Goal: Task Accomplishment & Management: Manage account settings

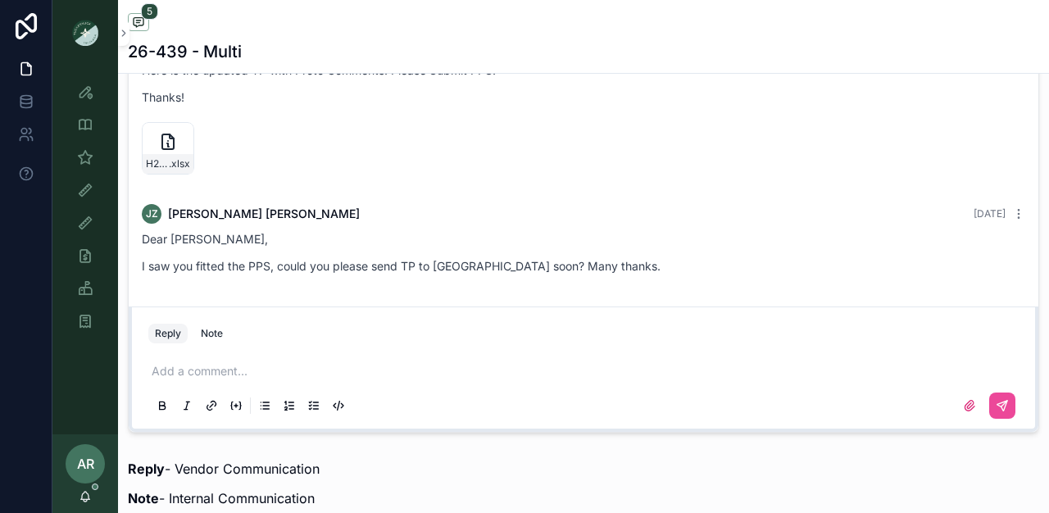
scroll to position [1110, 0]
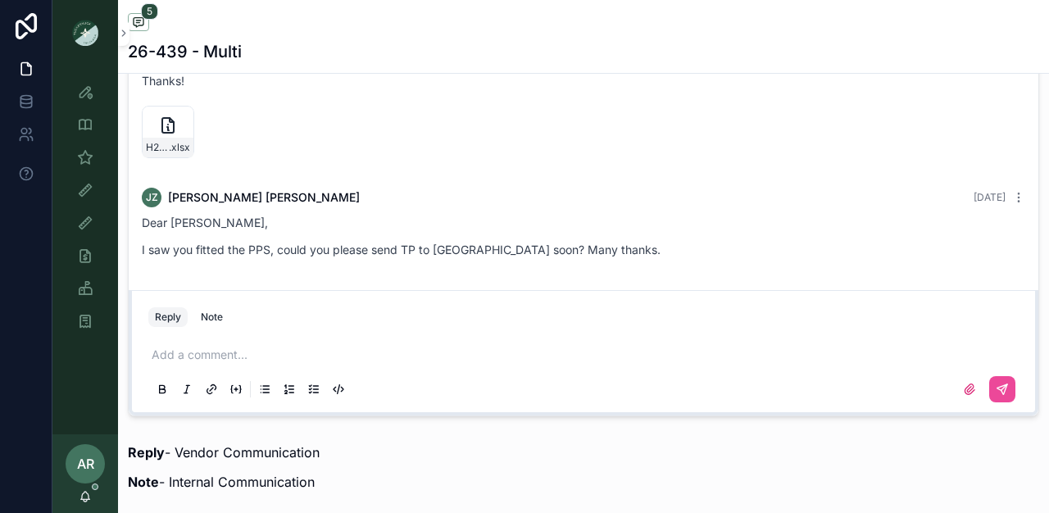
click at [225, 354] on p "scrollable content" at bounding box center [587, 355] width 871 height 16
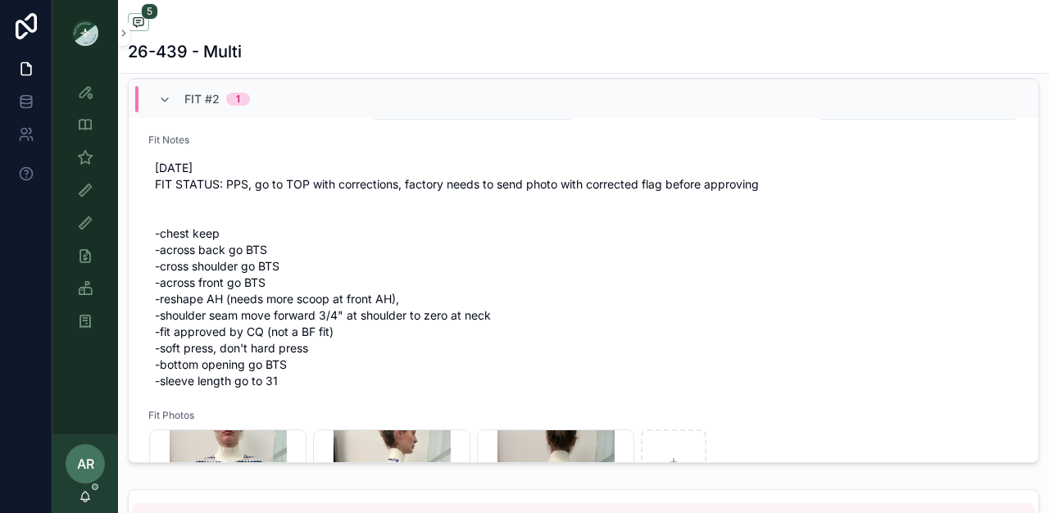
scroll to position [0, 0]
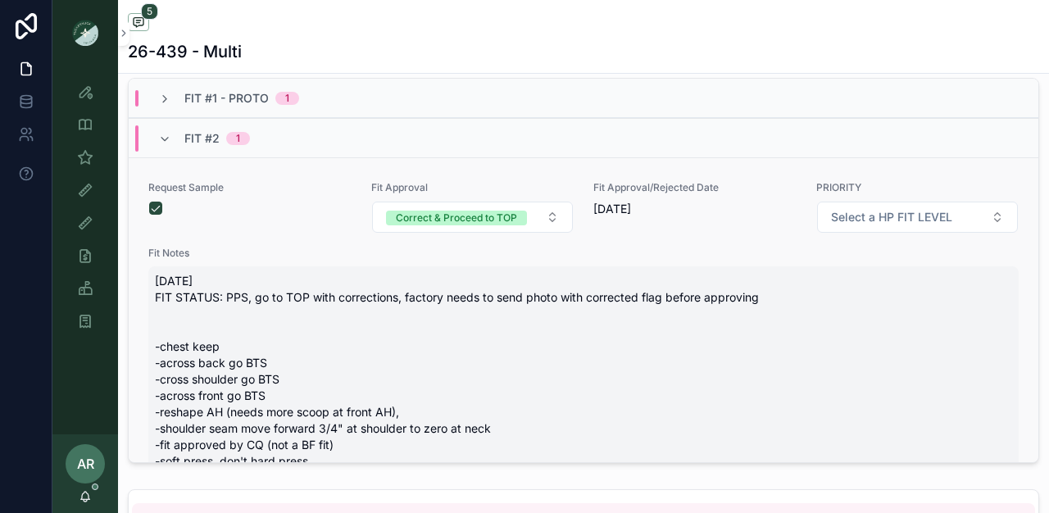
click at [188, 346] on span "[DATE] FIT STATUS: PPS, go to TOP with corrections, factory needs to send photo…" at bounding box center [583, 388] width 857 height 230
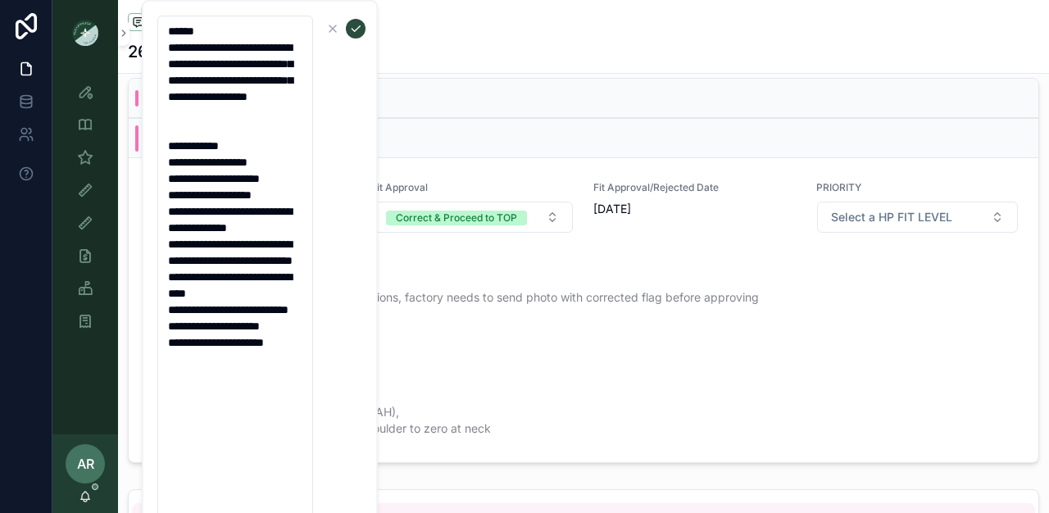
drag, startPoint x: 164, startPoint y: 168, endPoint x: 346, endPoint y: 504, distance: 382.2
click at [347, 505] on form "**********" at bounding box center [262, 269] width 210 height 508
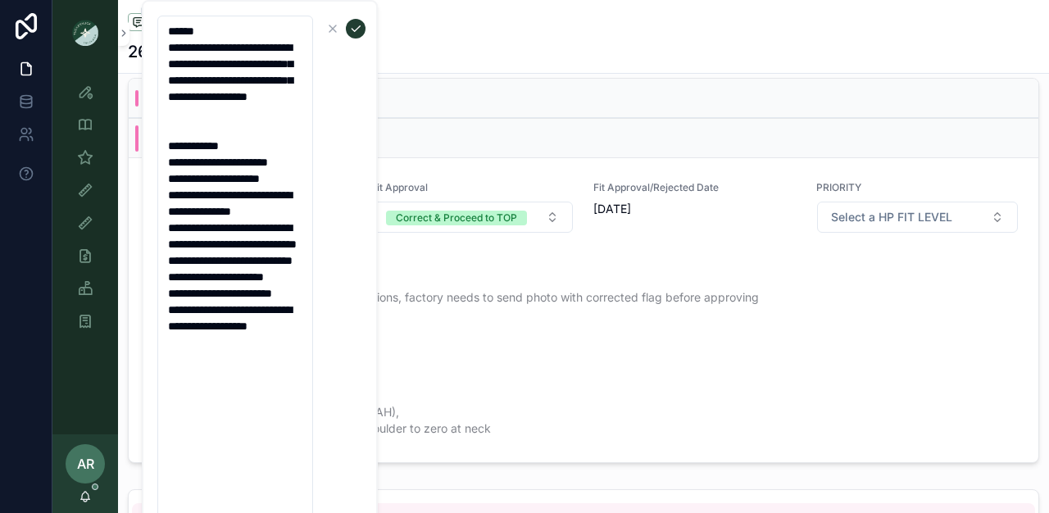
type textarea "**********"
click at [357, 32] on icon "scrollable content" at bounding box center [355, 28] width 13 height 13
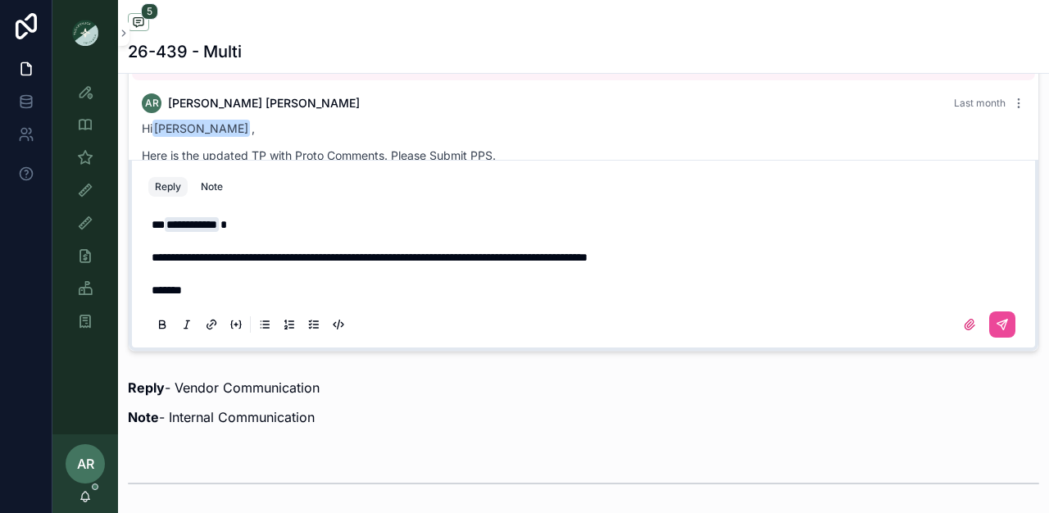
scroll to position [116, 0]
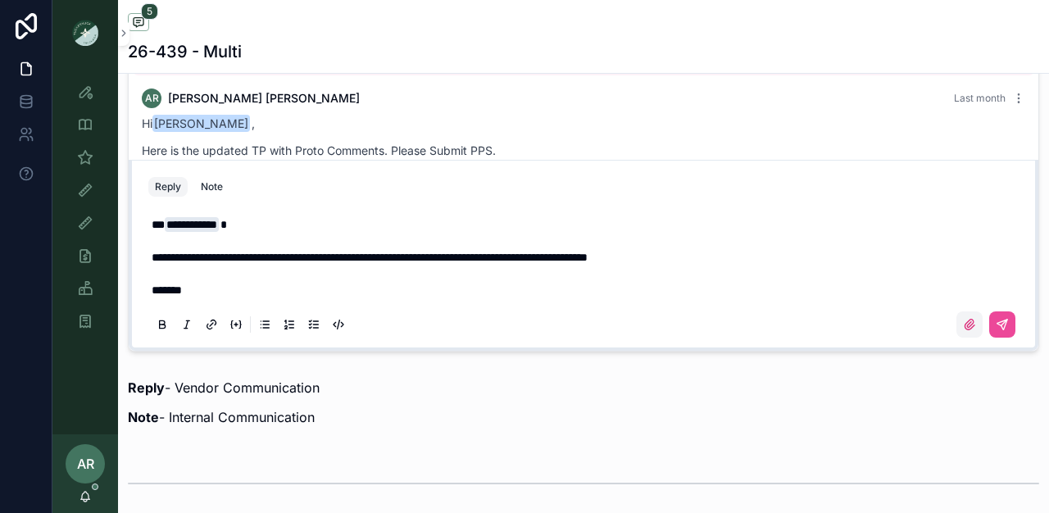
click at [965, 330] on icon "scrollable content" at bounding box center [970, 325] width 10 height 10
click at [0, 0] on input "scrollable content" at bounding box center [0, 0] width 0 height 0
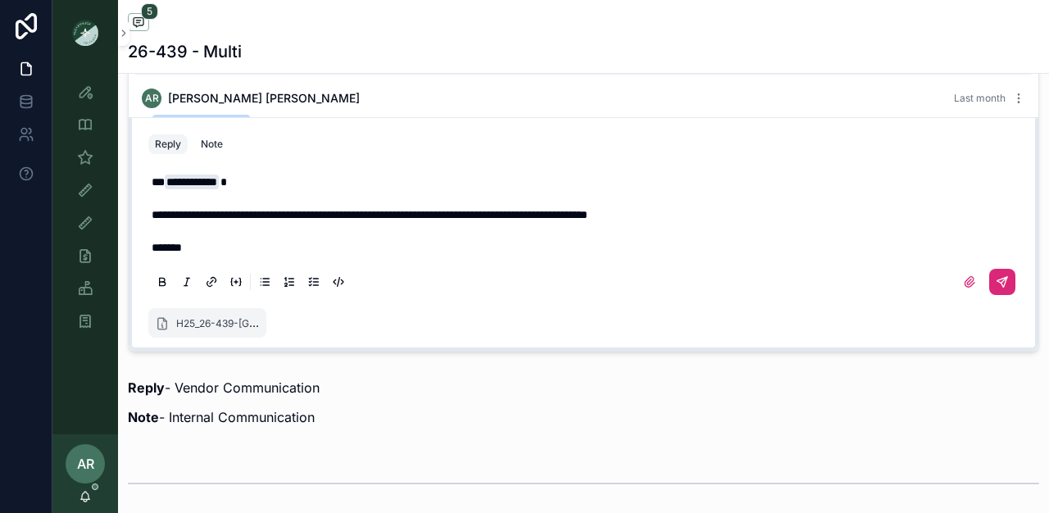
click at [998, 286] on icon "scrollable content" at bounding box center [1003, 282] width 10 height 10
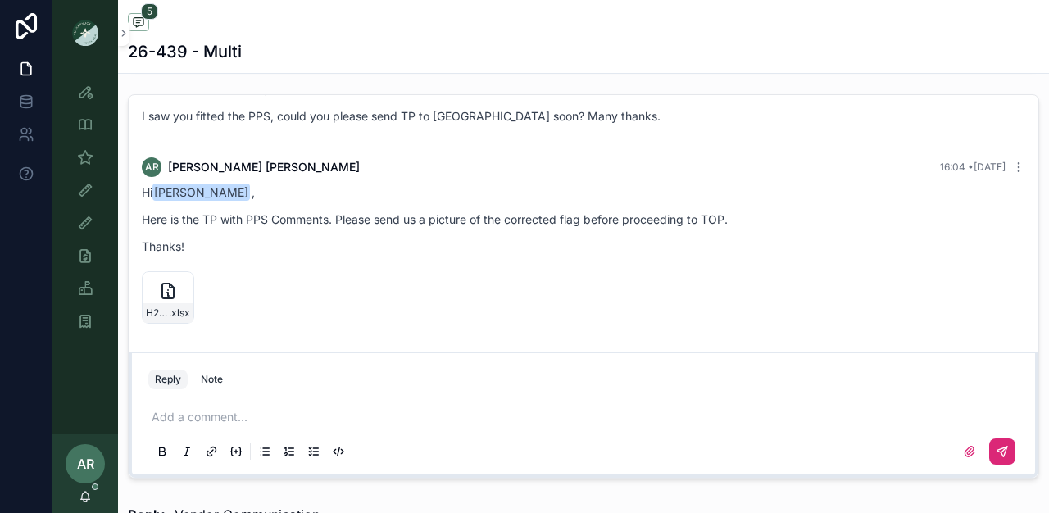
scroll to position [1049, 0]
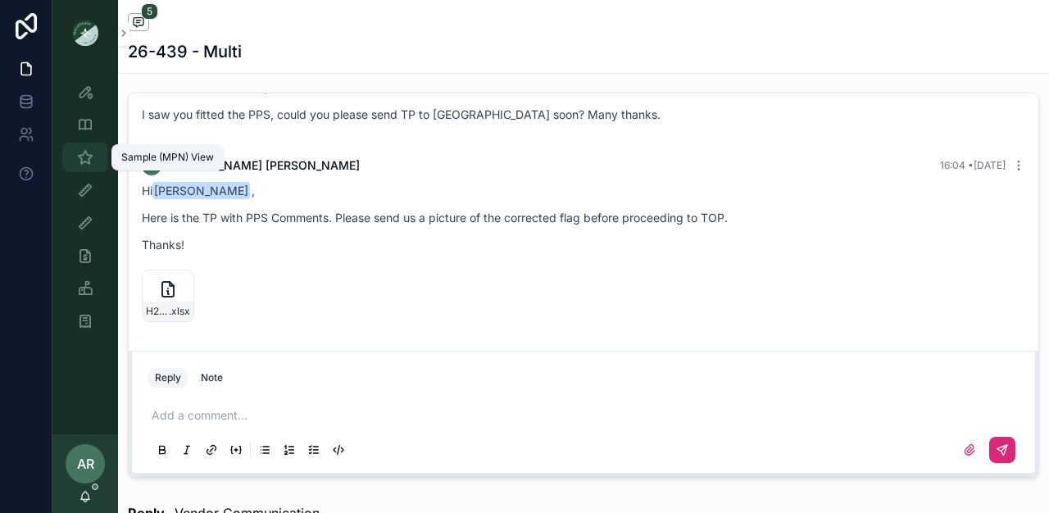
click at [90, 161] on icon "scrollable content" at bounding box center [85, 157] width 16 height 16
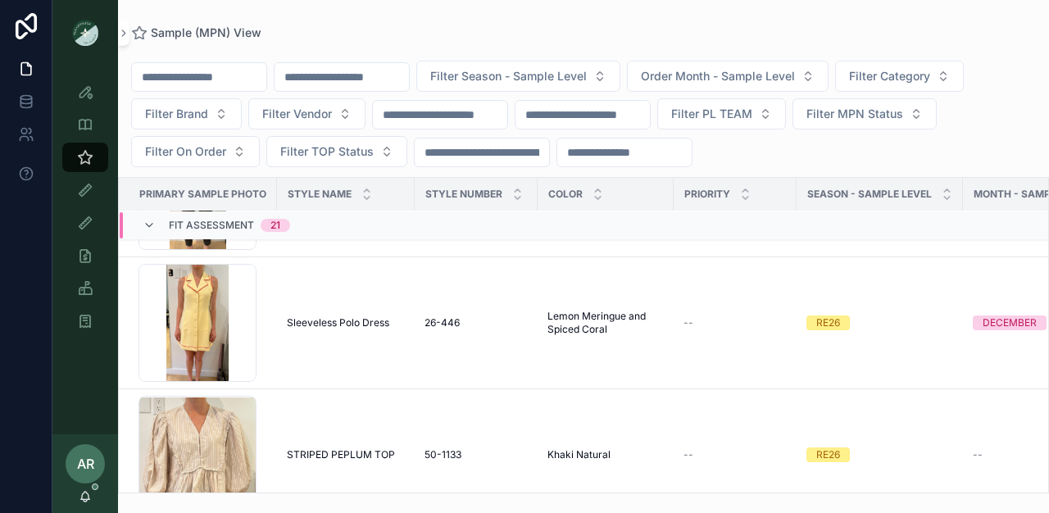
scroll to position [664, 0]
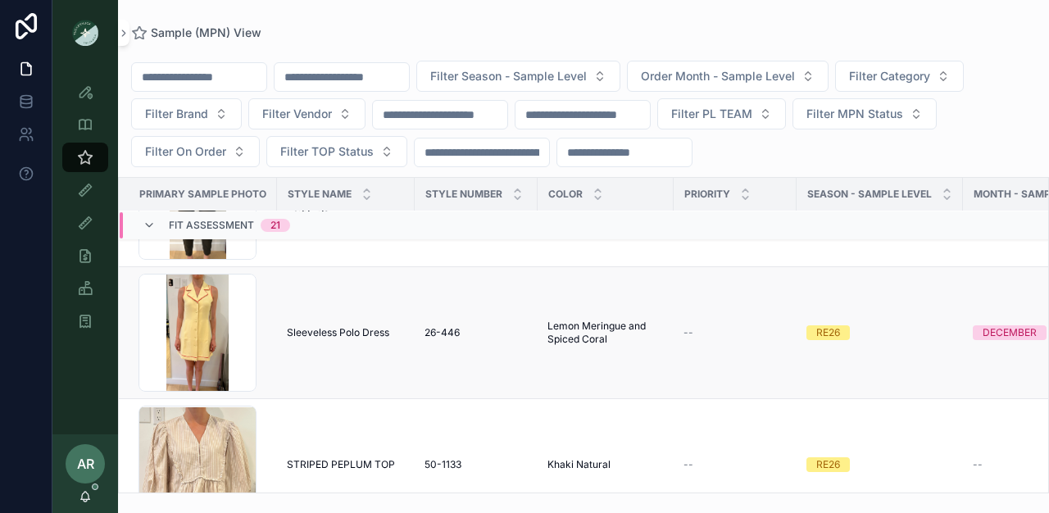
click at [337, 358] on td "Sleeveless Polo Dress Sleeveless Polo Dress" at bounding box center [346, 333] width 138 height 132
click at [340, 335] on span "Sleeveless Polo Dress" at bounding box center [338, 332] width 102 height 13
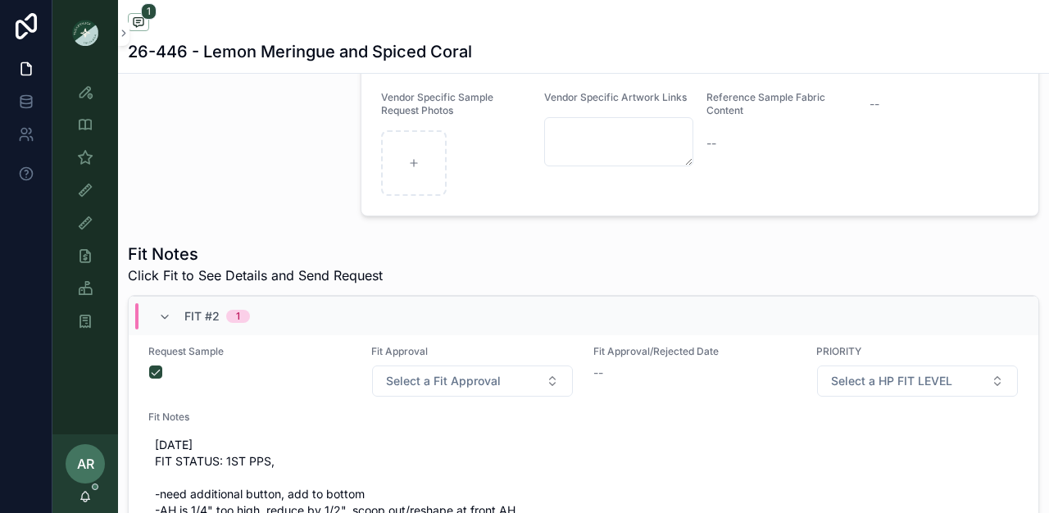
scroll to position [39, 0]
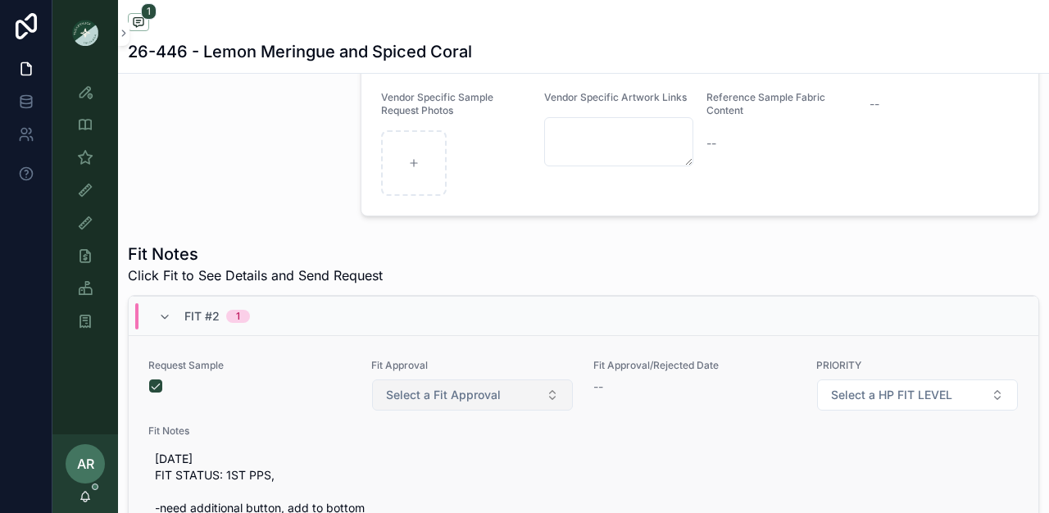
click at [418, 403] on span "Select a Fit Approval" at bounding box center [443, 395] width 115 height 16
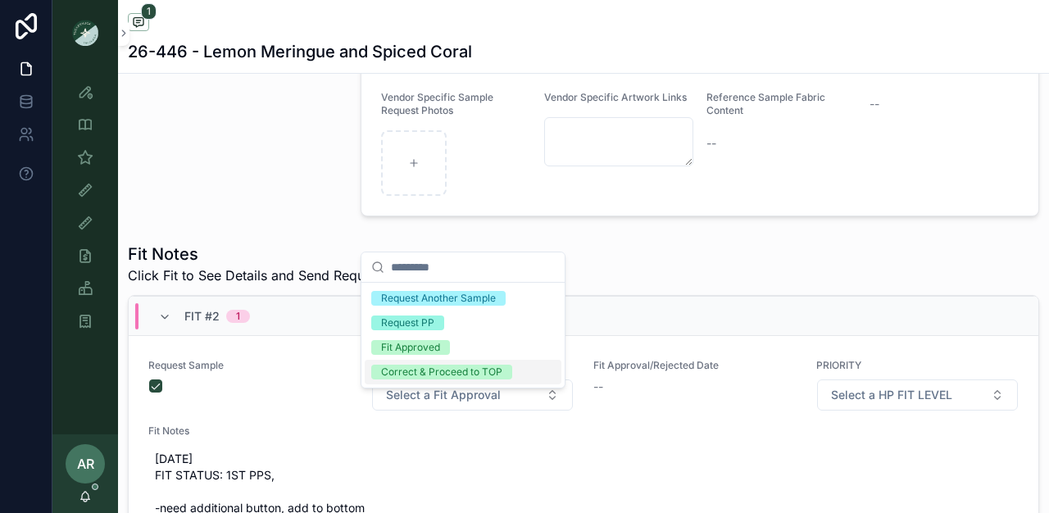
click at [437, 371] on div "Correct & Proceed to TOP" at bounding box center [441, 372] width 121 height 15
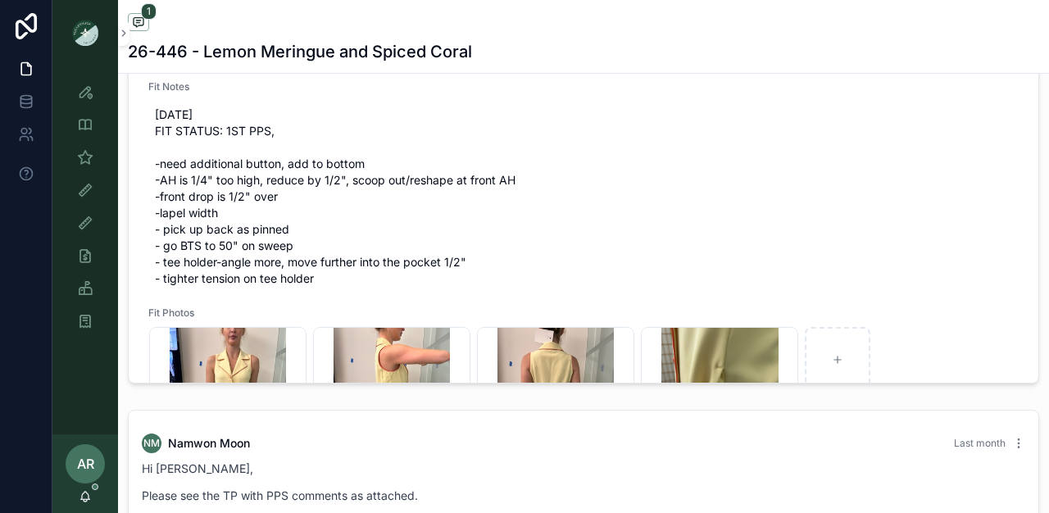
scroll to position [666, 0]
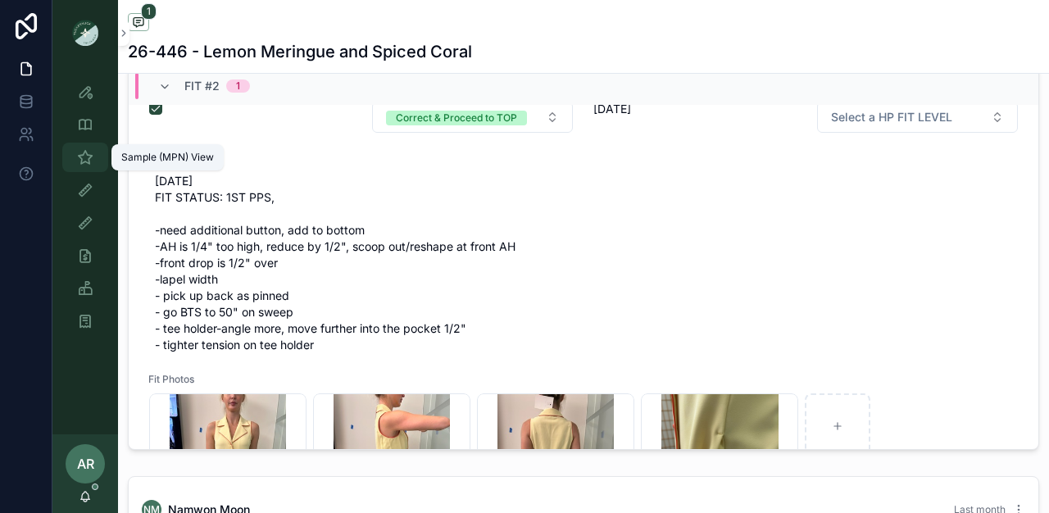
click at [89, 146] on div "Sample (MPN) View" at bounding box center [85, 157] width 26 height 26
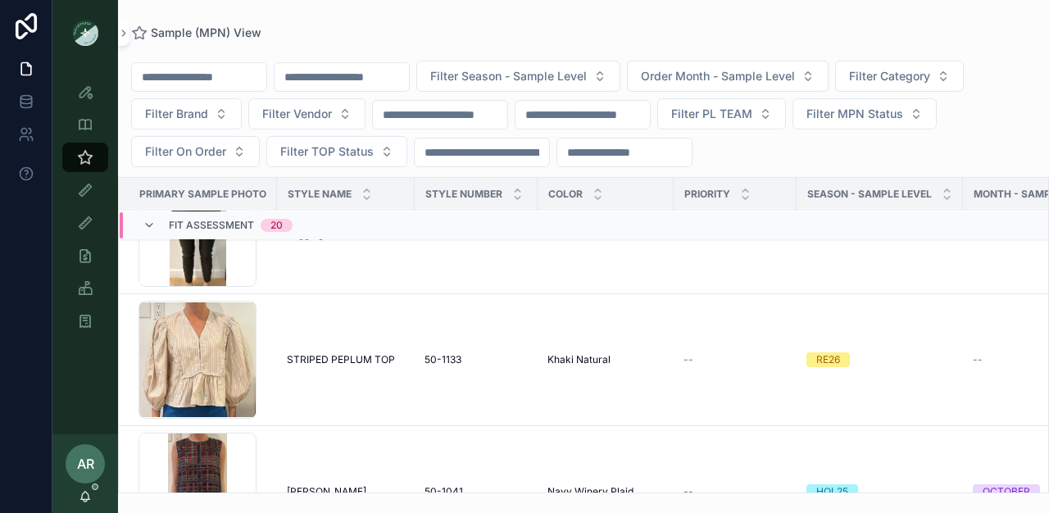
scroll to position [646, 0]
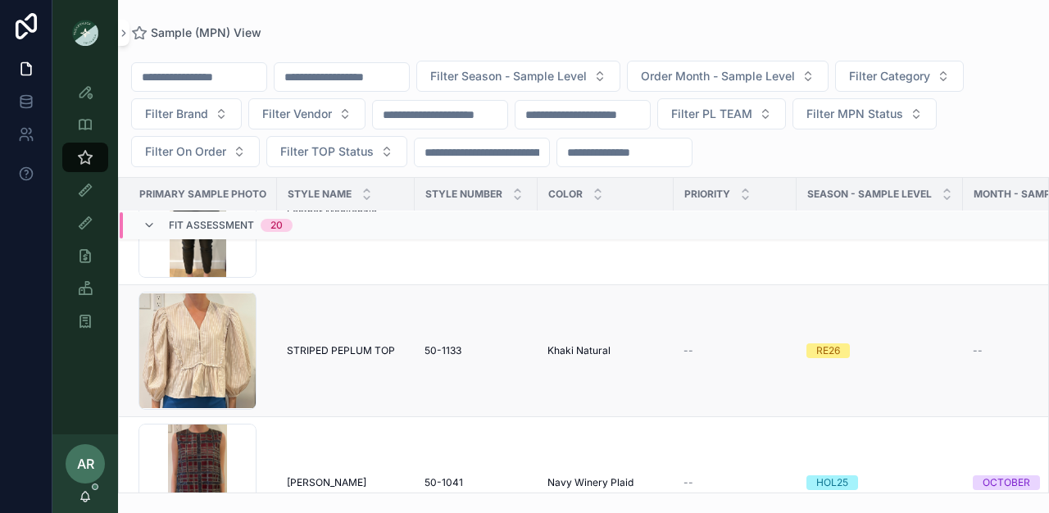
click at [330, 356] on span "STRIPED PEPLUM TOP" at bounding box center [341, 350] width 108 height 13
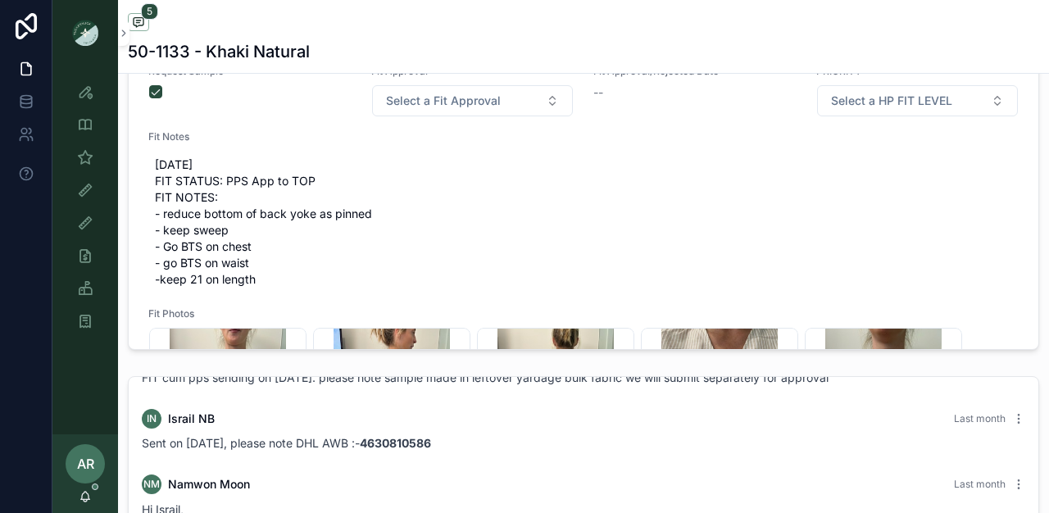
scroll to position [2, 0]
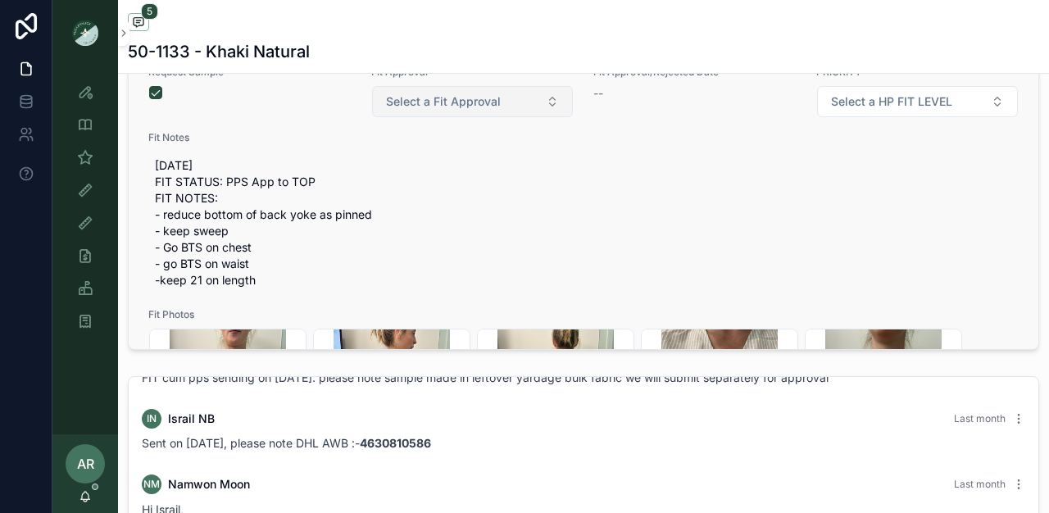
click at [424, 110] on span "Select a Fit Approval" at bounding box center [443, 101] width 115 height 16
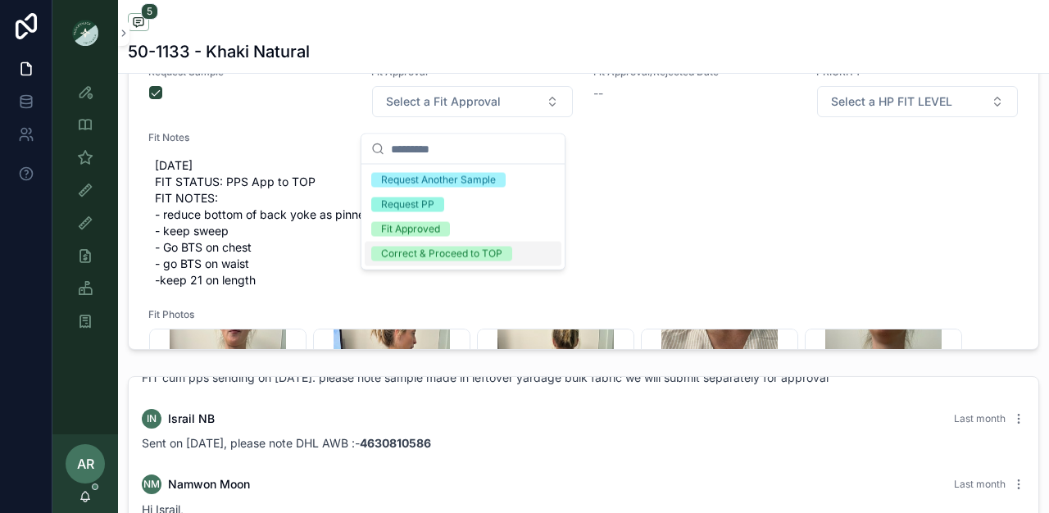
click at [411, 253] on div "Correct & Proceed to TOP" at bounding box center [441, 254] width 121 height 15
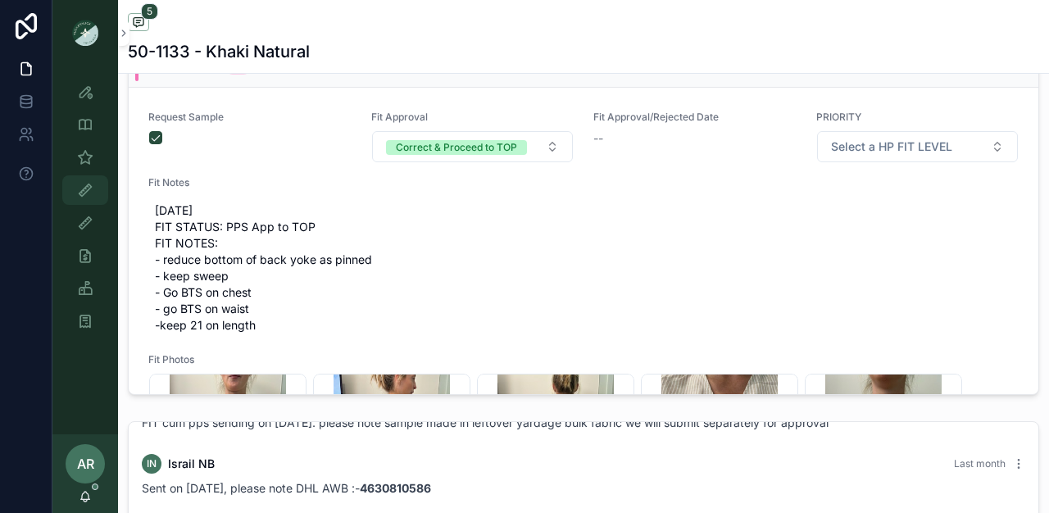
scroll to position [695, 0]
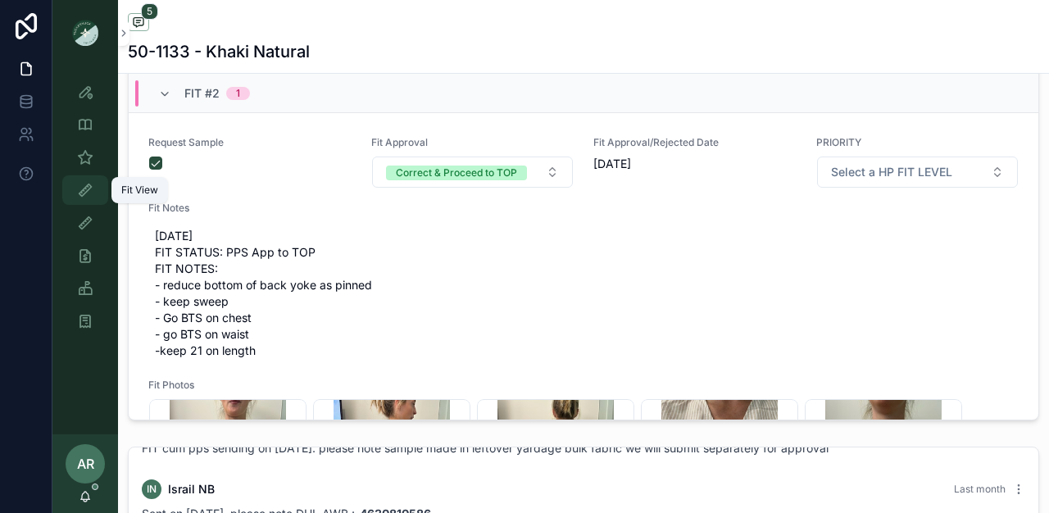
click at [84, 200] on div "Fit View" at bounding box center [85, 190] width 26 height 26
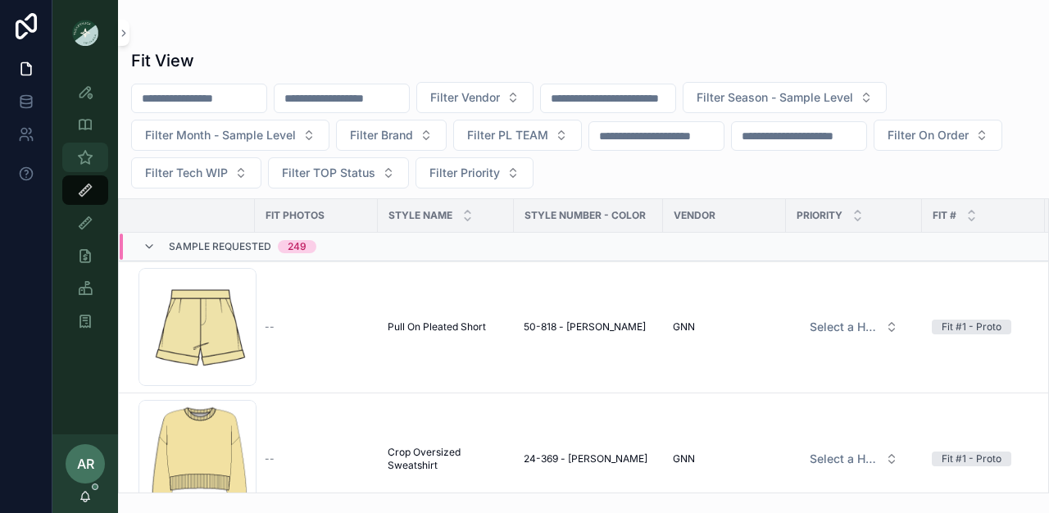
click at [94, 163] on div "Sample (MPN) View" at bounding box center [85, 157] width 26 height 26
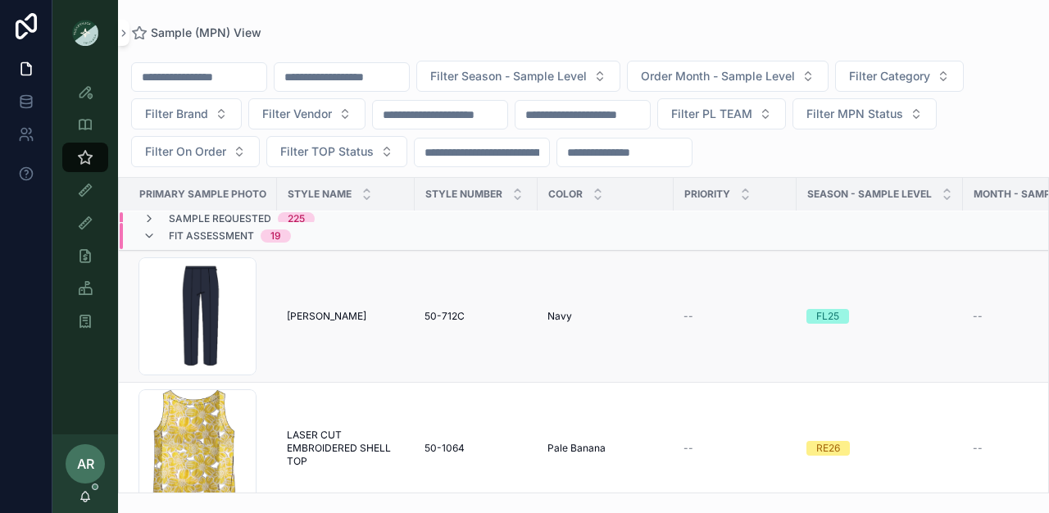
scroll to position [3, 0]
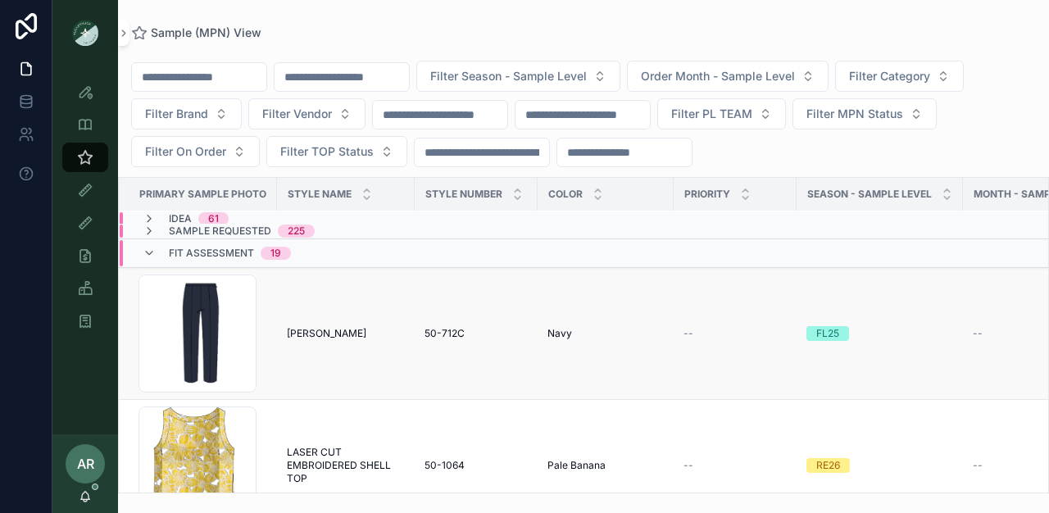
click at [316, 329] on span "[PERSON_NAME]" at bounding box center [327, 333] width 80 height 13
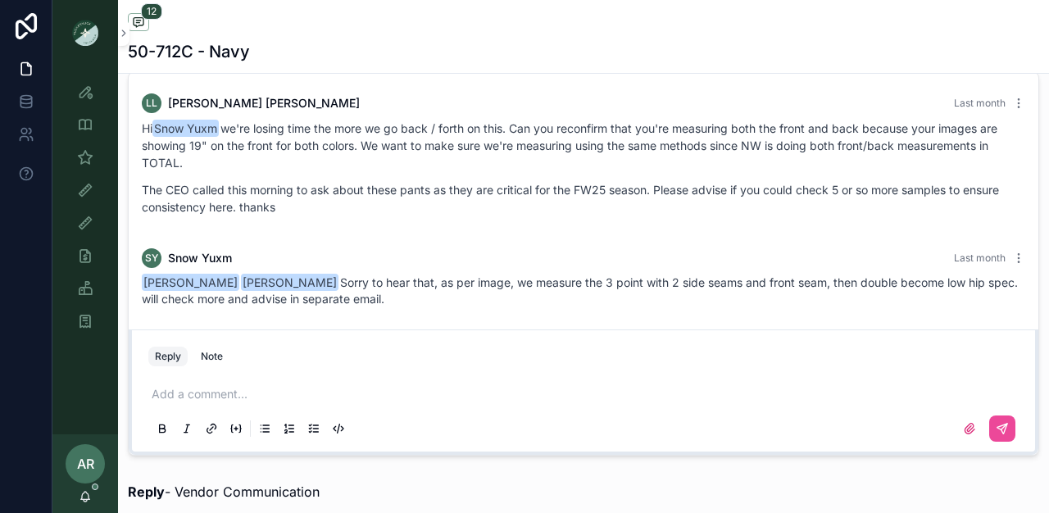
scroll to position [1078, 0]
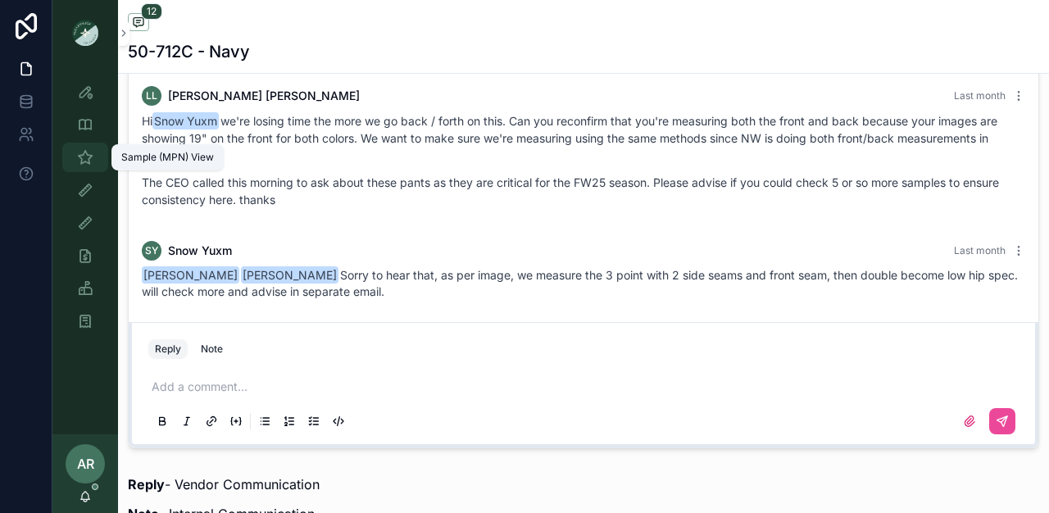
click at [89, 152] on icon "scrollable content" at bounding box center [85, 157] width 16 height 16
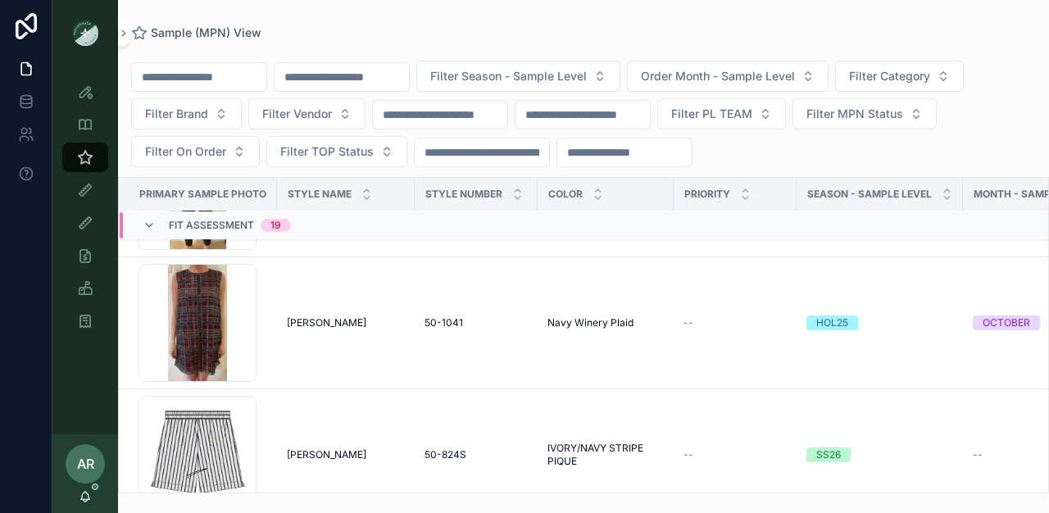
scroll to position [670, 0]
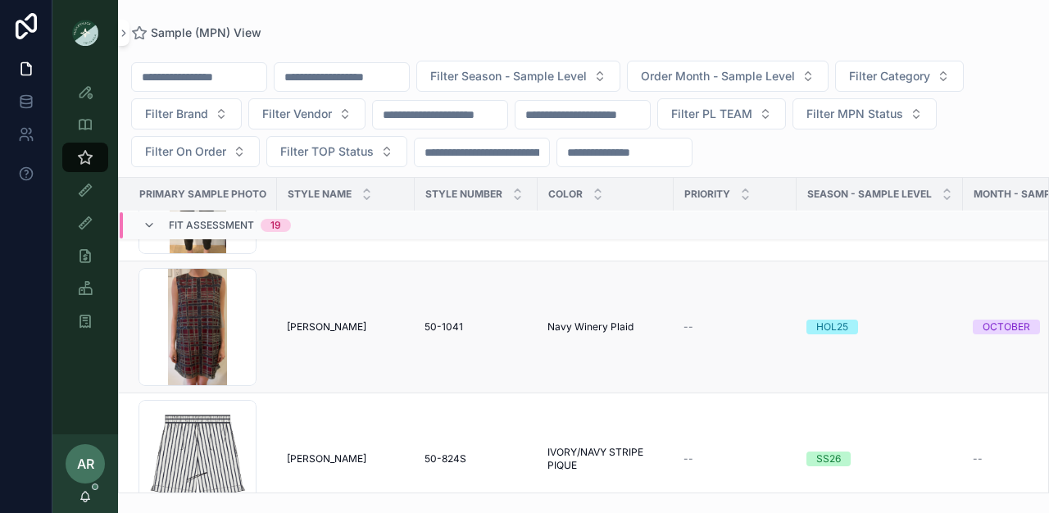
click at [298, 323] on span "[PERSON_NAME]" at bounding box center [327, 327] width 80 height 13
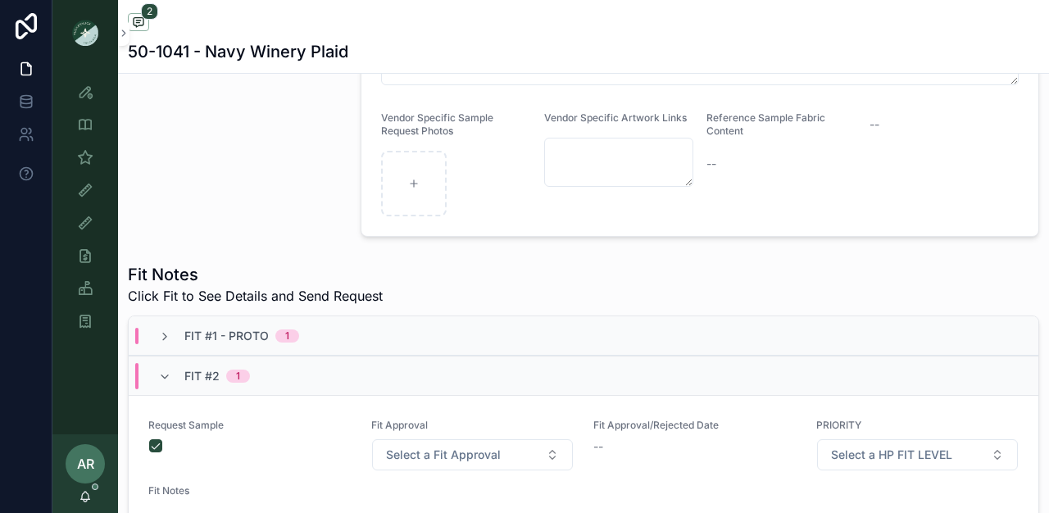
scroll to position [406, 0]
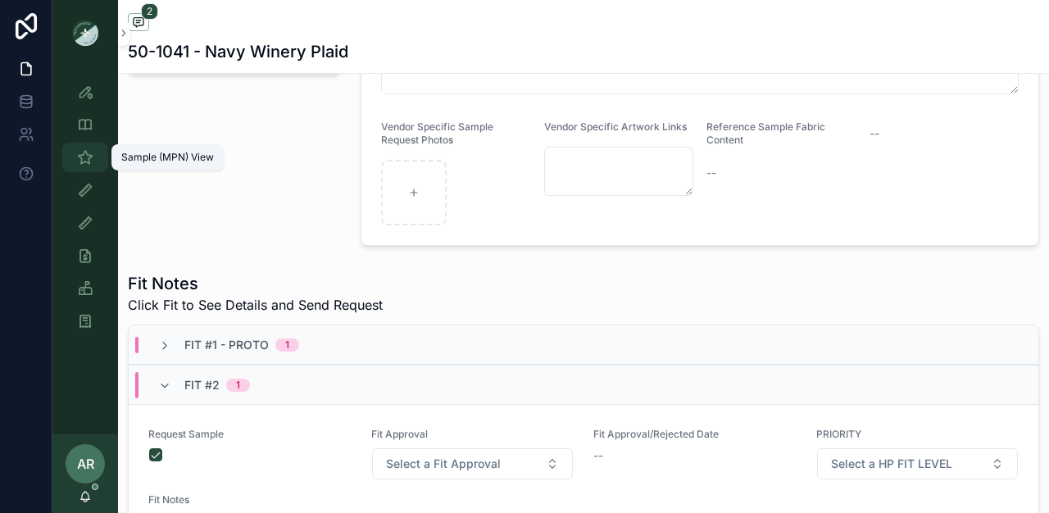
click at [84, 154] on icon "scrollable content" at bounding box center [85, 157] width 16 height 16
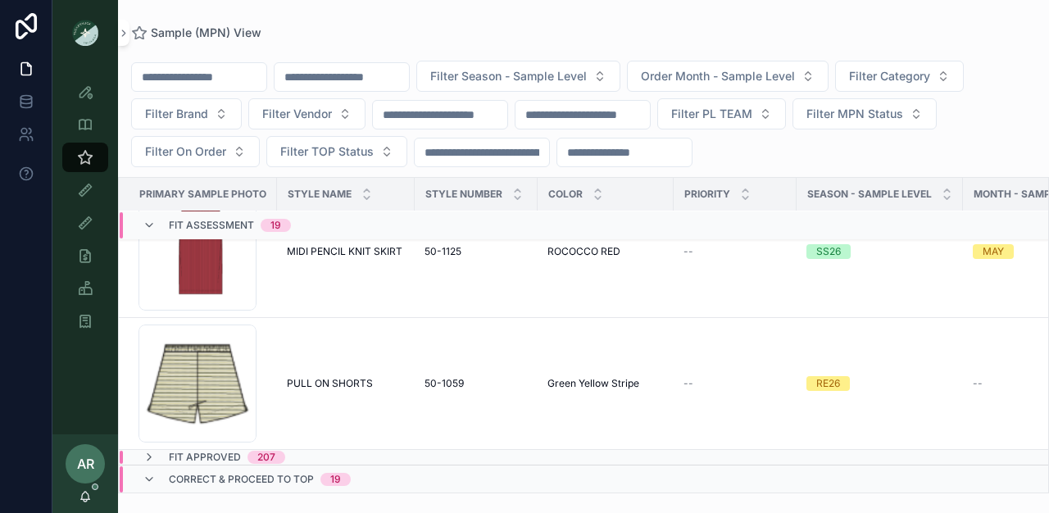
scroll to position [2209, 0]
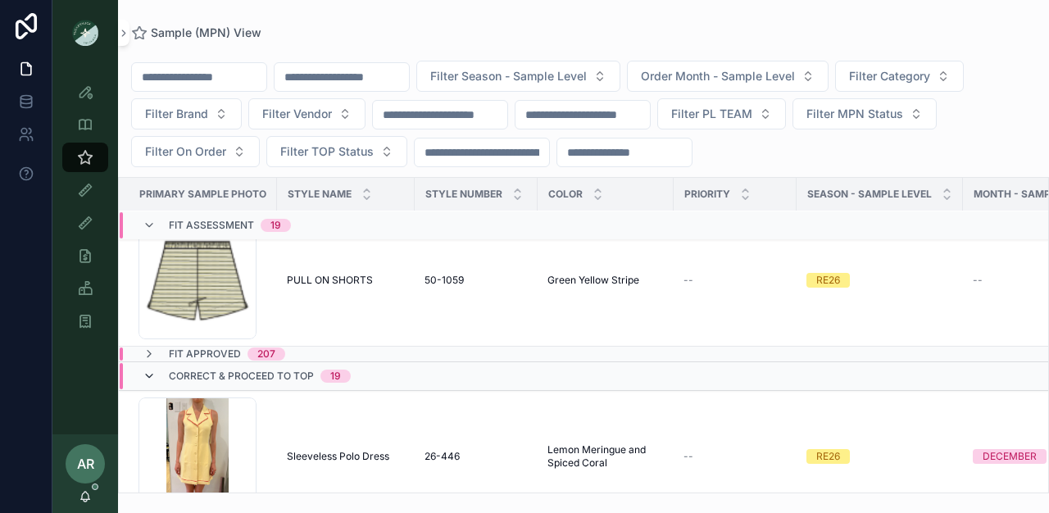
click at [145, 380] on icon "scrollable content" at bounding box center [149, 376] width 13 height 13
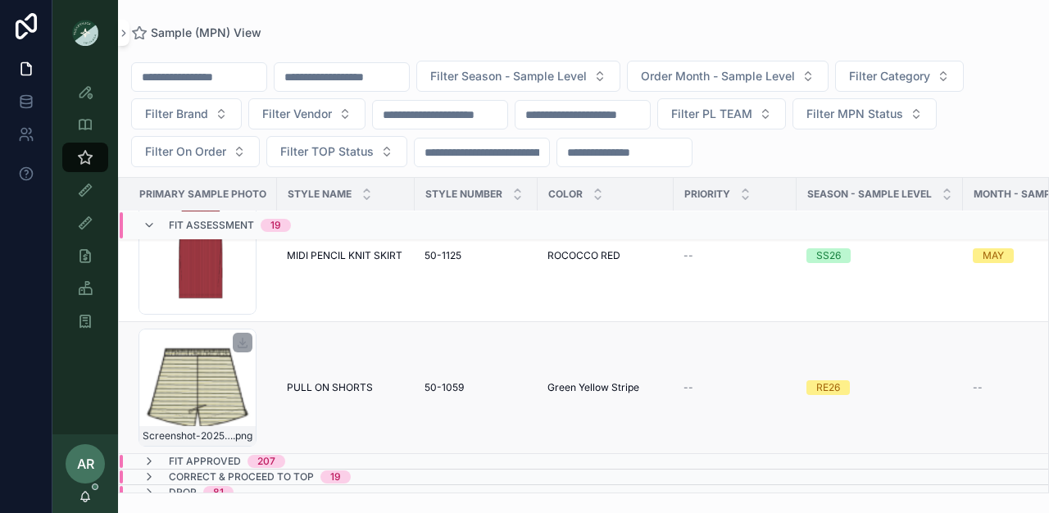
scroll to position [2122, 0]
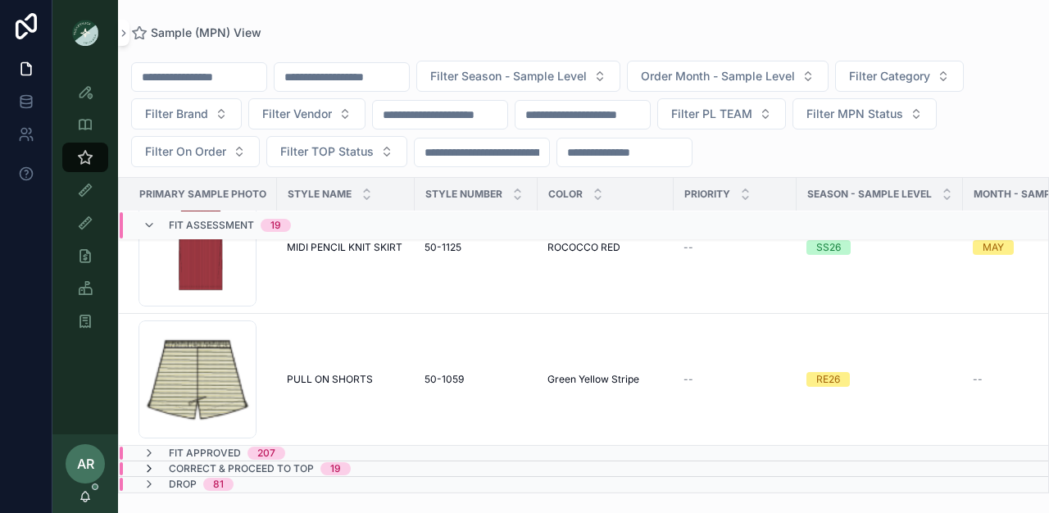
click at [148, 462] on icon "scrollable content" at bounding box center [149, 468] width 13 height 13
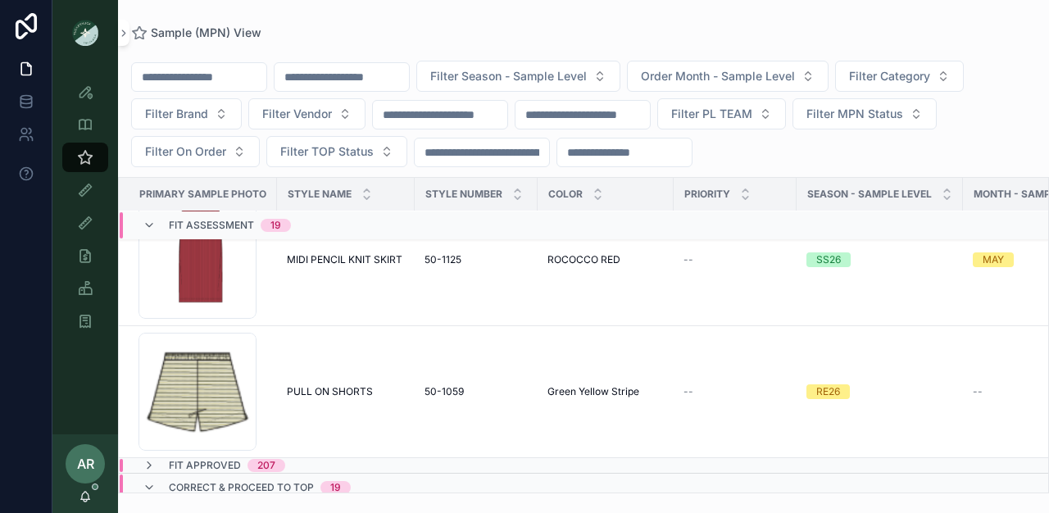
scroll to position [1762, 0]
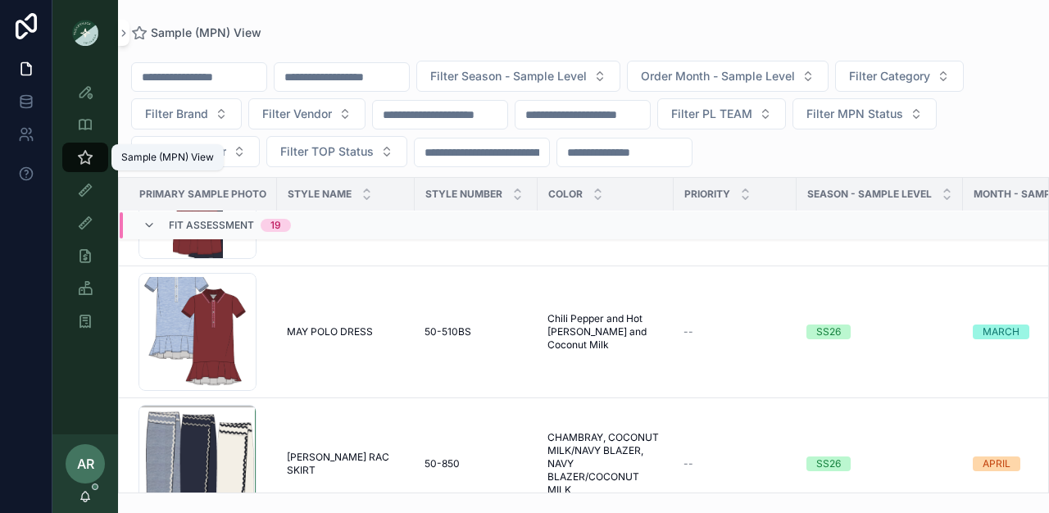
click at [88, 146] on div "Sample (MPN) View" at bounding box center [85, 157] width 26 height 26
click at [89, 482] on div "AR" at bounding box center [85, 463] width 39 height 39
click at [97, 496] on div "AR [PERSON_NAME]" at bounding box center [85, 473] width 66 height 79
click at [84, 500] on icon "scrollable content" at bounding box center [85, 496] width 13 height 13
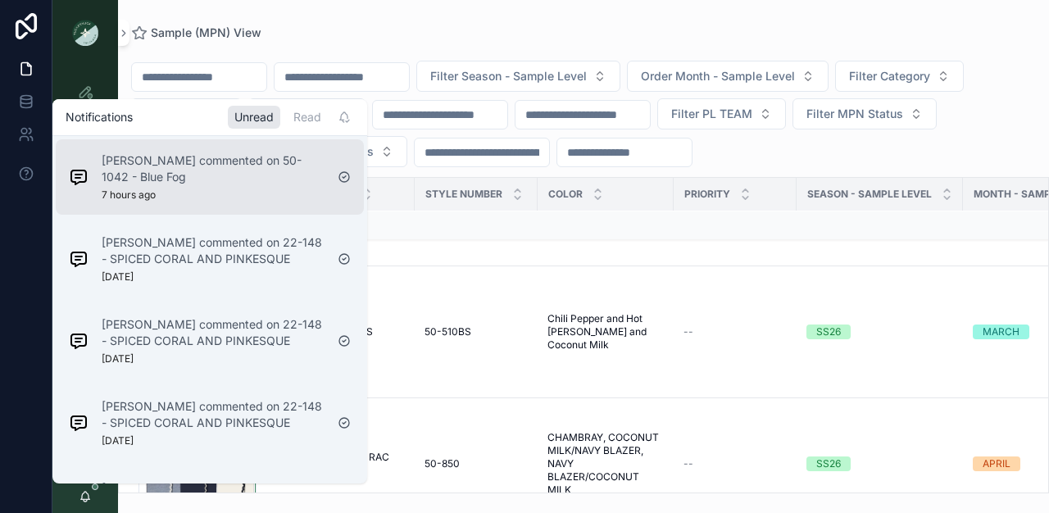
click at [202, 184] on p "[PERSON_NAME] commented on 50-1042 - Blue Fog" at bounding box center [213, 168] width 223 height 33
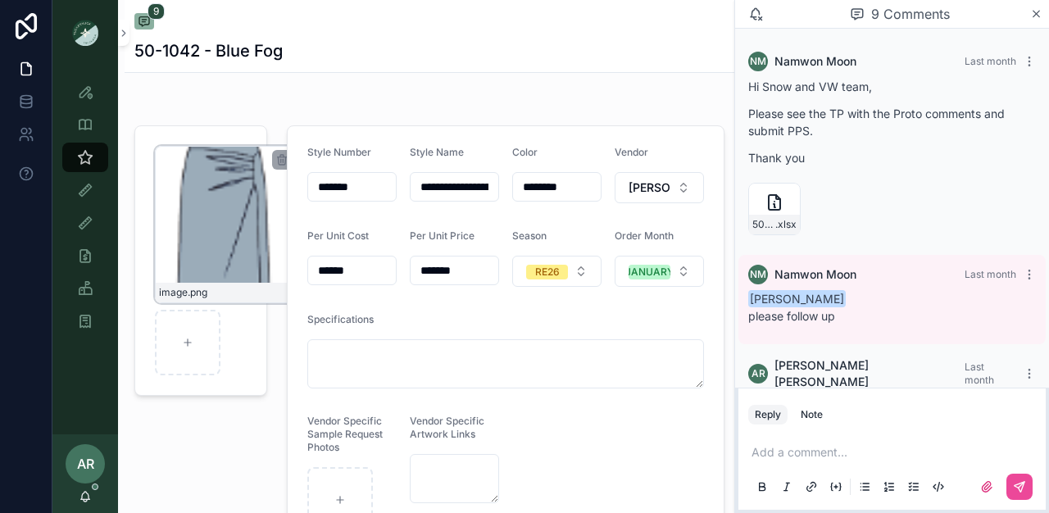
scroll to position [763, 0]
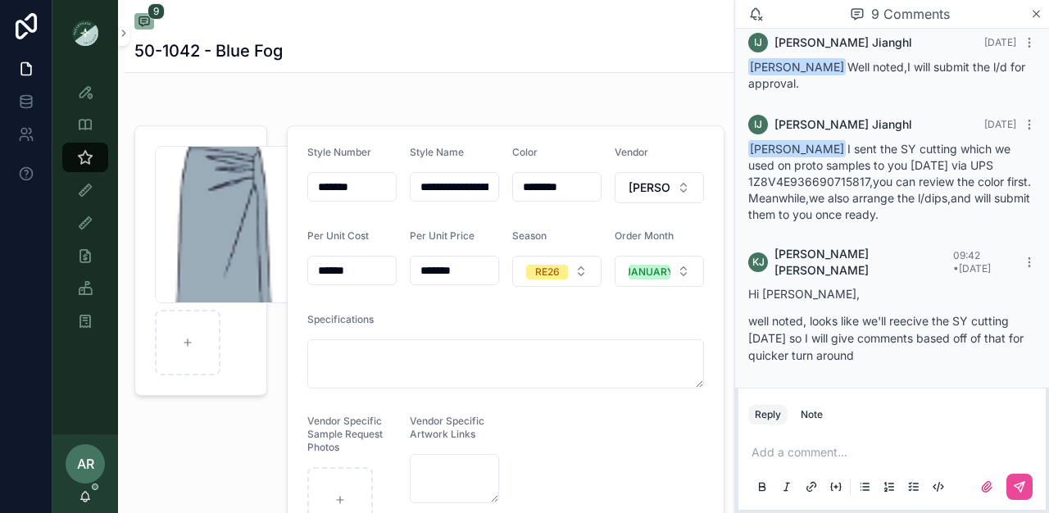
click at [89, 483] on div "AR" at bounding box center [85, 463] width 39 height 39
click at [102, 489] on div "AR [PERSON_NAME]" at bounding box center [85, 473] width 66 height 79
click at [85, 490] on icon "scrollable content" at bounding box center [85, 496] width 13 height 13
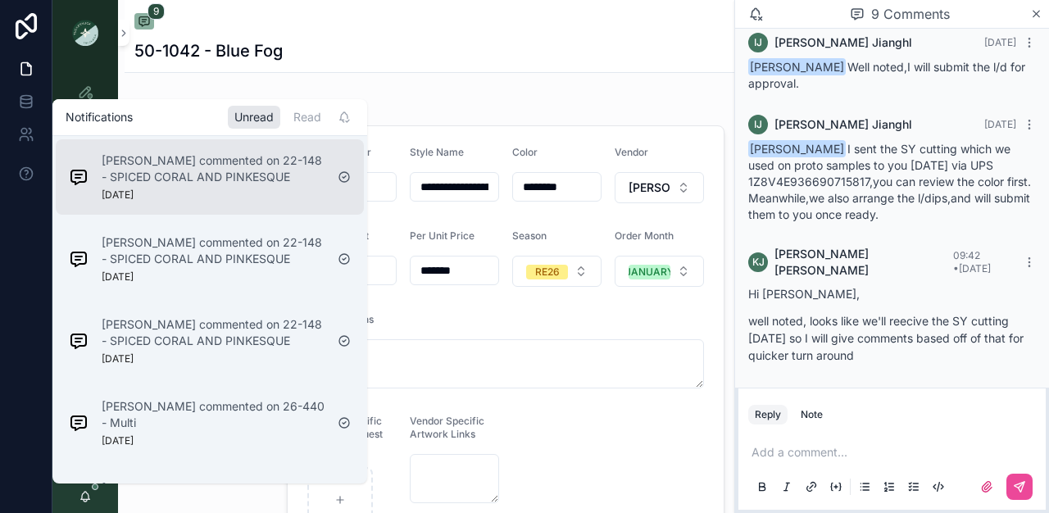
click at [198, 207] on div "[PERSON_NAME] commented on 22-148 - SPICED CORAL AND PINKESQUE [DATE]" at bounding box center [196, 177] width 269 height 62
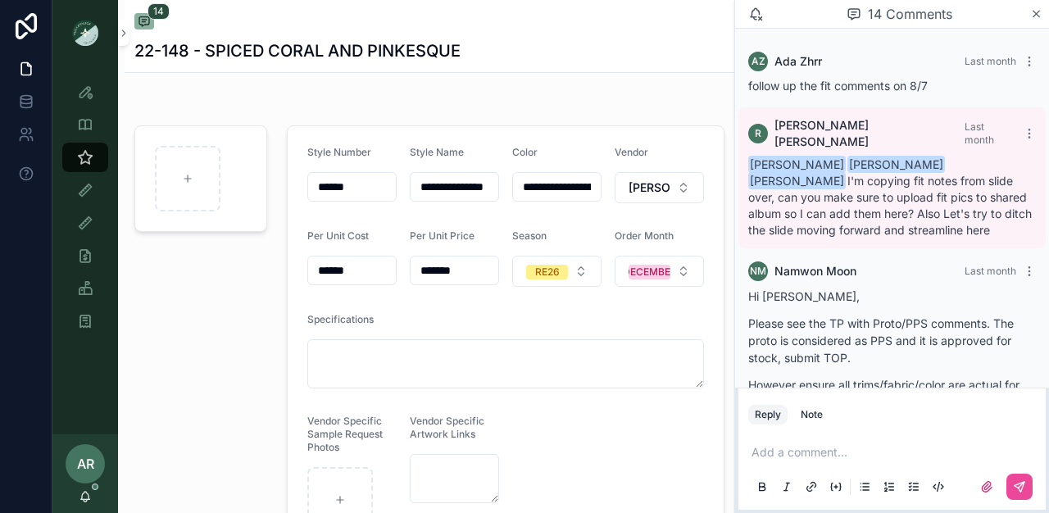
scroll to position [2101, 0]
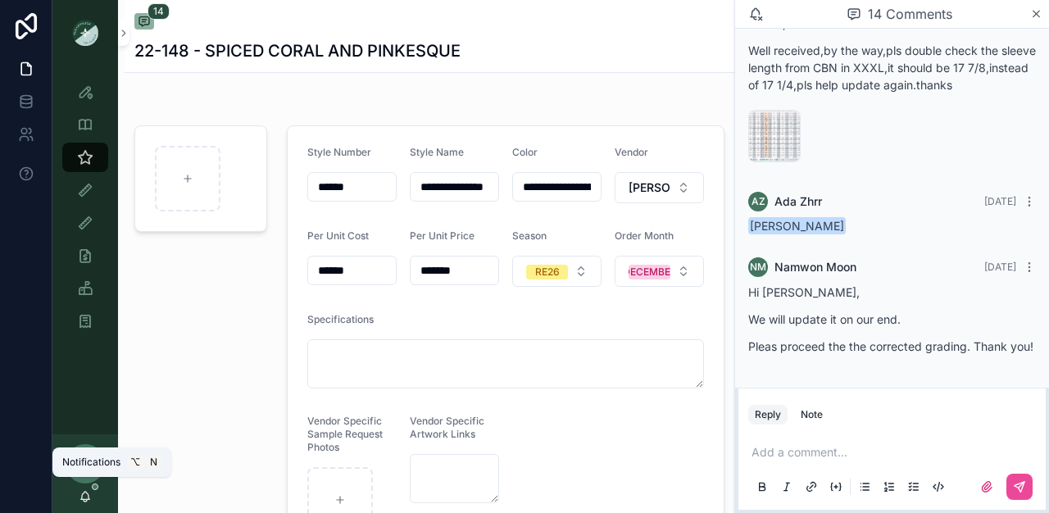
click at [89, 493] on icon "scrollable content" at bounding box center [85, 496] width 13 height 13
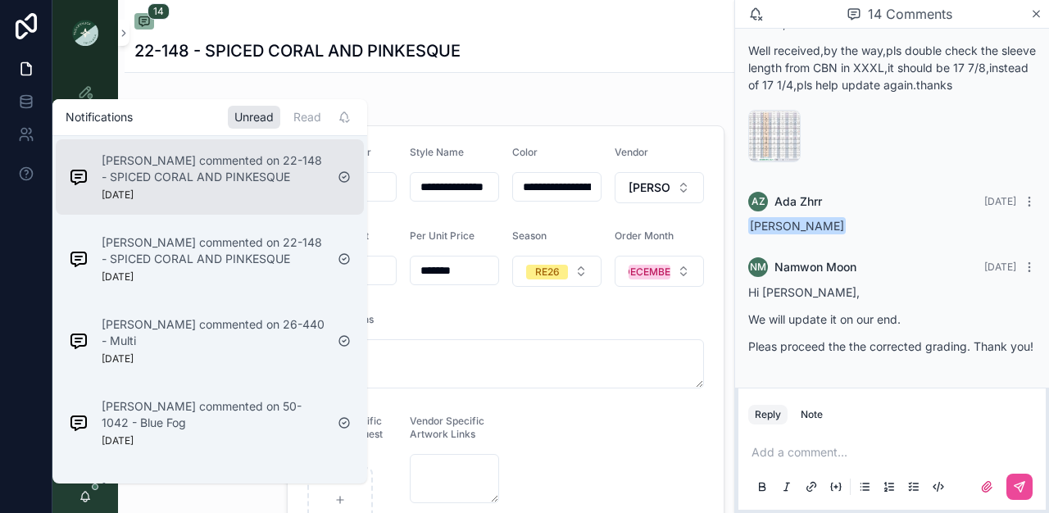
click at [199, 190] on div "[PERSON_NAME] commented on 22-148 - SPICED CORAL AND PINKESQUE [DATE]" at bounding box center [213, 176] width 223 height 49
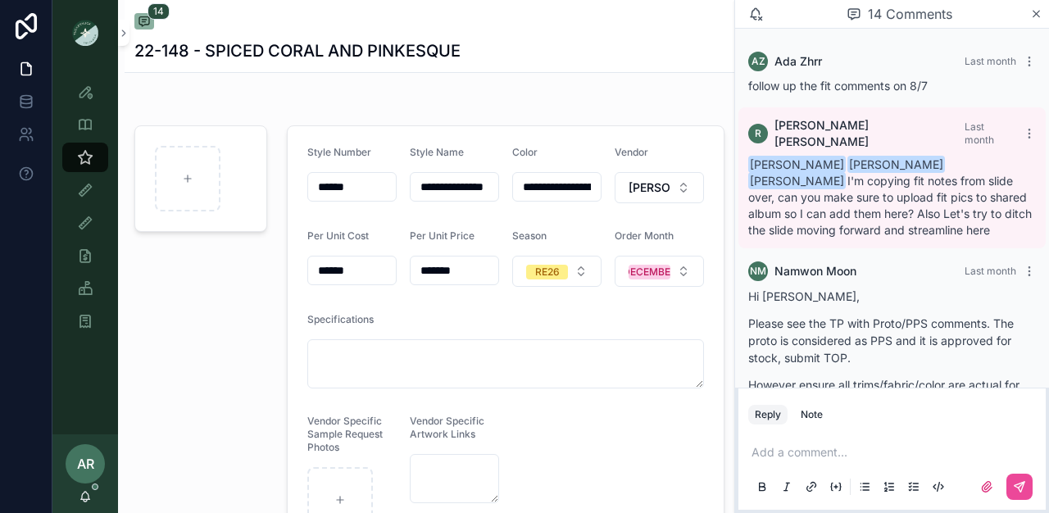
scroll to position [2101, 0]
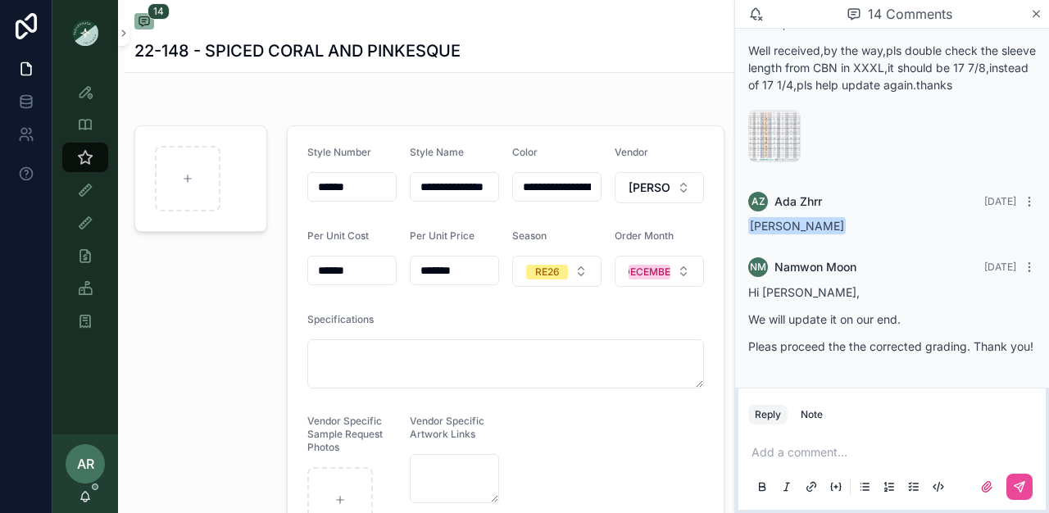
click at [73, 476] on div "AR" at bounding box center [85, 463] width 39 height 39
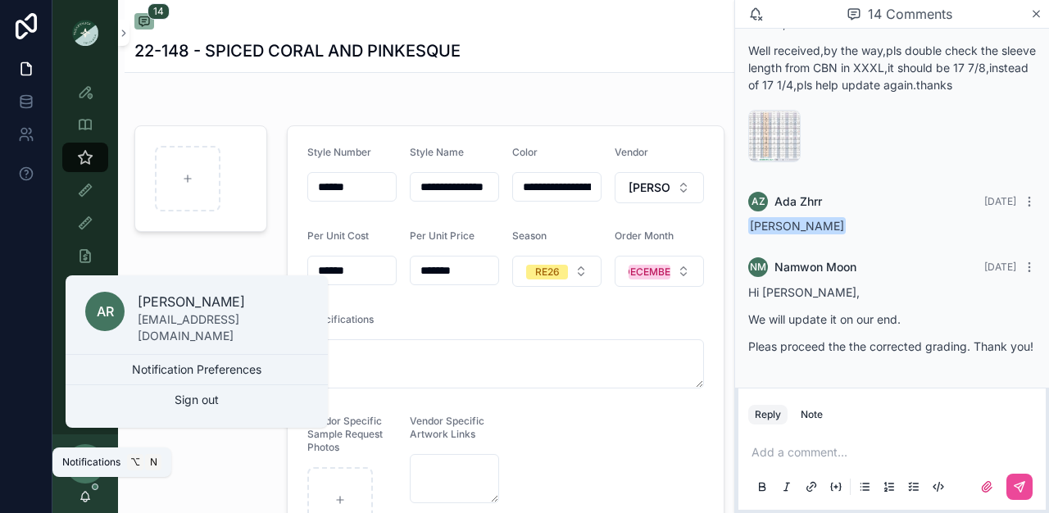
click at [81, 498] on icon "scrollable content" at bounding box center [85, 495] width 9 height 7
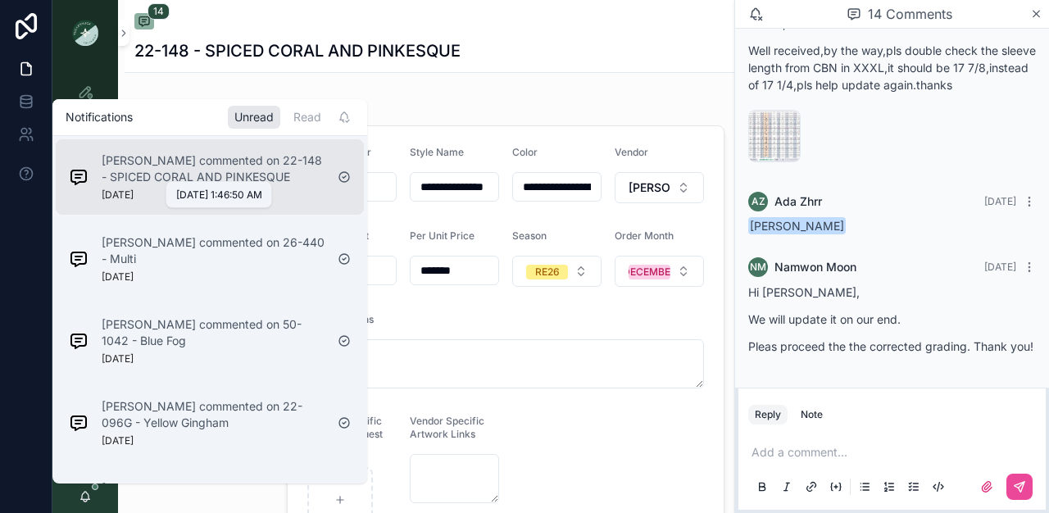
click at [130, 194] on p "[DATE]" at bounding box center [118, 195] width 32 height 13
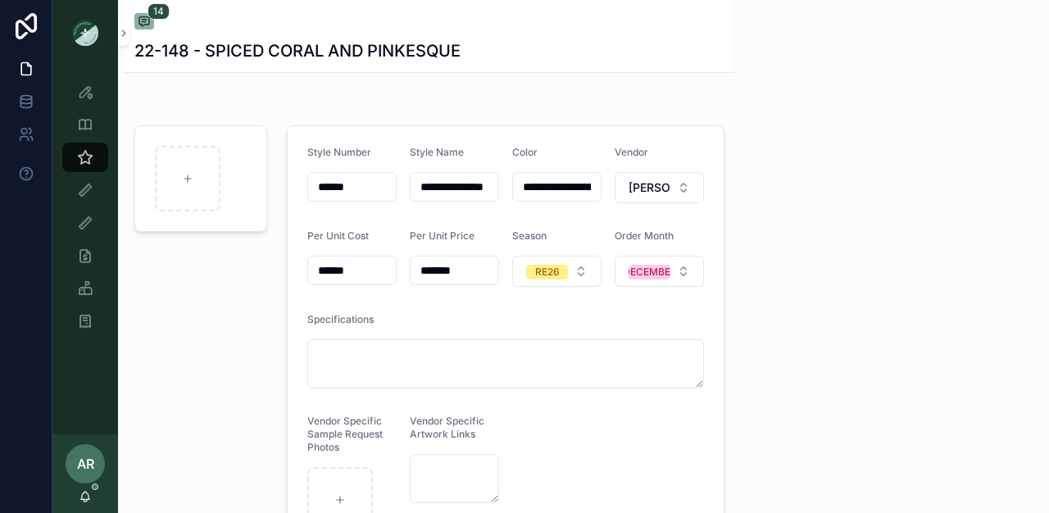
click at [93, 489] on div "AR [PERSON_NAME]" at bounding box center [85, 473] width 66 height 79
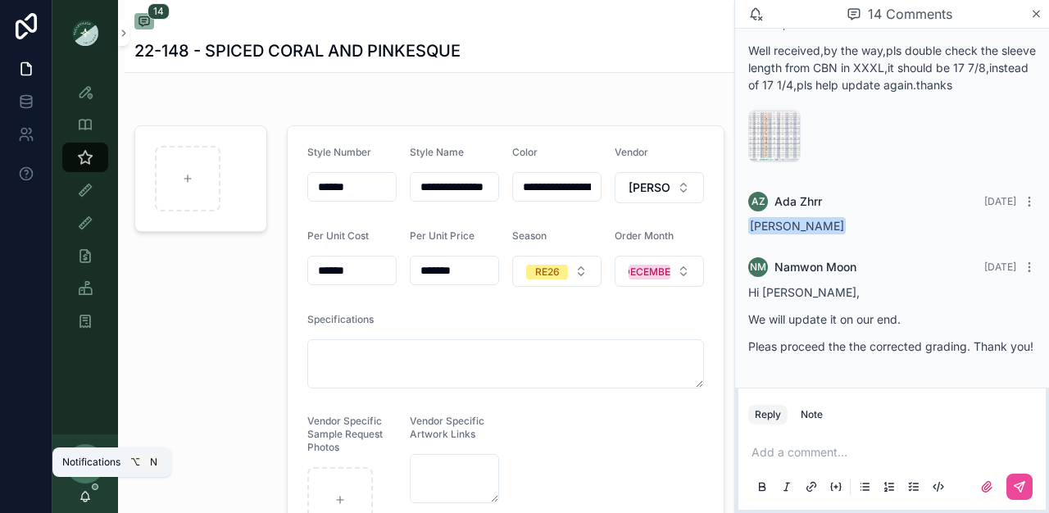
click at [83, 491] on icon "scrollable content" at bounding box center [85, 496] width 13 height 13
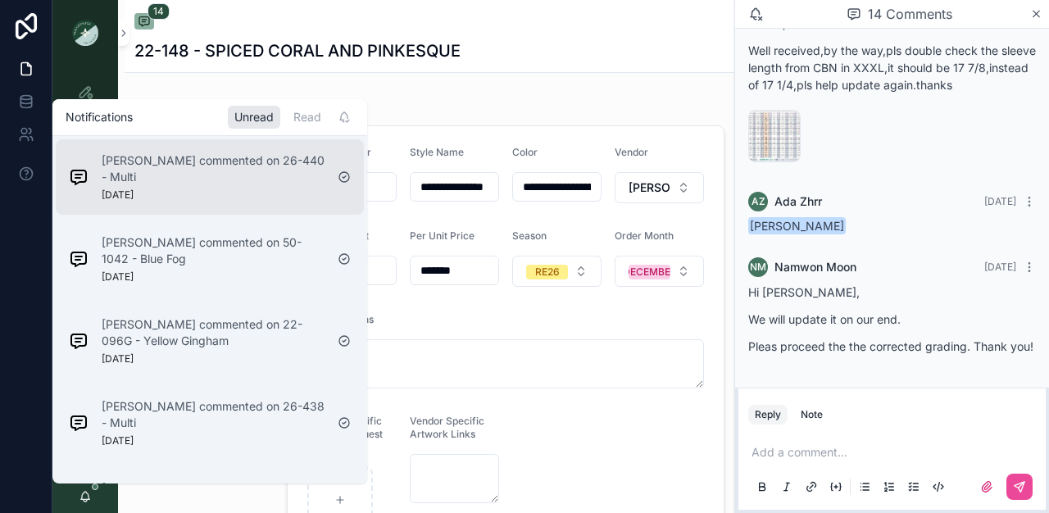
click at [159, 183] on p "[PERSON_NAME] commented on 26-440 - Multi" at bounding box center [213, 168] width 223 height 33
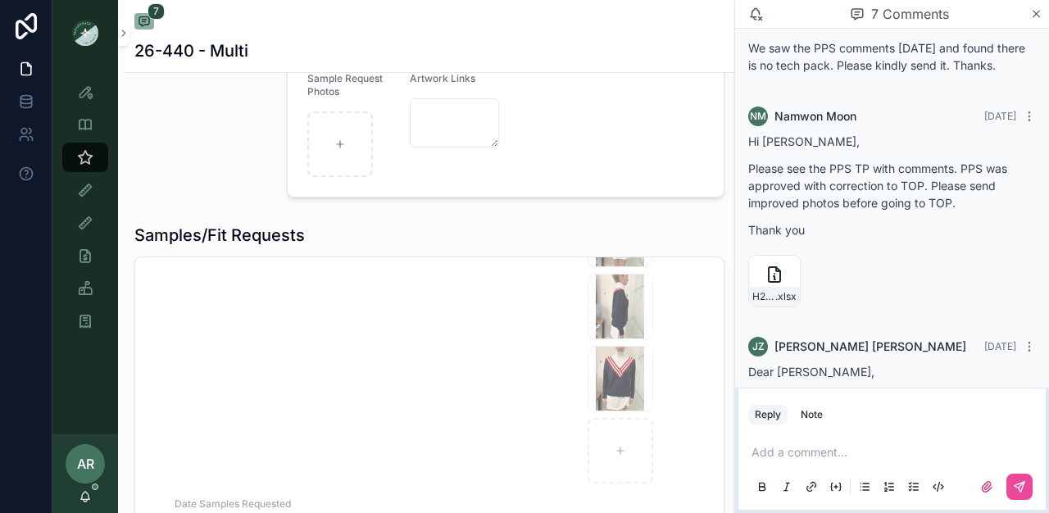
scroll to position [975, 0]
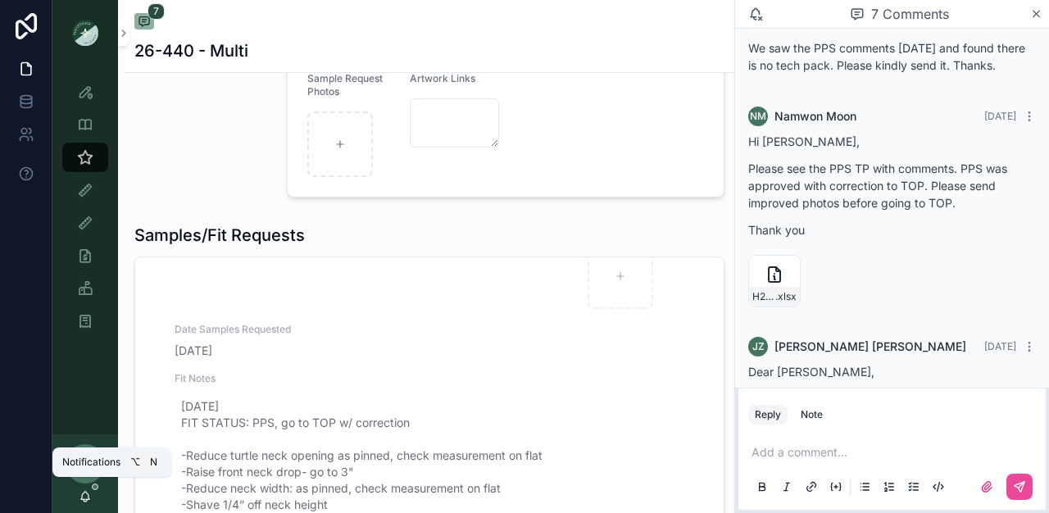
click at [89, 494] on icon "scrollable content" at bounding box center [85, 495] width 9 height 7
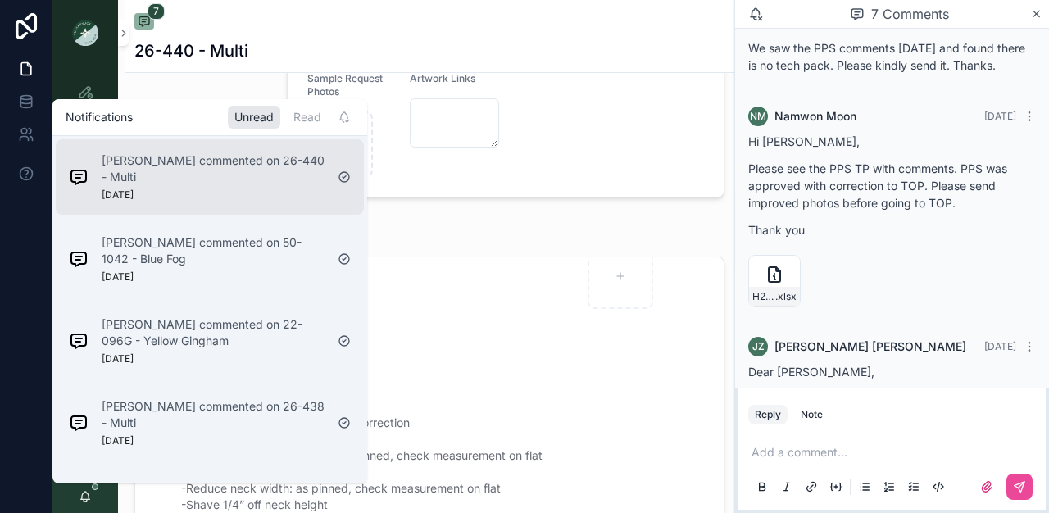
click at [161, 193] on div "[PERSON_NAME] commented on 26-440 - Multi [DATE]" at bounding box center [213, 176] width 223 height 49
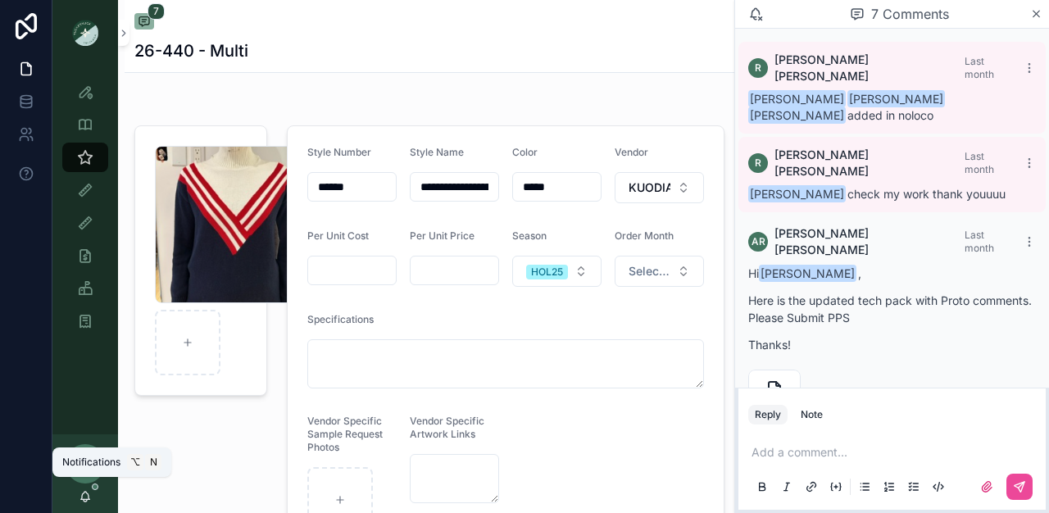
scroll to position [582, 0]
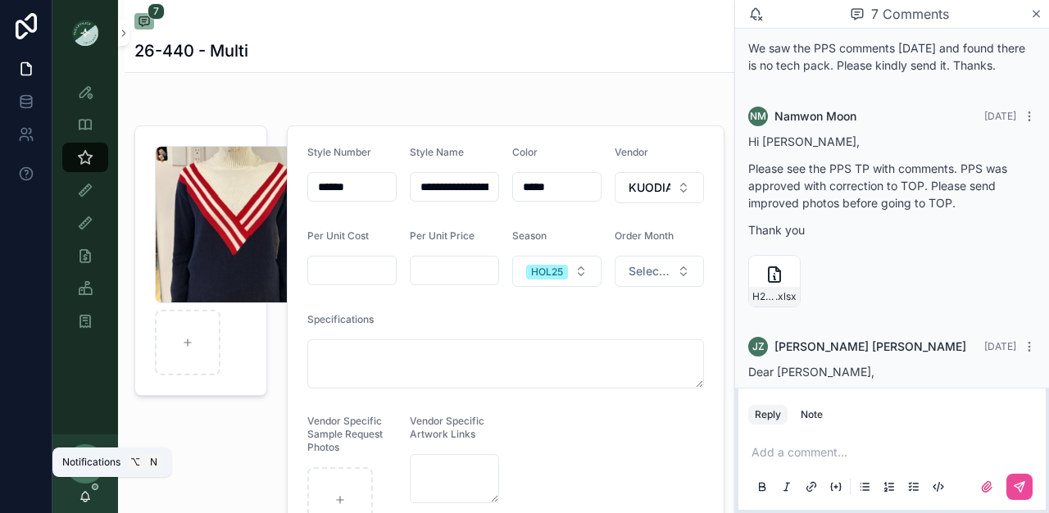
click at [89, 493] on icon "scrollable content" at bounding box center [85, 496] width 13 height 13
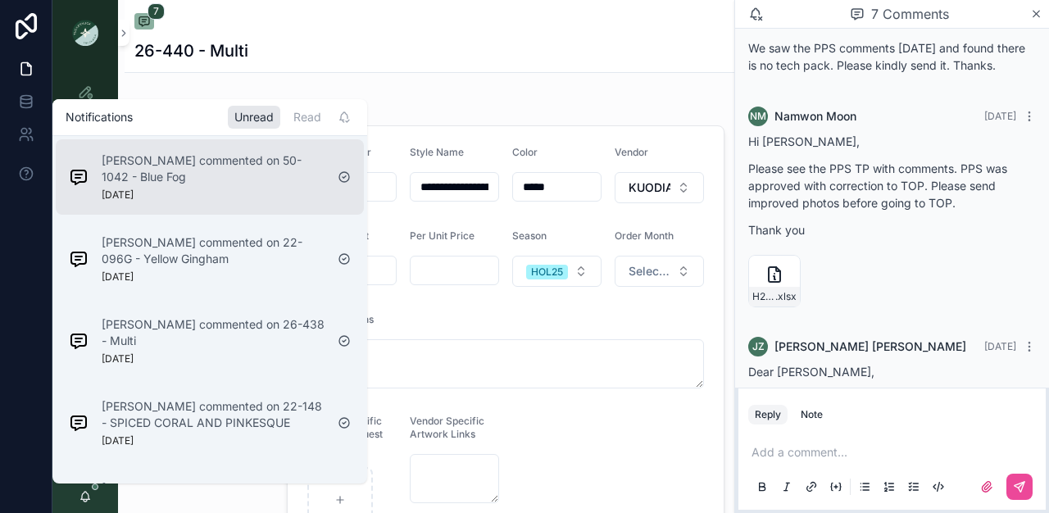
click at [176, 206] on div "[PERSON_NAME] commented on 50-1042 - Blue Fog [DATE]" at bounding box center [196, 177] width 269 height 62
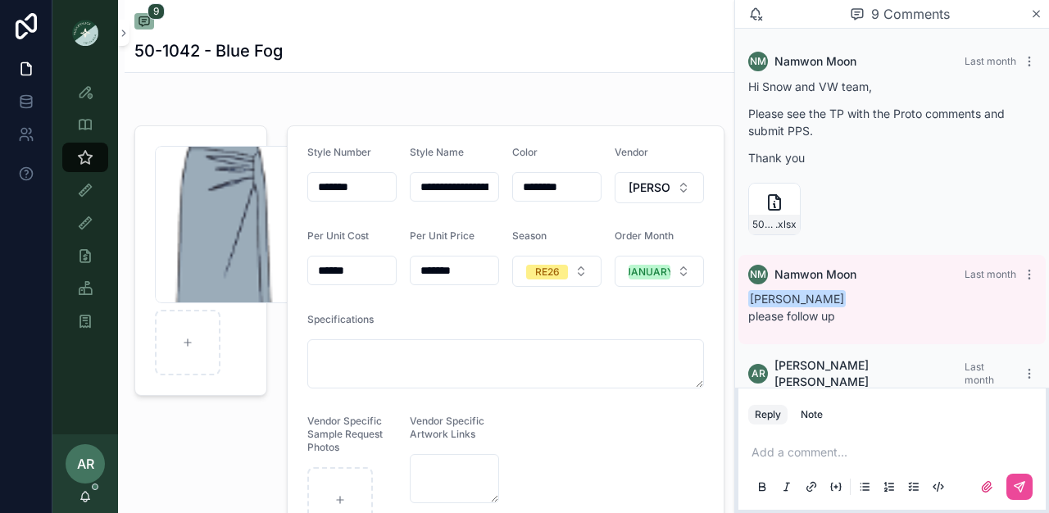
scroll to position [763, 0]
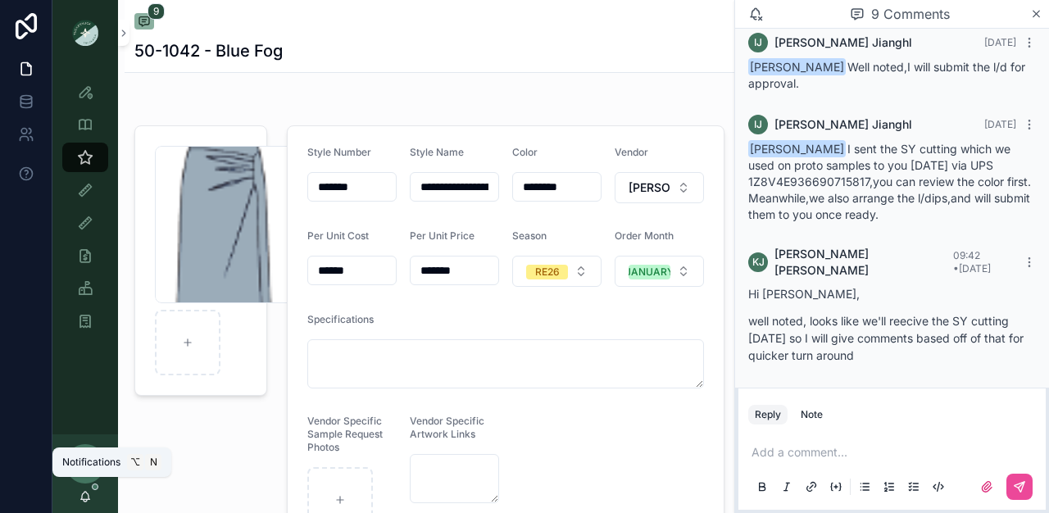
click at [85, 498] on icon "scrollable content" at bounding box center [85, 496] width 13 height 13
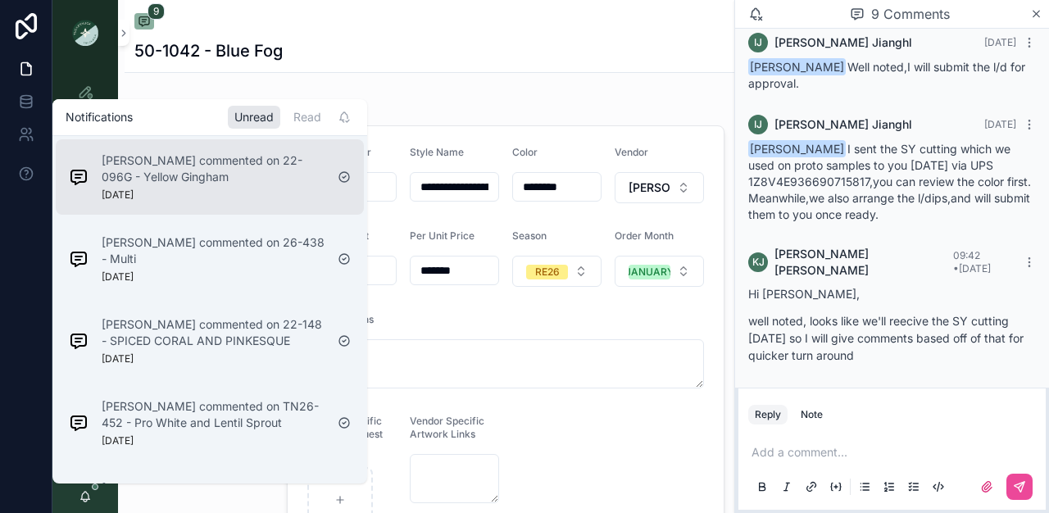
click at [161, 184] on p "[PERSON_NAME] commented on 22-096G - Yellow Gingham" at bounding box center [213, 168] width 223 height 33
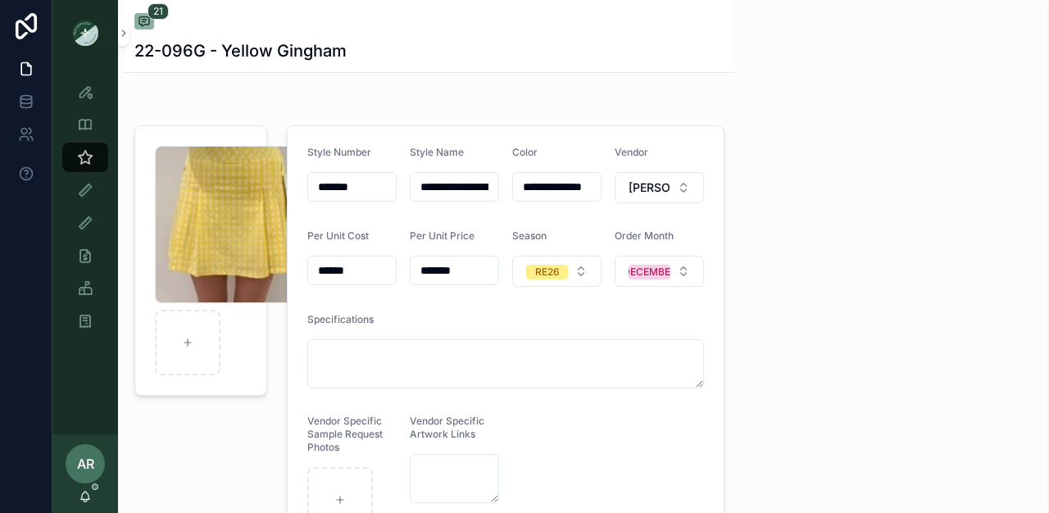
scroll to position [2538, 0]
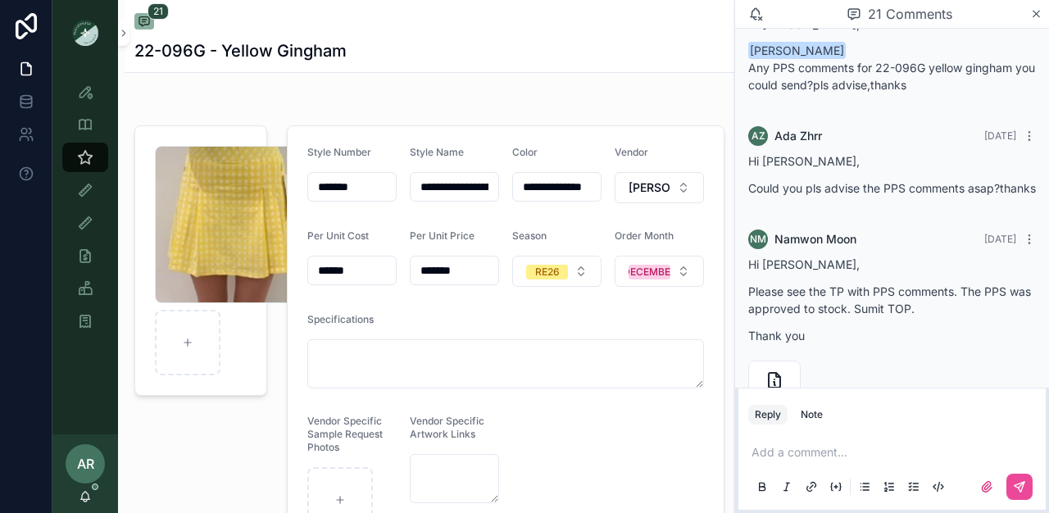
click at [85, 503] on div "AR [PERSON_NAME]" at bounding box center [85, 473] width 66 height 79
click at [88, 494] on icon "scrollable content" at bounding box center [85, 495] width 9 height 7
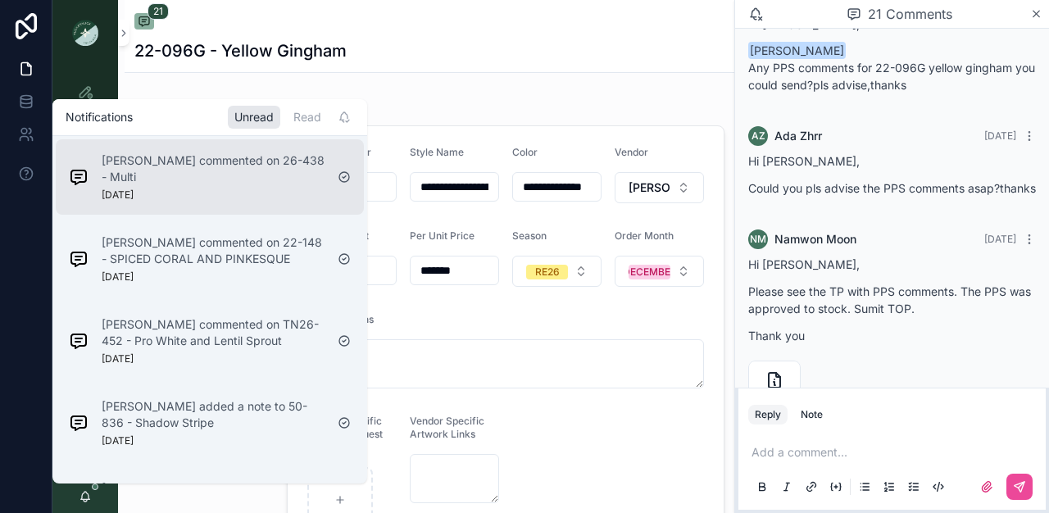
click at [204, 206] on div "[PERSON_NAME] commented on 26-438 - Multi [DATE]" at bounding box center [196, 177] width 269 height 62
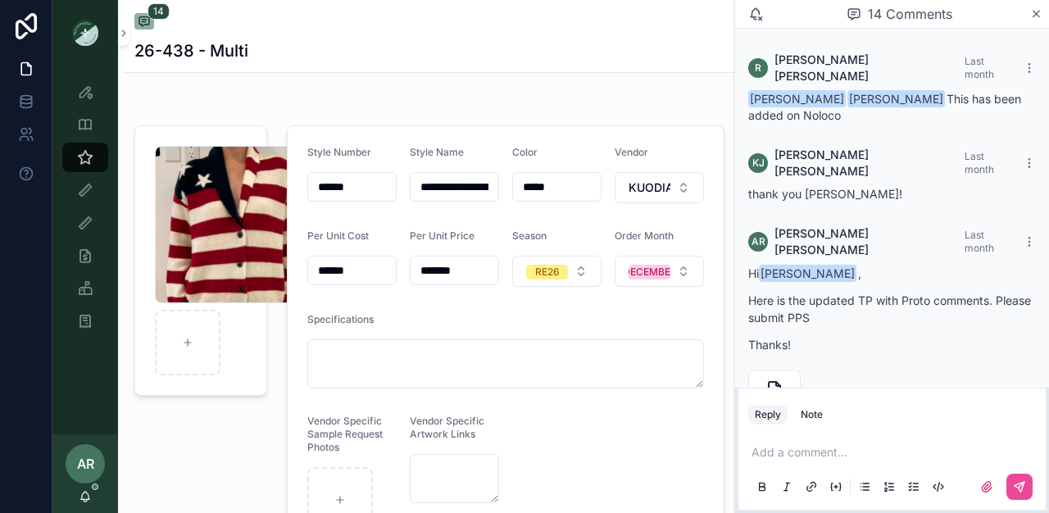
scroll to position [1736, 0]
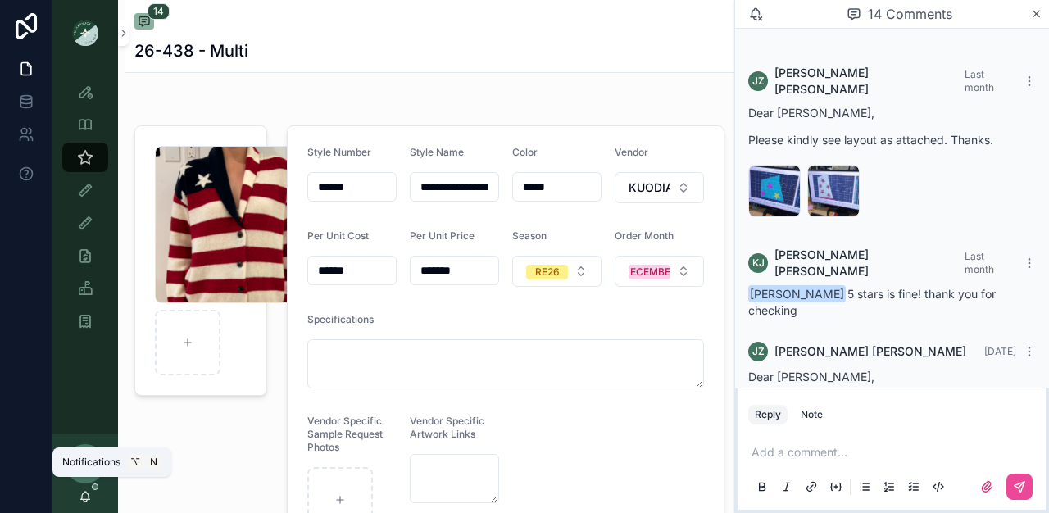
click at [90, 496] on icon "scrollable content" at bounding box center [85, 496] width 13 height 13
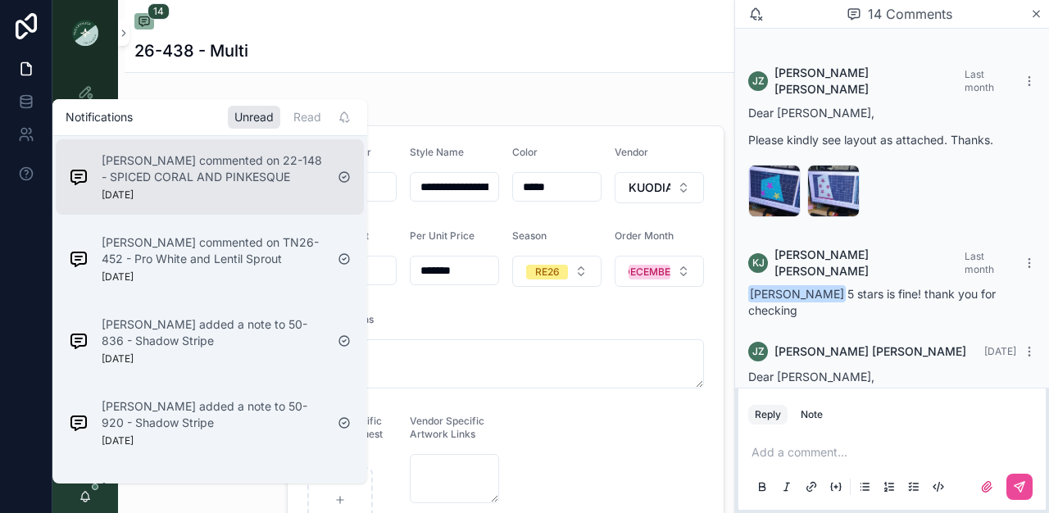
click at [199, 187] on div "[PERSON_NAME] commented on 22-148 - SPICED CORAL AND PINKESQUE [DATE]" at bounding box center [213, 176] width 223 height 49
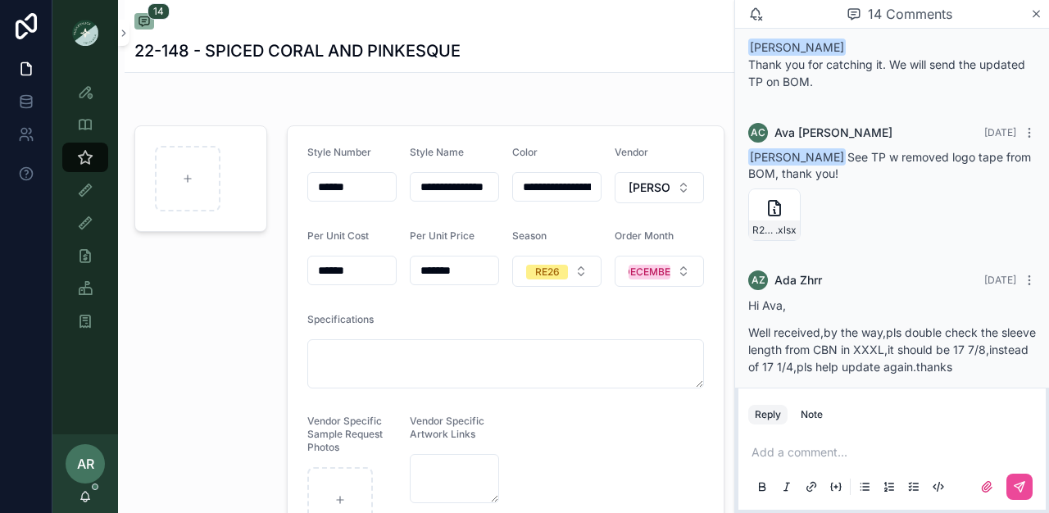
scroll to position [1794, 0]
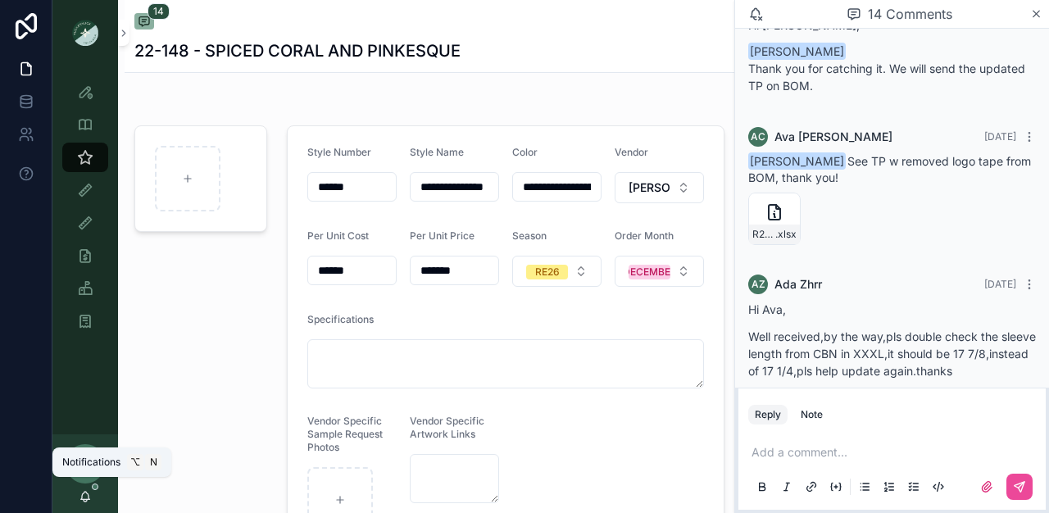
click at [84, 499] on icon "scrollable content" at bounding box center [85, 495] width 9 height 7
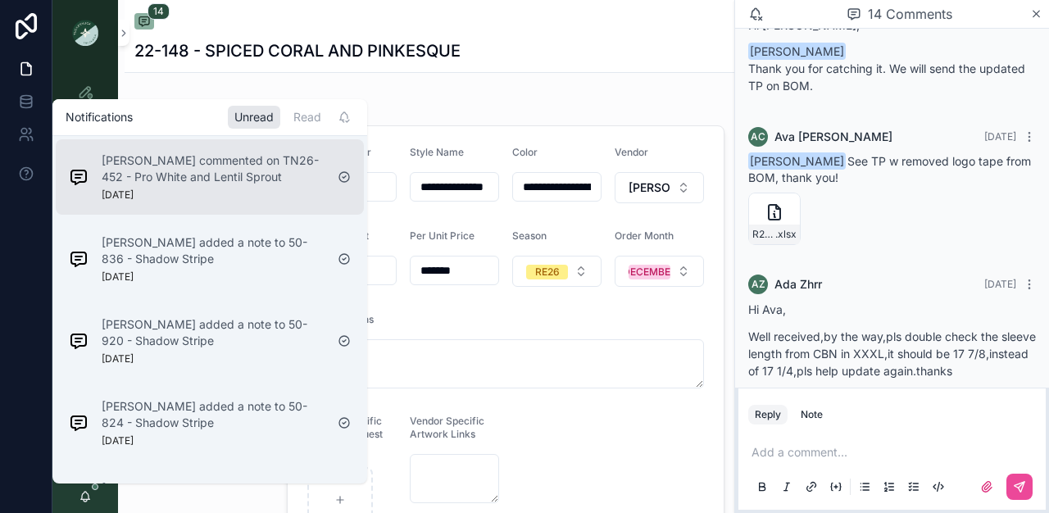
click at [180, 207] on div "[PERSON_NAME] commented on TN26-452 - Pro White and Lentil Sprout [DATE]" at bounding box center [196, 177] width 269 height 62
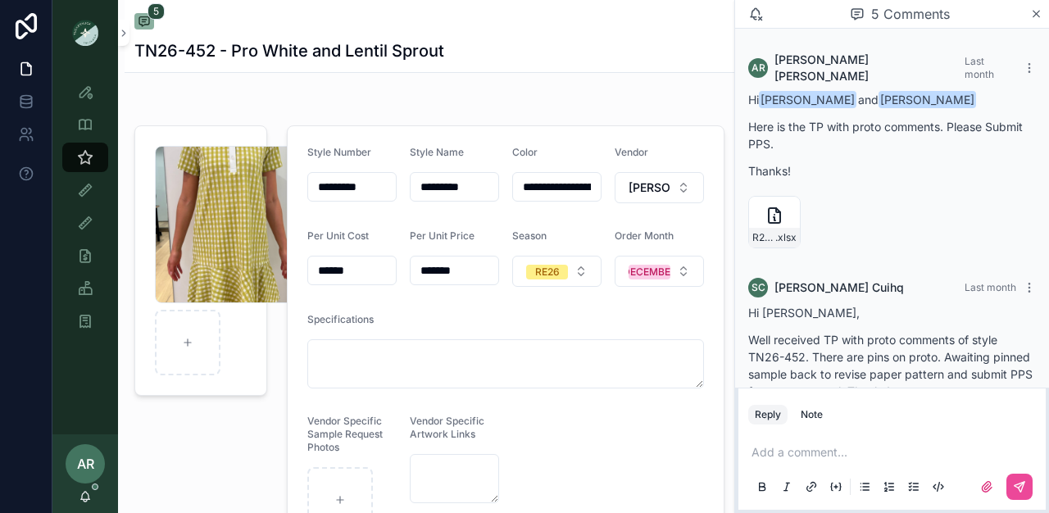
scroll to position [327, 0]
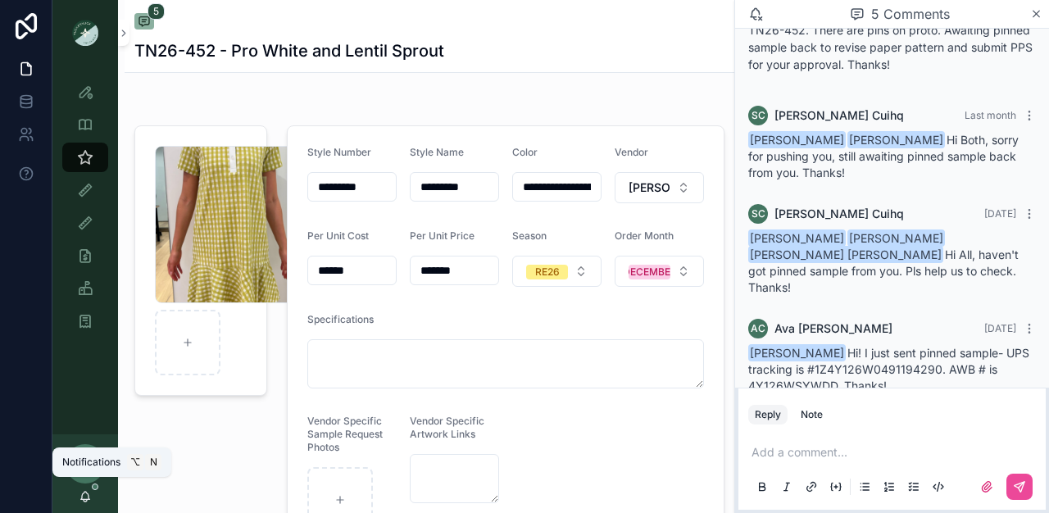
click at [82, 499] on icon "scrollable content" at bounding box center [85, 495] width 9 height 7
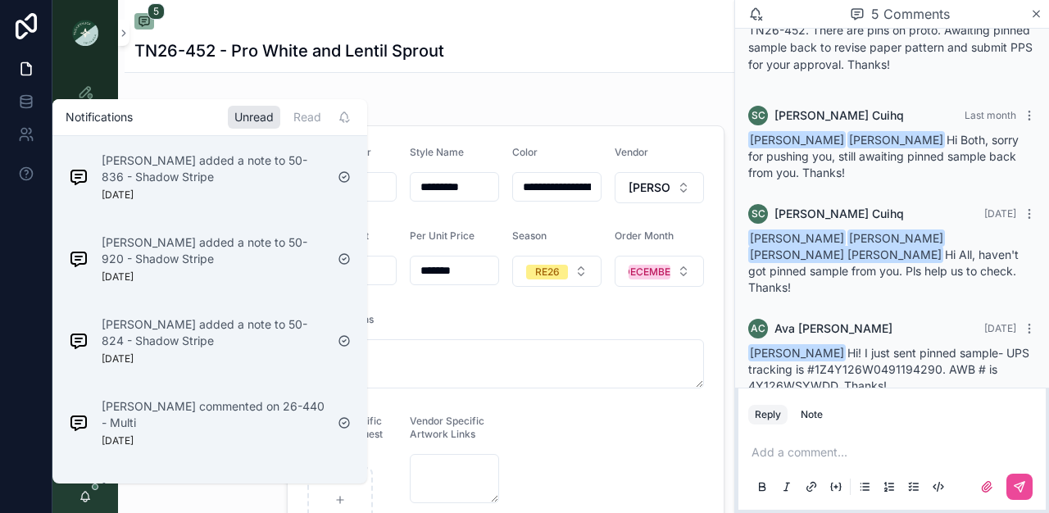
click at [191, 184] on p "[PERSON_NAME] added a note to 50-836 - Shadow Stripe" at bounding box center [213, 168] width 223 height 33
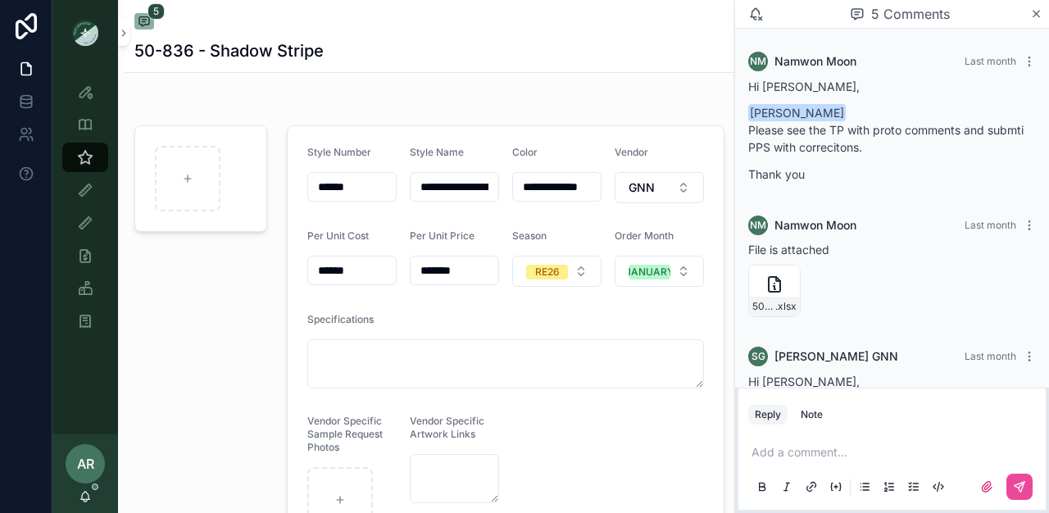
scroll to position [501, 0]
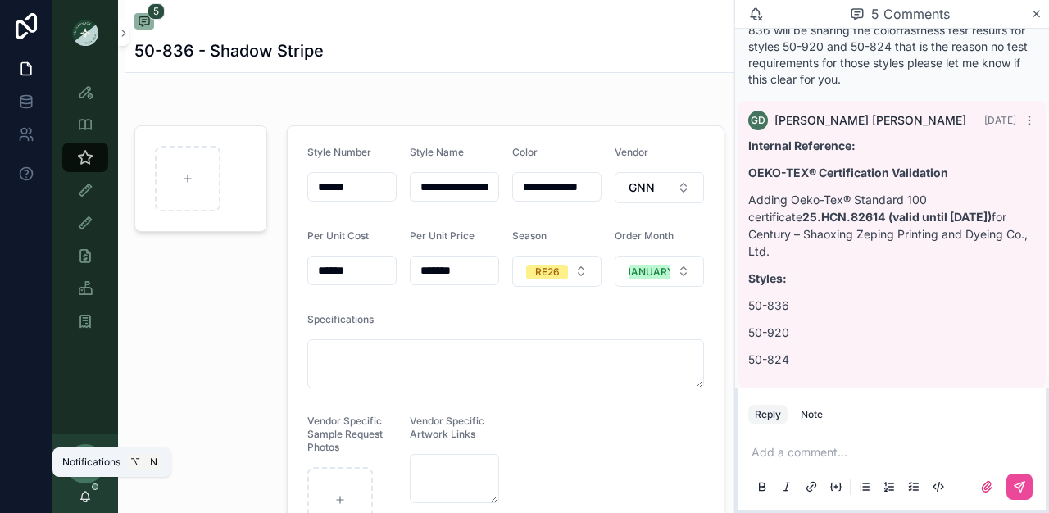
click at [84, 498] on icon "scrollable content" at bounding box center [85, 496] width 13 height 13
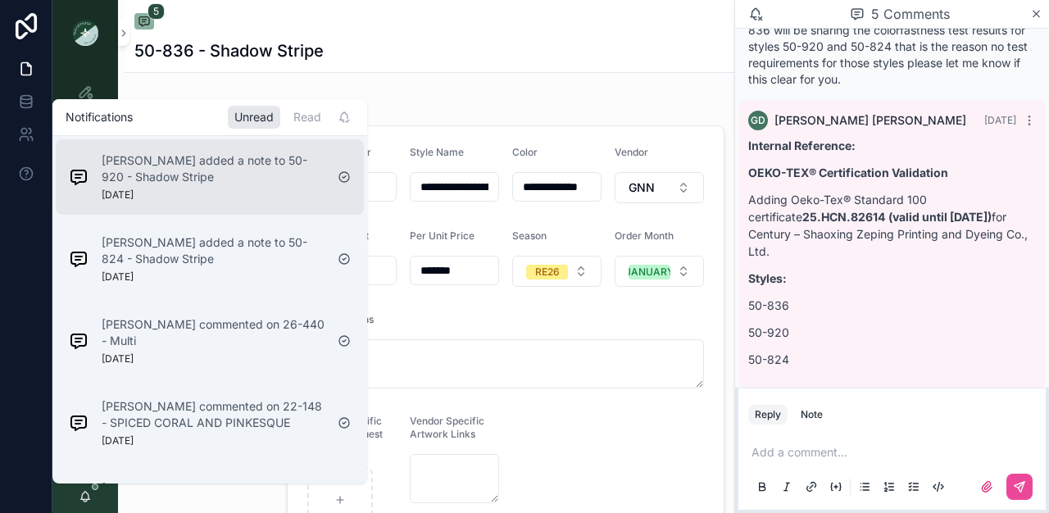
click at [156, 195] on div "[PERSON_NAME] added a note to 50-920 - Shadow Stripe [DATE]" at bounding box center [213, 176] width 223 height 49
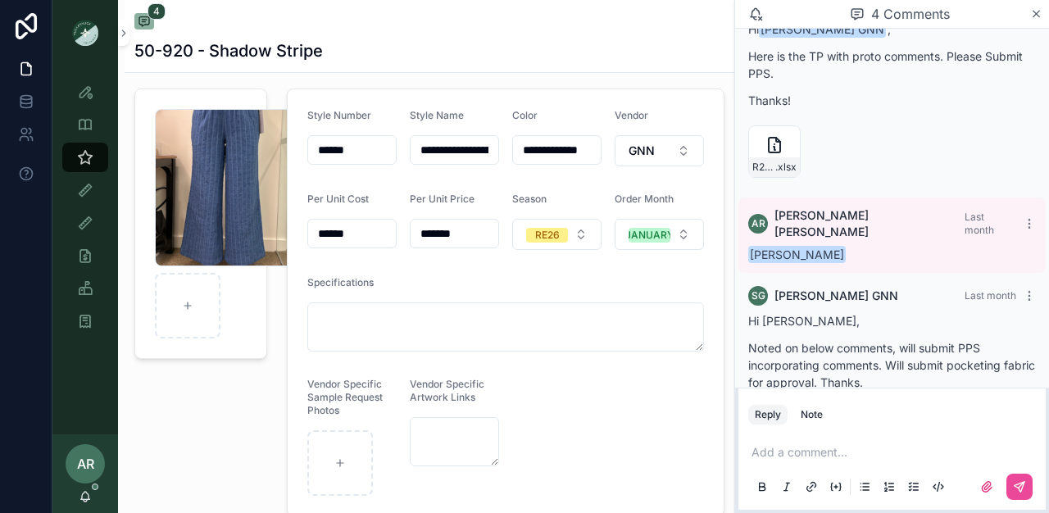
scroll to position [76, 0]
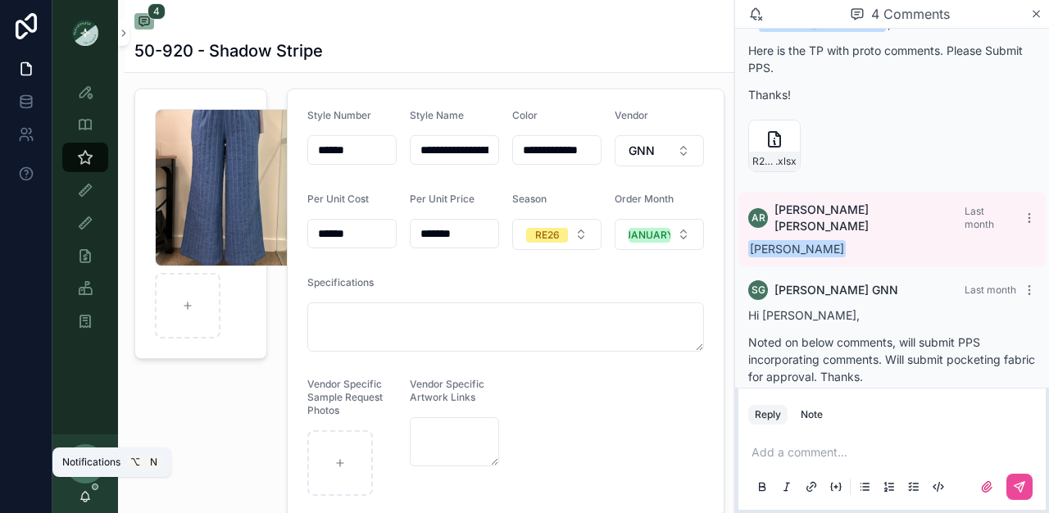
click at [88, 492] on icon "scrollable content" at bounding box center [85, 496] width 13 height 13
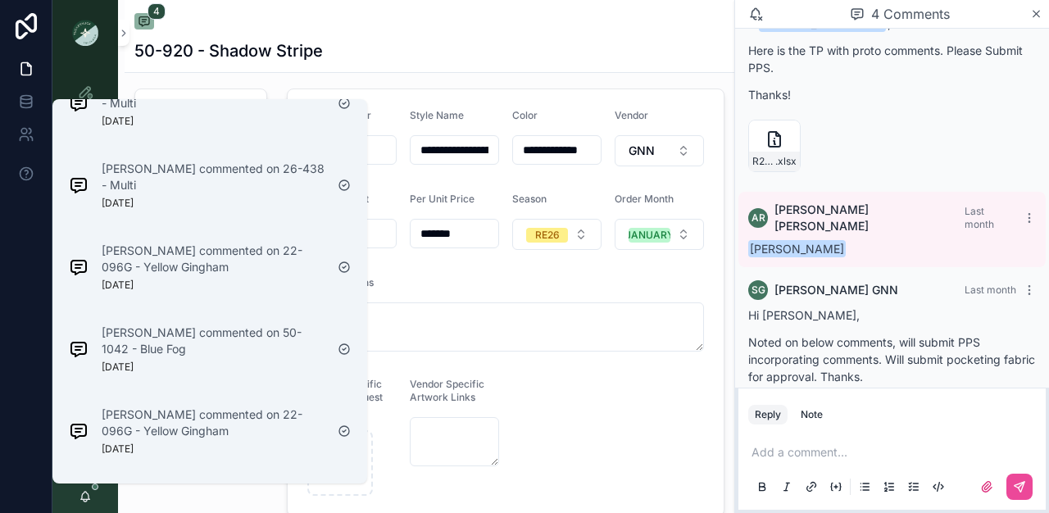
scroll to position [0, 0]
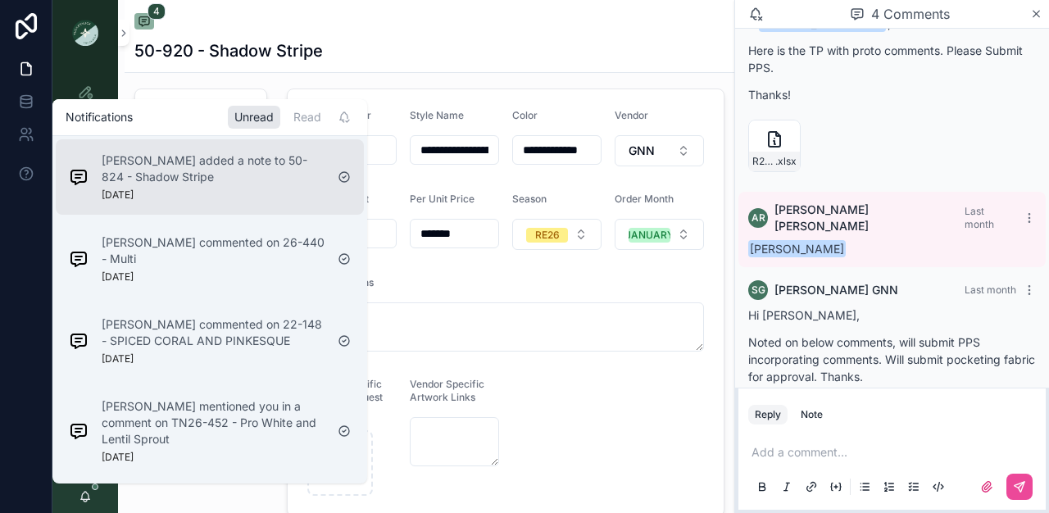
click at [203, 189] on div "[PERSON_NAME] added a note to 50-824 - Shadow Stripe [DATE]" at bounding box center [213, 176] width 223 height 49
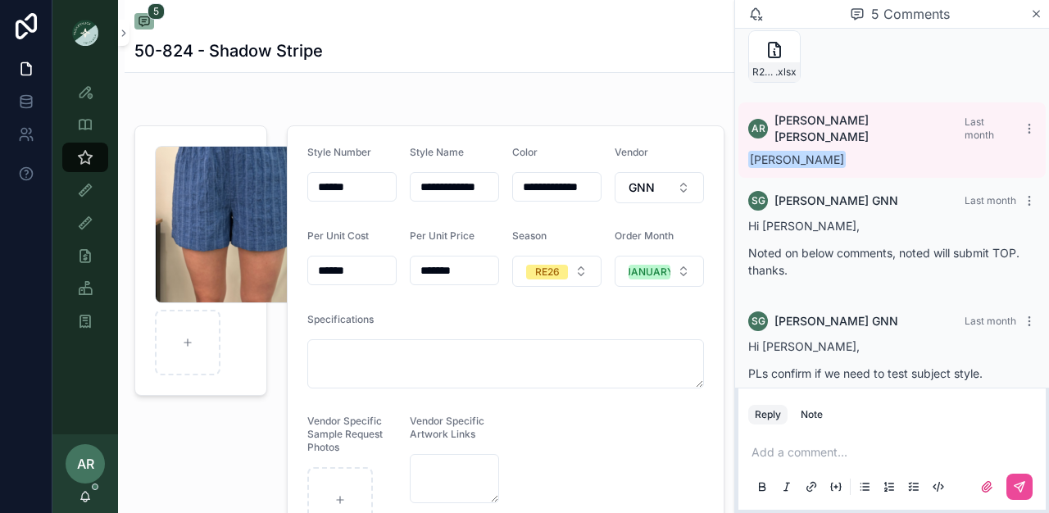
scroll to position [180, 0]
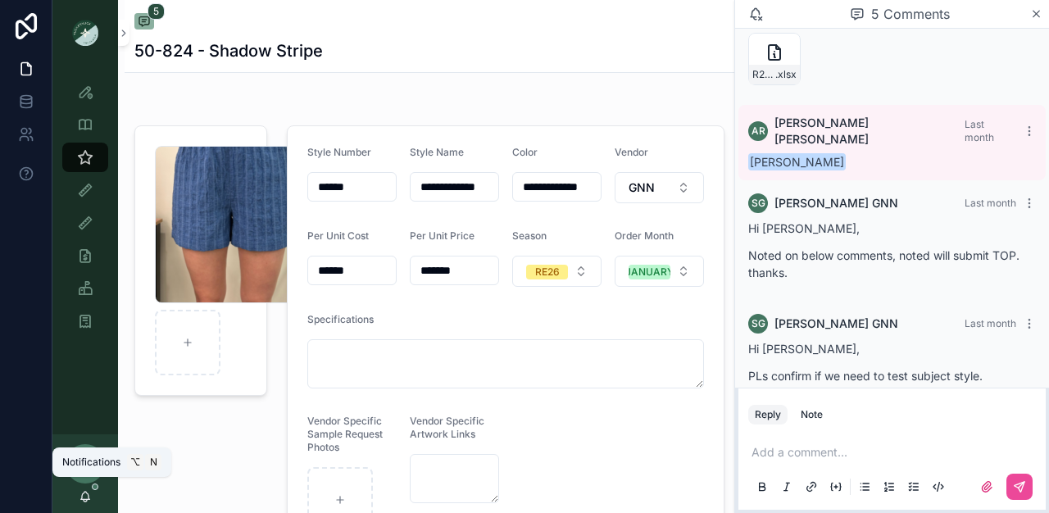
click at [84, 498] on icon "scrollable content" at bounding box center [85, 496] width 13 height 13
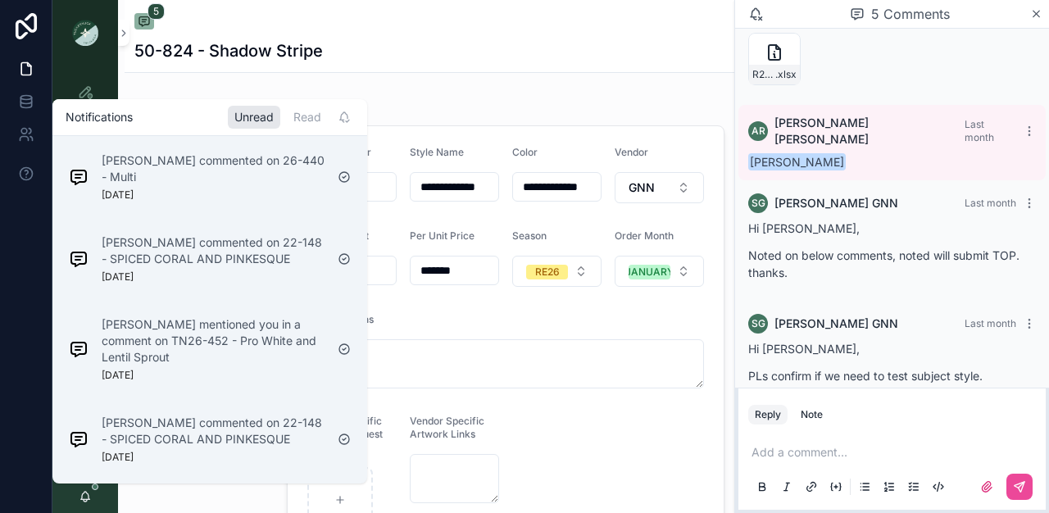
click at [201, 216] on div "[PERSON_NAME] commented on 26-440 - Multi [DATE] [PERSON_NAME] commented on 22-…" at bounding box center [209, 392] width 315 height 513
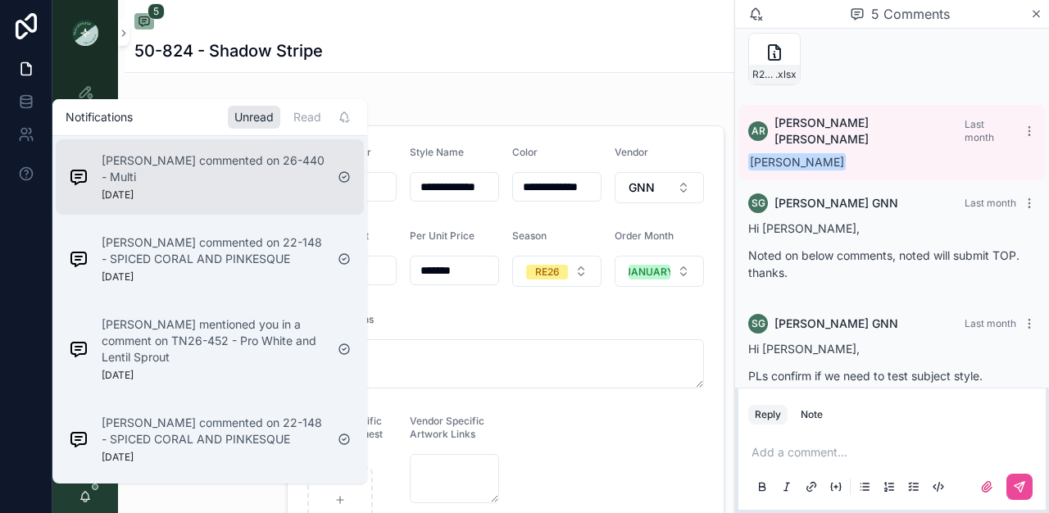
click at [213, 193] on div "[PERSON_NAME] commented on 26-440 - Multi [DATE]" at bounding box center [213, 176] width 223 height 49
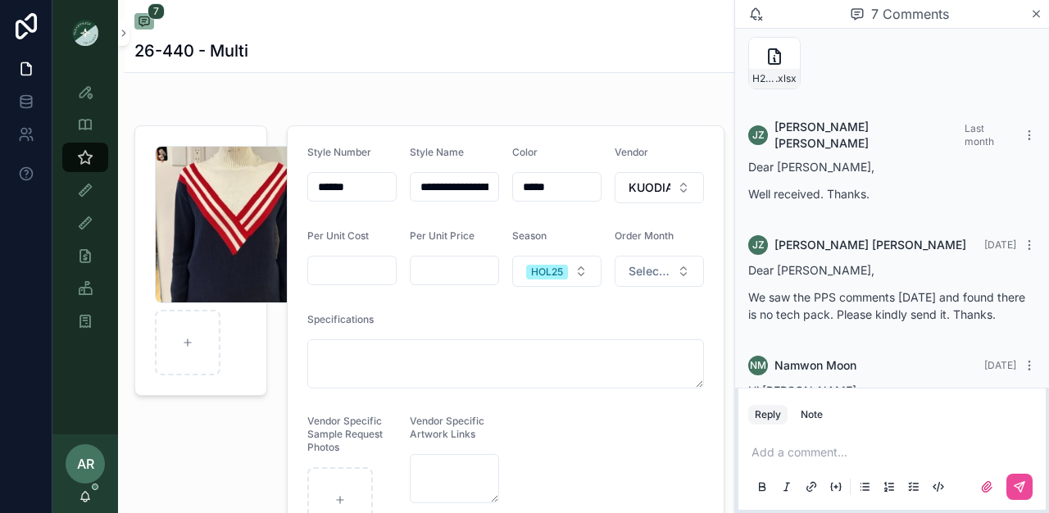
scroll to position [331, 0]
click at [91, 497] on icon "scrollable content" at bounding box center [85, 496] width 13 height 13
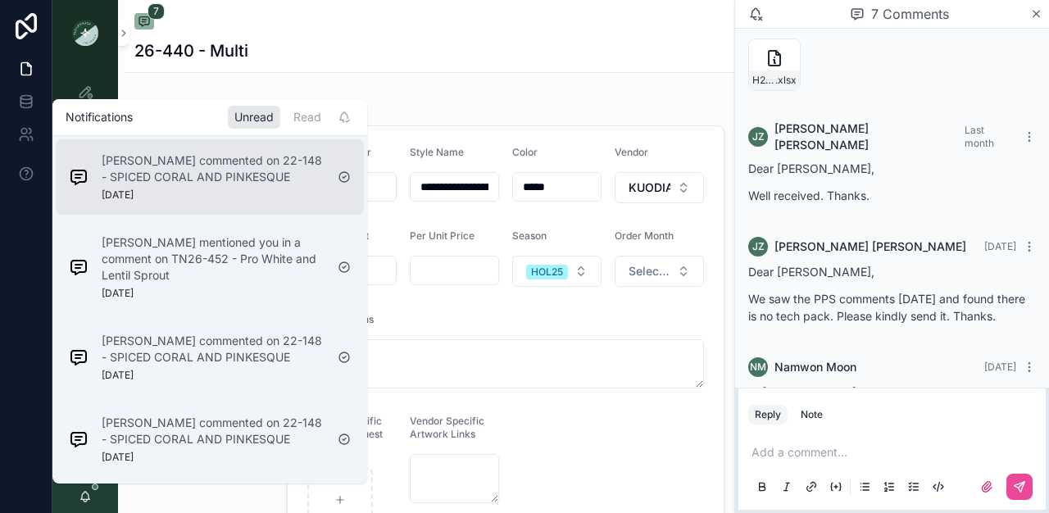
click at [192, 208] on div "[PERSON_NAME] commented on 22-148 - SPICED CORAL AND PINKESQUE [DATE]" at bounding box center [210, 176] width 308 height 75
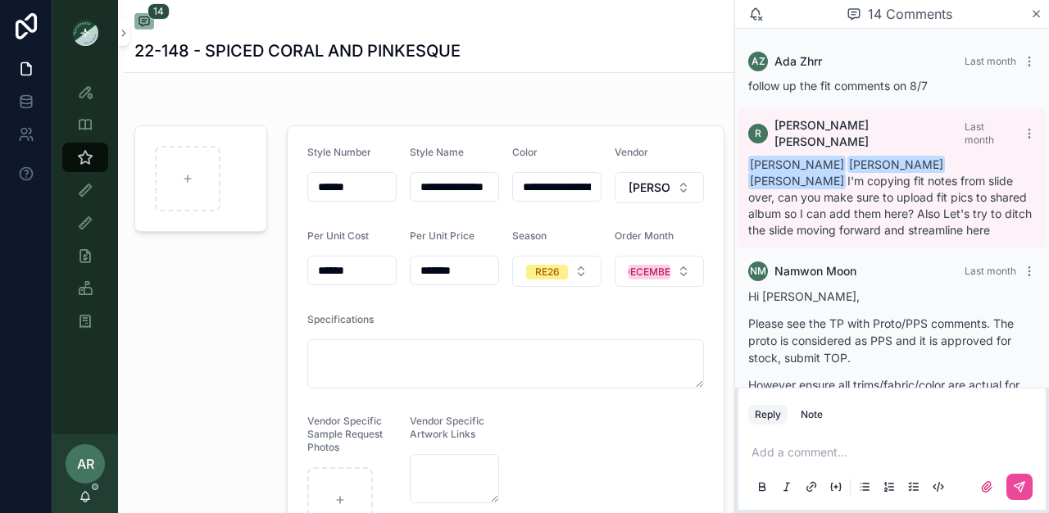
scroll to position [2101, 0]
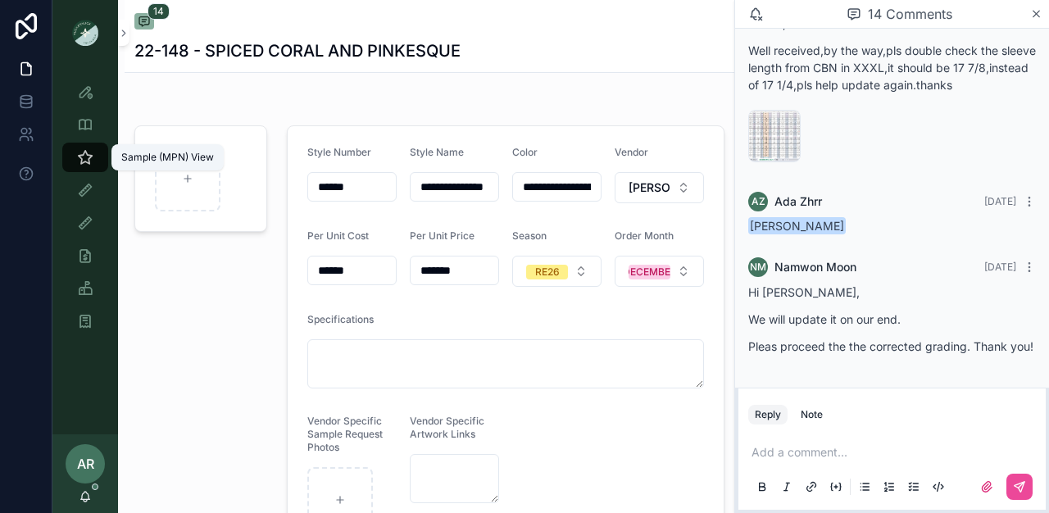
click at [89, 161] on icon "scrollable content" at bounding box center [85, 157] width 16 height 16
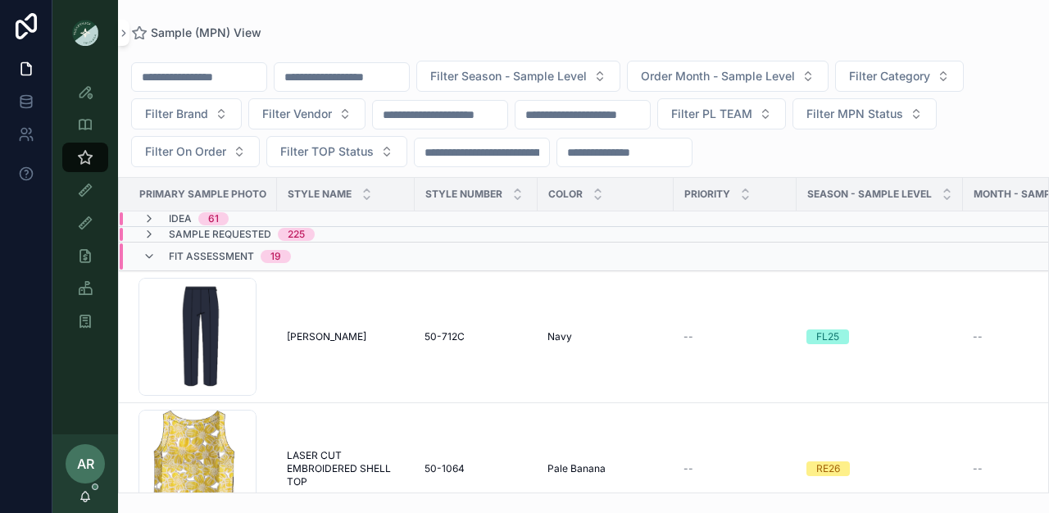
scroll to position [235, 0]
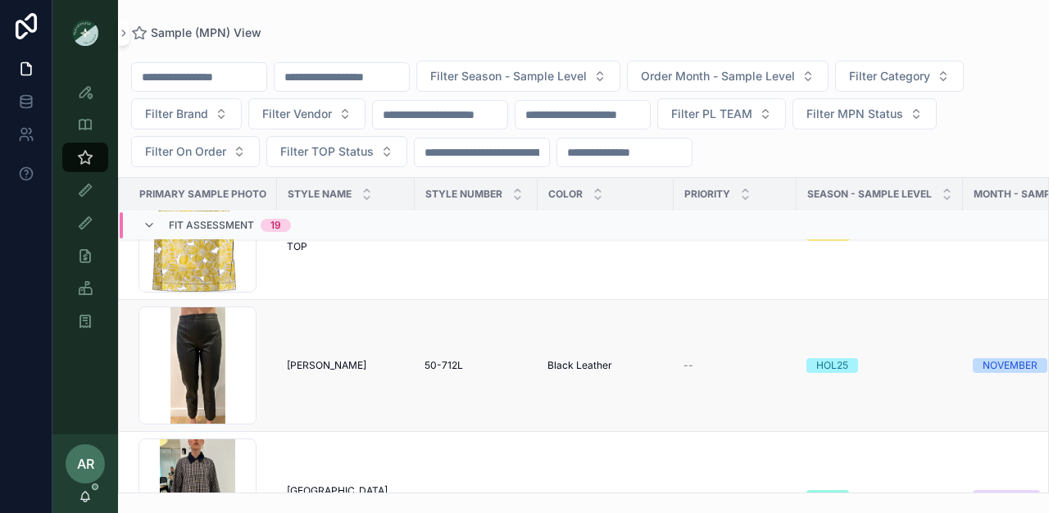
click at [286, 344] on td "[PERSON_NAME] [PERSON_NAME]" at bounding box center [346, 366] width 138 height 132
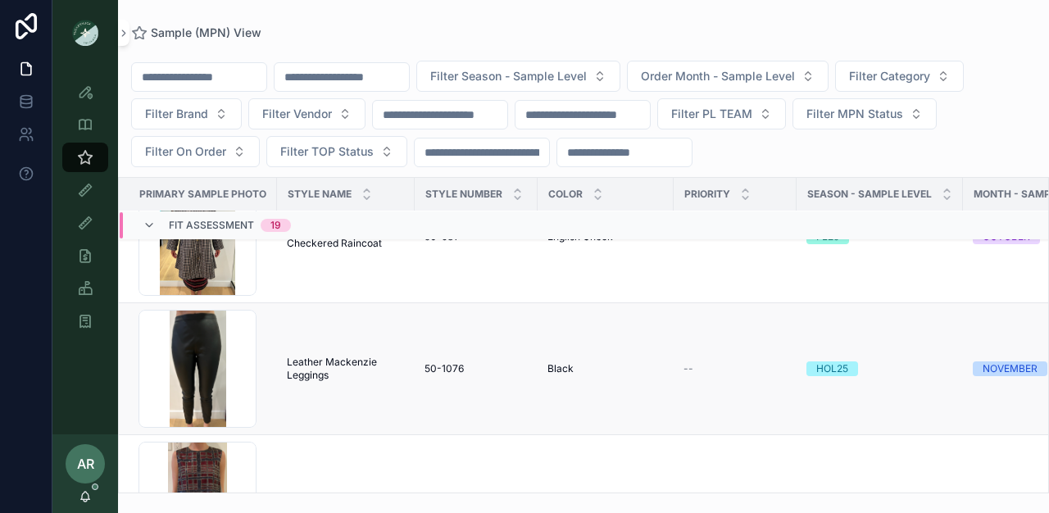
scroll to position [584, 0]
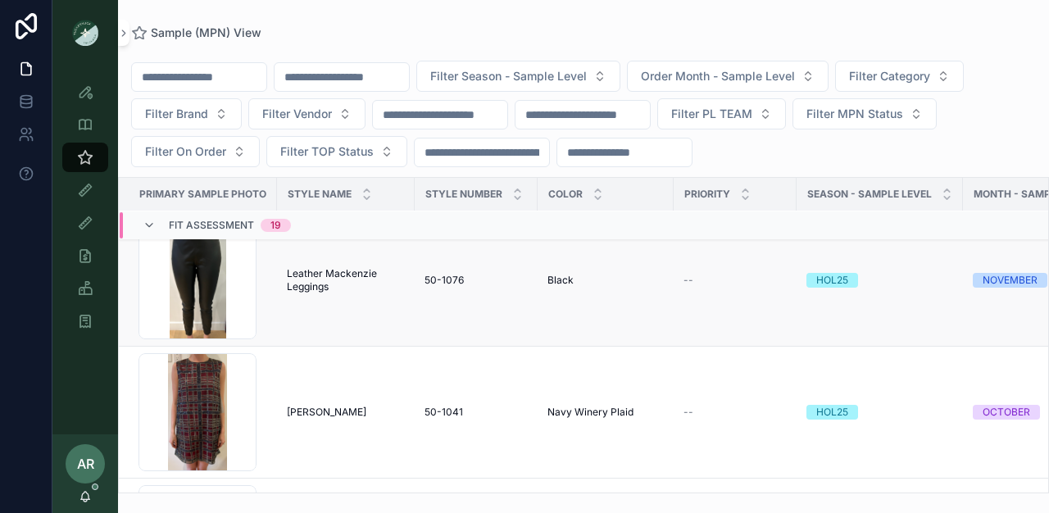
click at [335, 300] on td "Leather [PERSON_NAME] Leggings Leather Mackenzie Leggings" at bounding box center [346, 281] width 138 height 132
click at [319, 275] on span "Leather Mackenzie Leggings" at bounding box center [346, 280] width 118 height 26
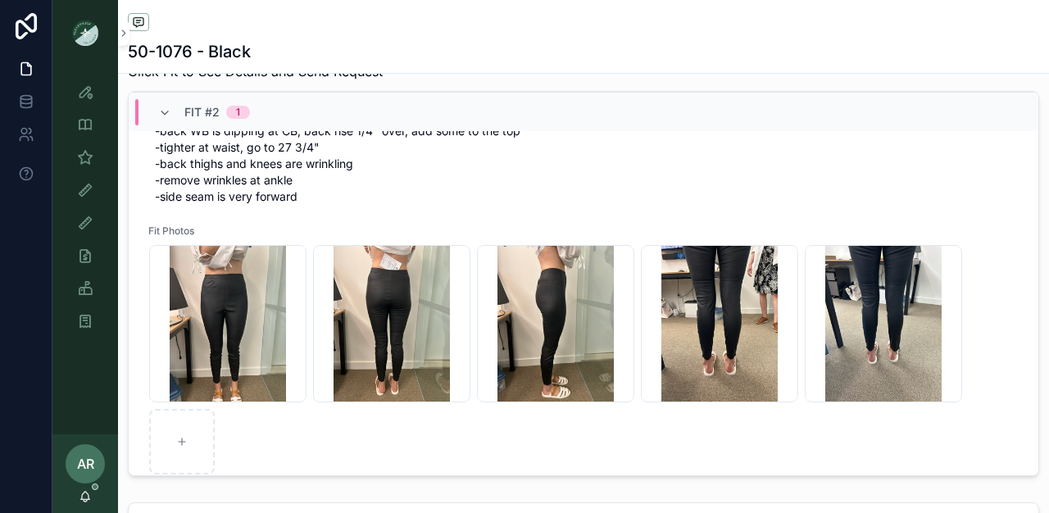
scroll to position [288, 0]
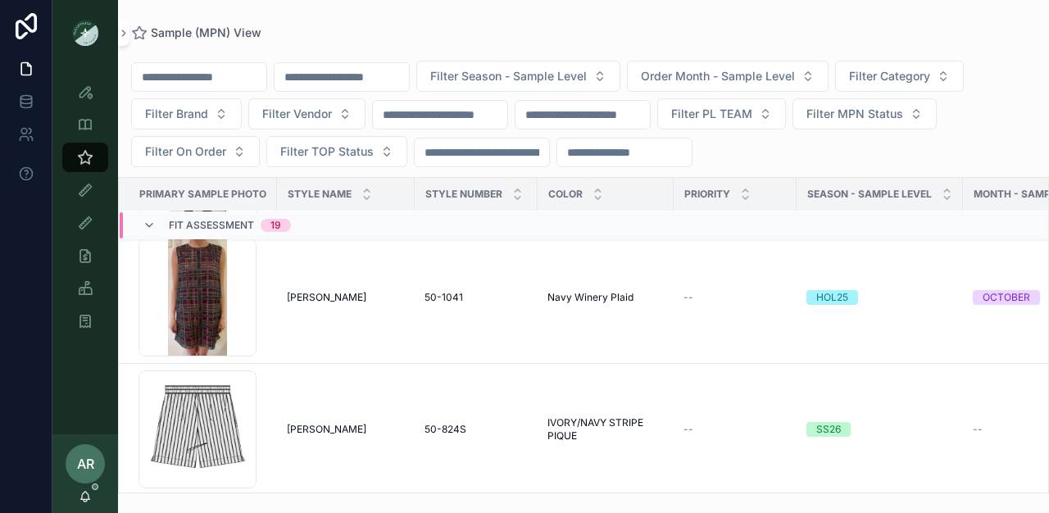
scroll to position [701, 0]
click at [83, 496] on icon "scrollable content" at bounding box center [85, 496] width 13 height 13
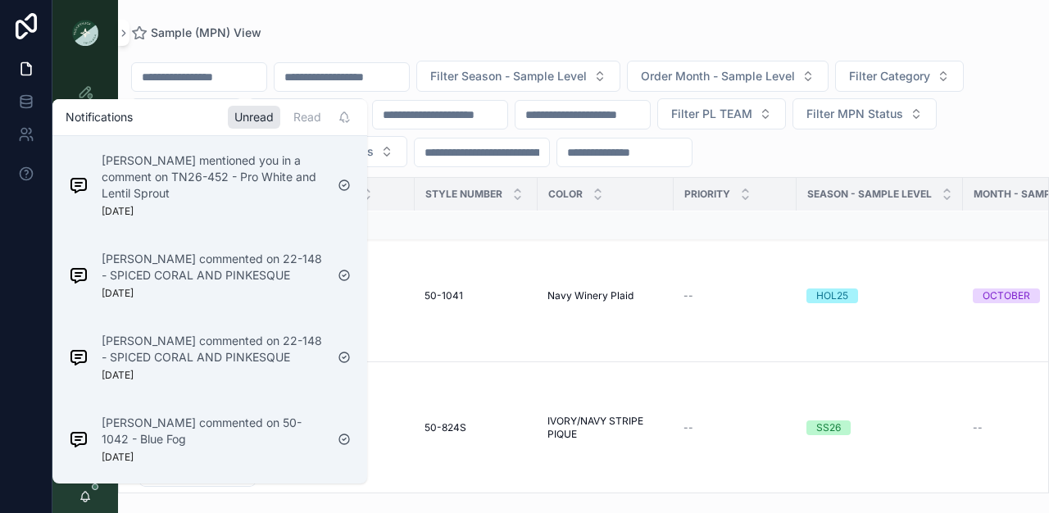
click at [207, 108] on div "Notifications Unread Read" at bounding box center [209, 117] width 315 height 36
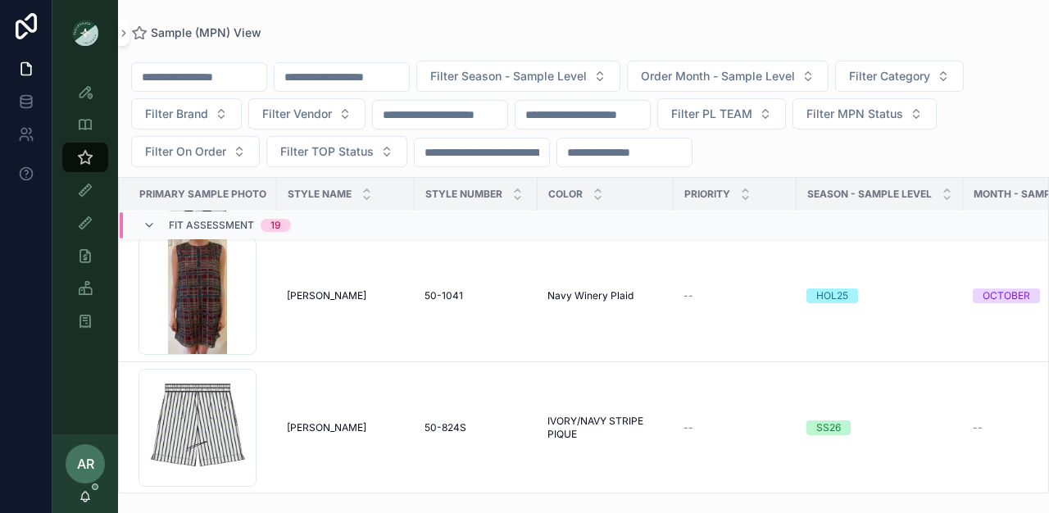
click at [271, 25] on div "Sample (MPN) View Filter Season - Sample Level Order Month - Sample Level Filte…" at bounding box center [583, 247] width 931 height 494
click at [148, 219] on icon "scrollable content" at bounding box center [149, 225] width 13 height 13
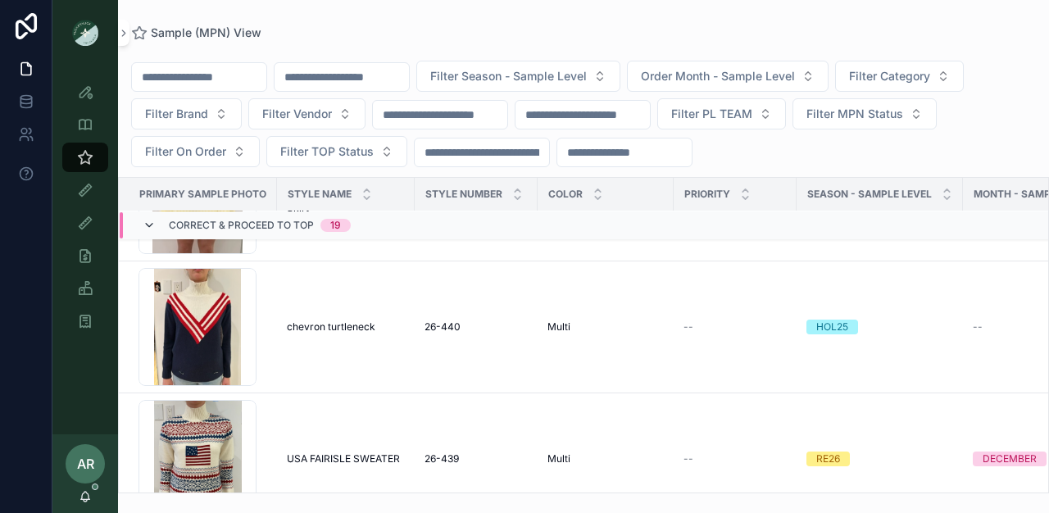
click at [149, 229] on icon "scrollable content" at bounding box center [149, 225] width 13 height 13
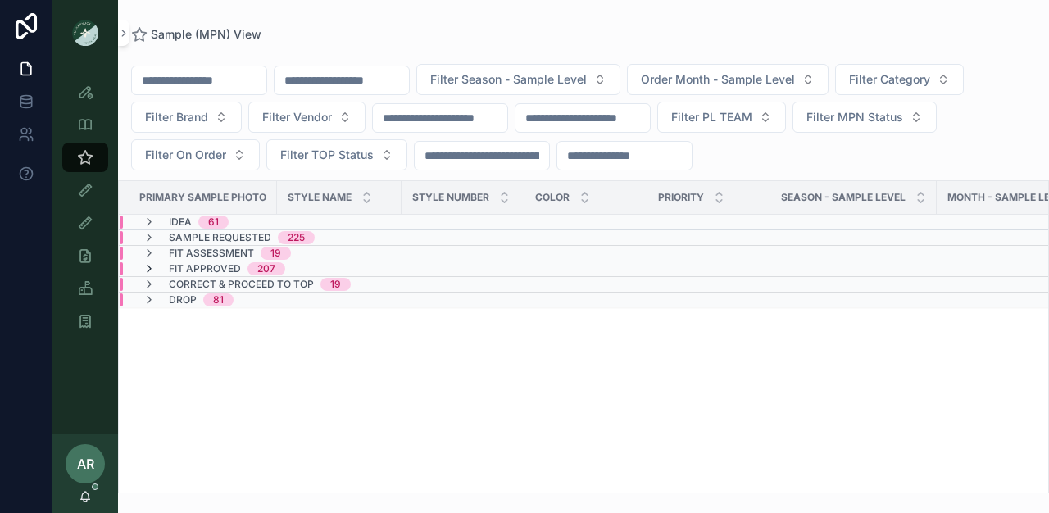
click at [148, 272] on icon "scrollable content" at bounding box center [149, 268] width 13 height 13
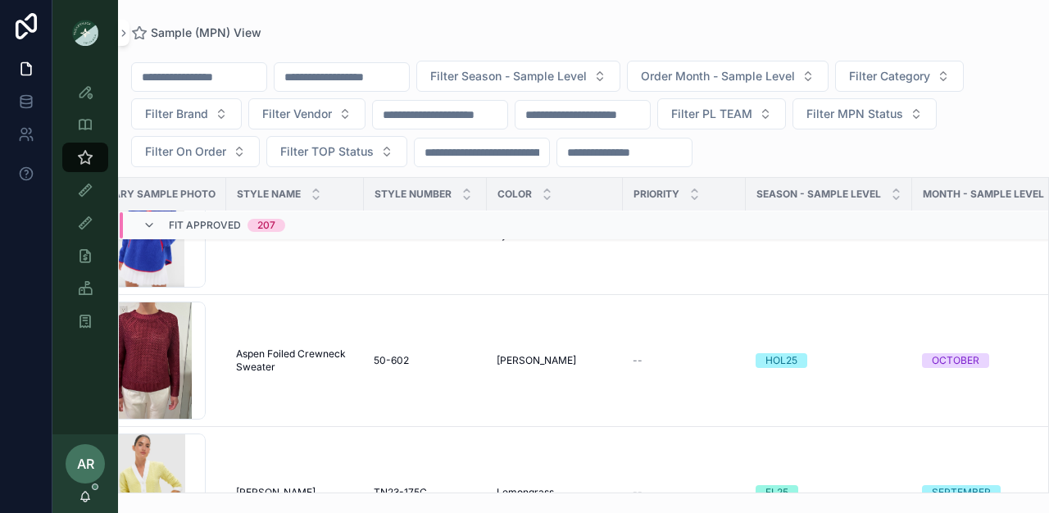
scroll to position [4151, 0]
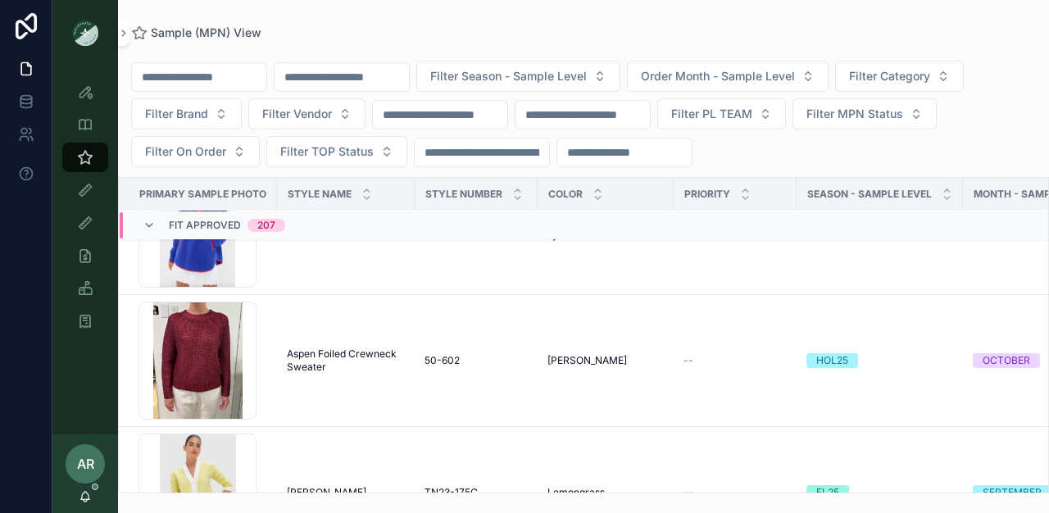
click at [294, 350] on span "Aspen Foiled Crewneck Sweater" at bounding box center [346, 361] width 118 height 26
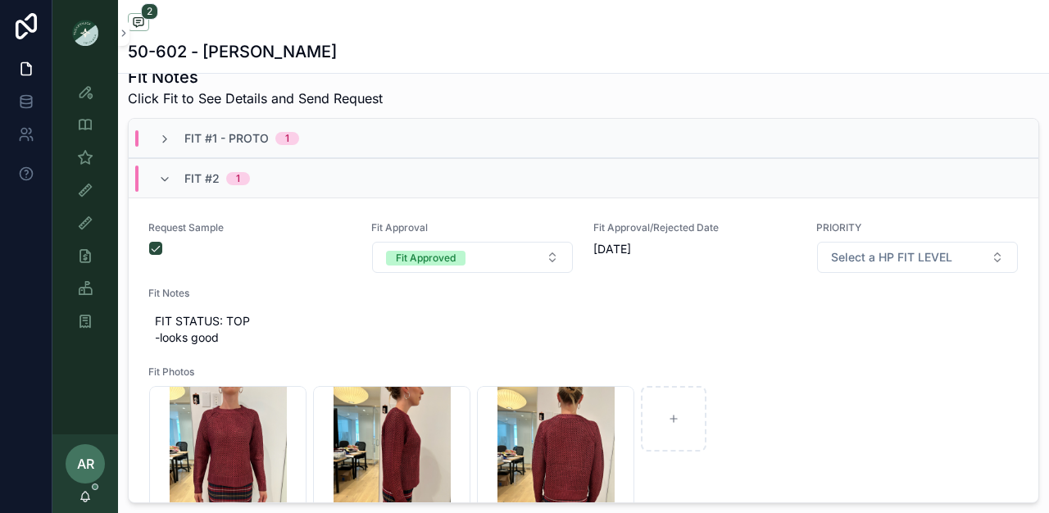
scroll to position [582, 0]
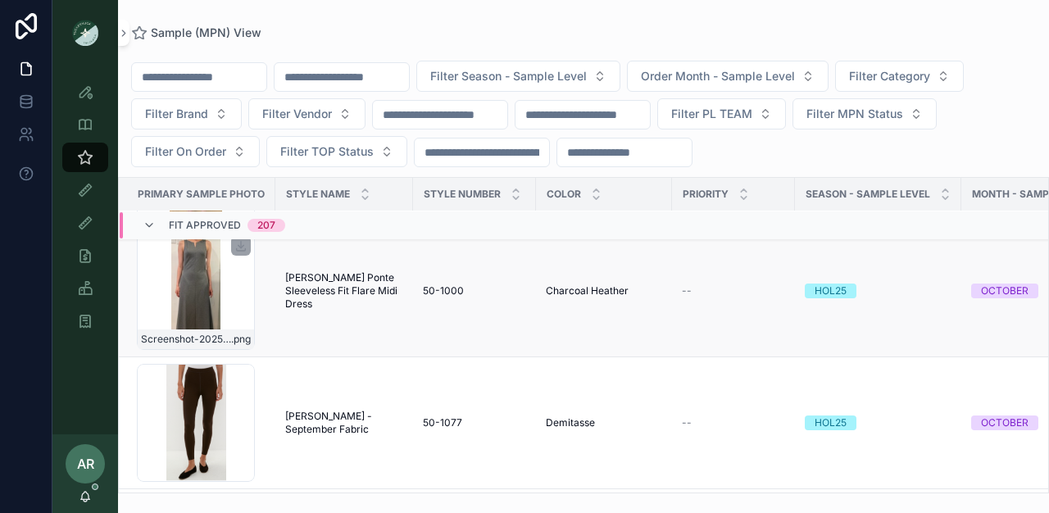
scroll to position [6005, 2]
click at [597, 292] on span "Charcoal Heather" at bounding box center [587, 290] width 83 height 13
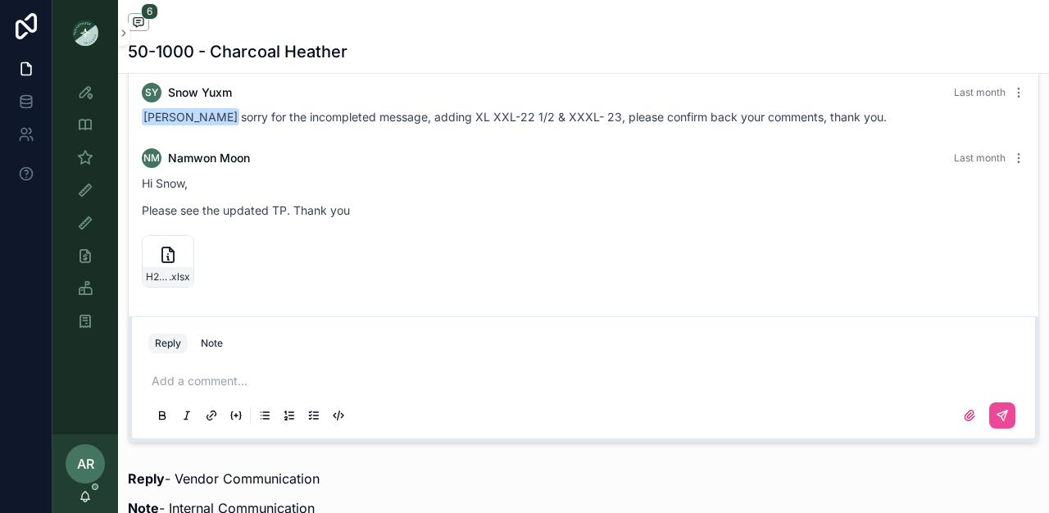
scroll to position [1083, 0]
click at [180, 257] on icon "scrollable content" at bounding box center [180, 249] width 13 height 13
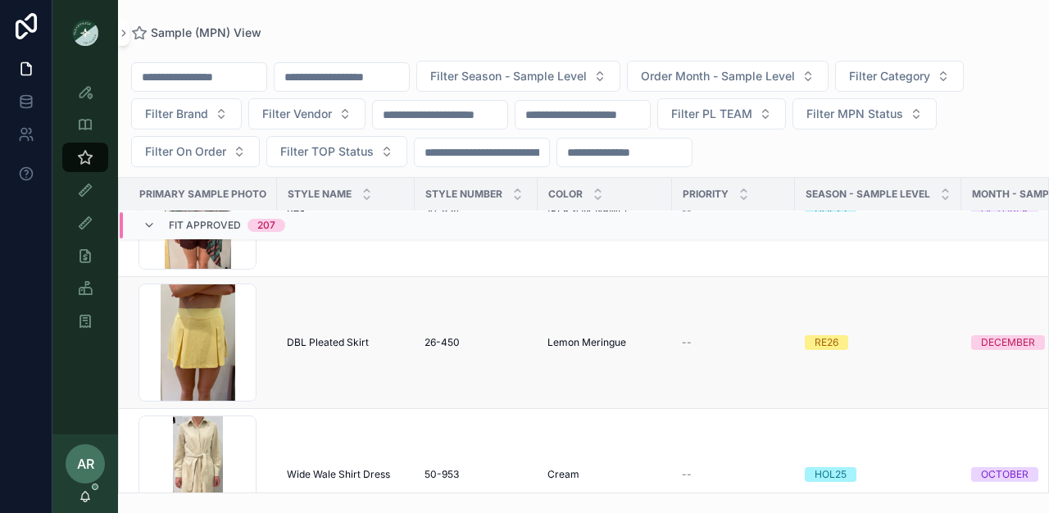
scroll to position [8348, 0]
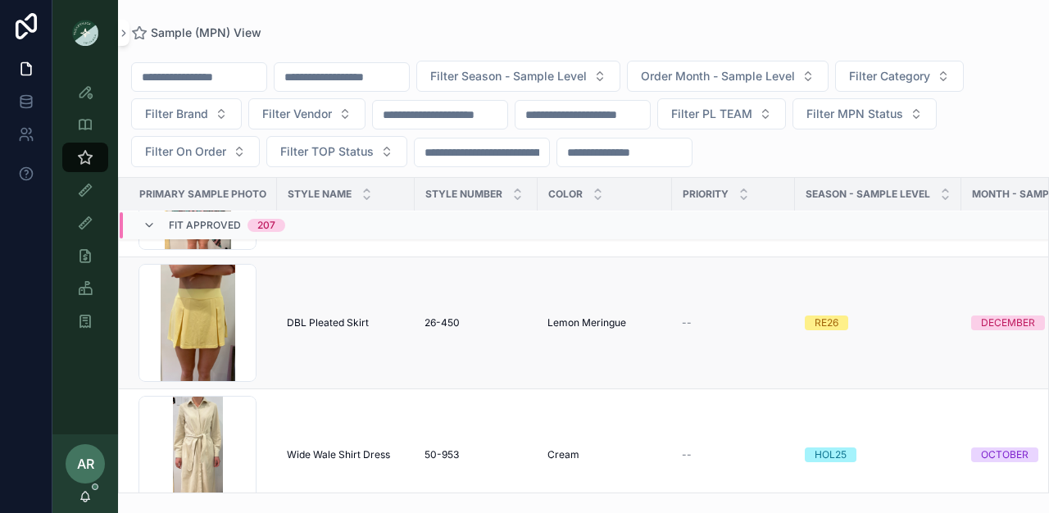
click at [316, 322] on span "DBL Pleated Skirt" at bounding box center [328, 322] width 82 height 13
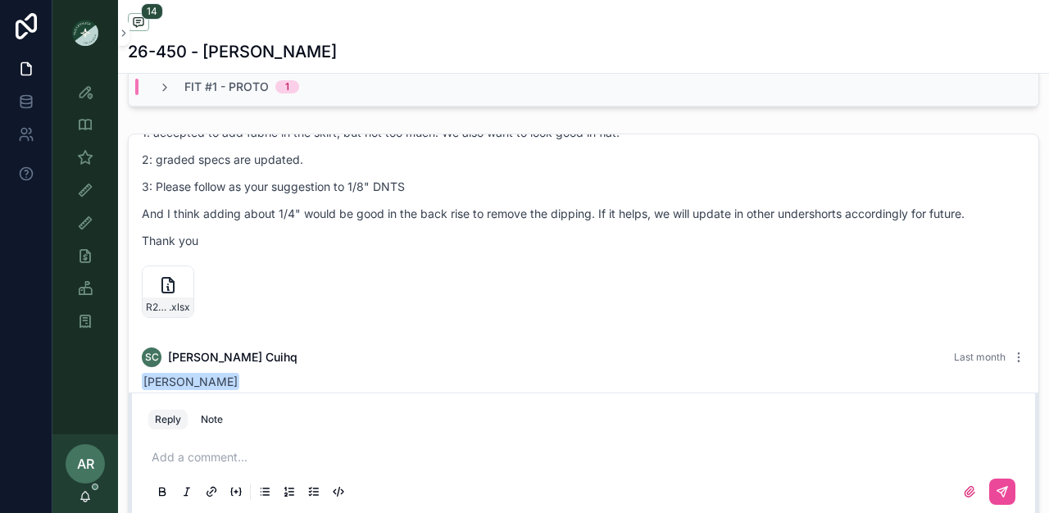
scroll to position [1000, 0]
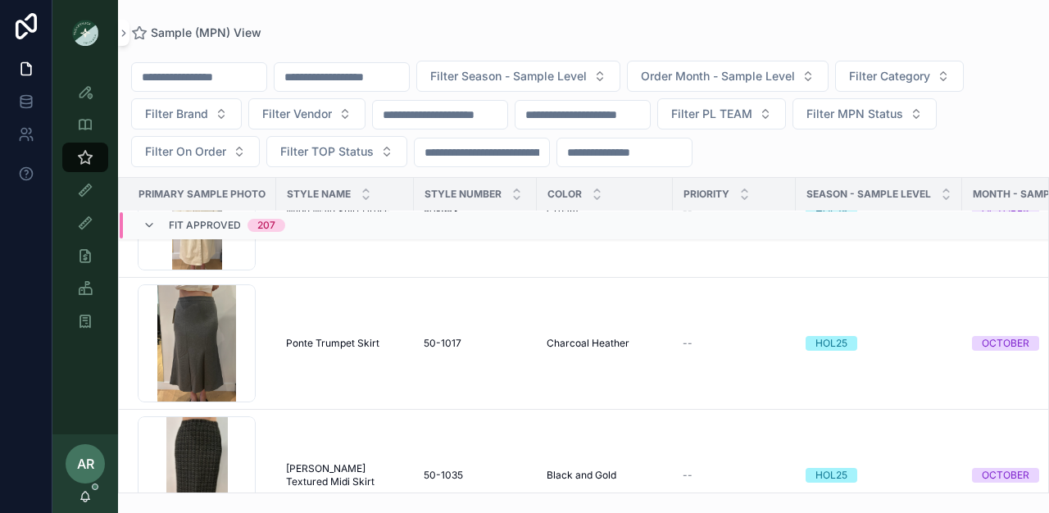
scroll to position [7727, 1]
click at [380, 344] on div "Ponte Trumpet Skirt Ponte Trumpet Skirt" at bounding box center [345, 344] width 118 height 13
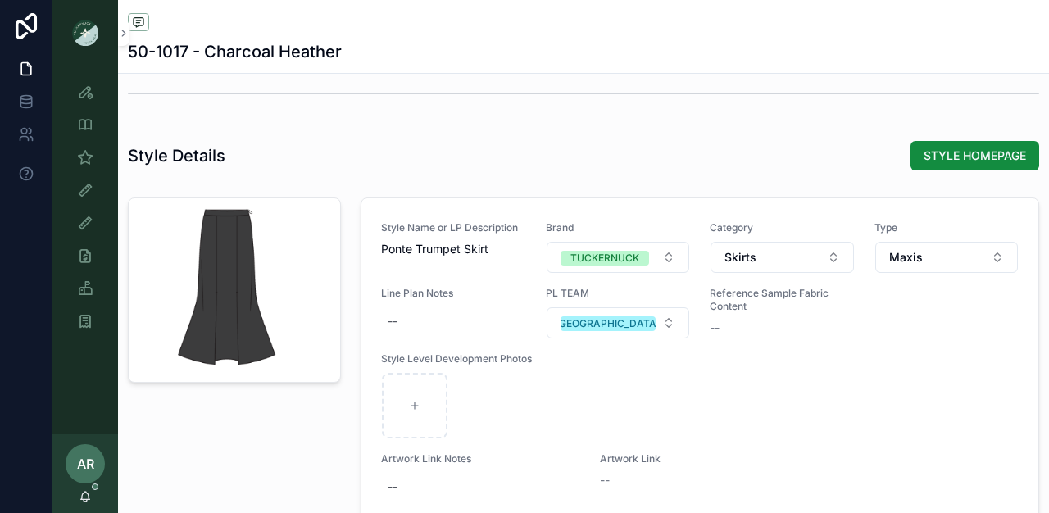
scroll to position [1488, 0]
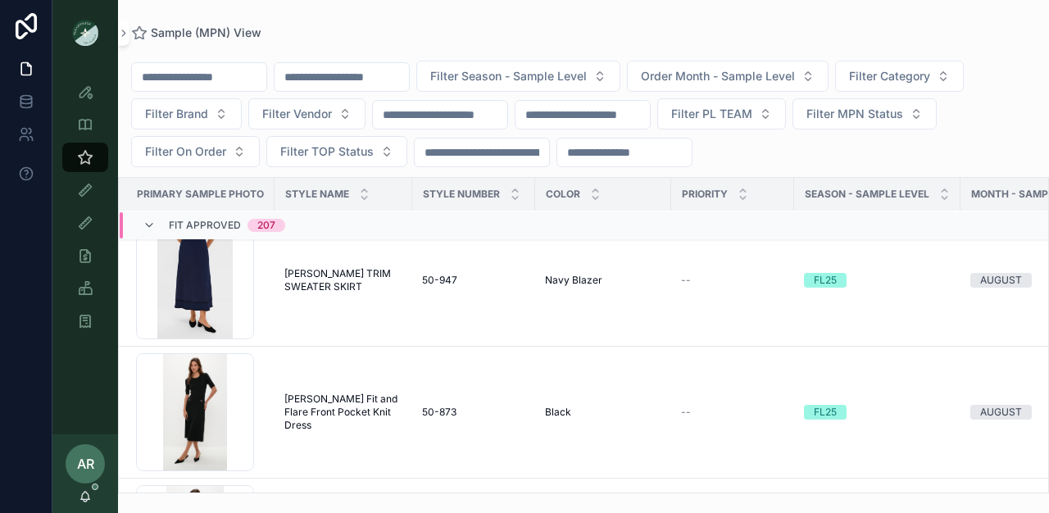
scroll to position [13631, 2]
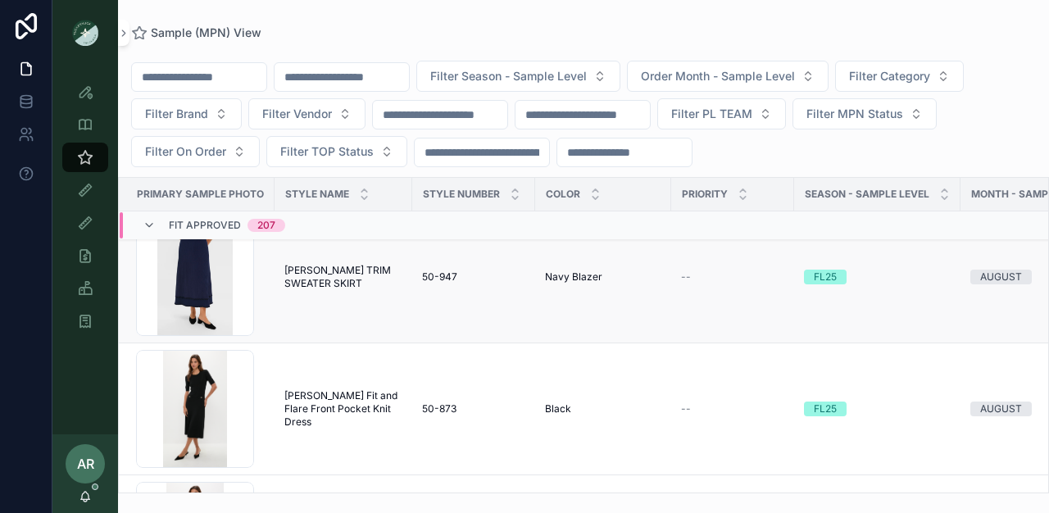
click at [298, 276] on span "[PERSON_NAME] TRIM SWEATER SKIRT" at bounding box center [343, 277] width 118 height 26
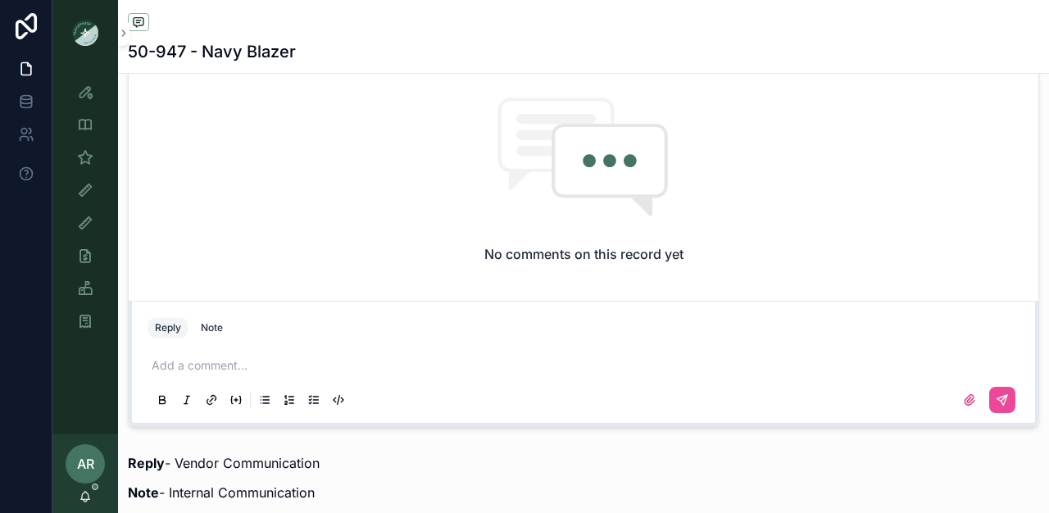
scroll to position [1031, 0]
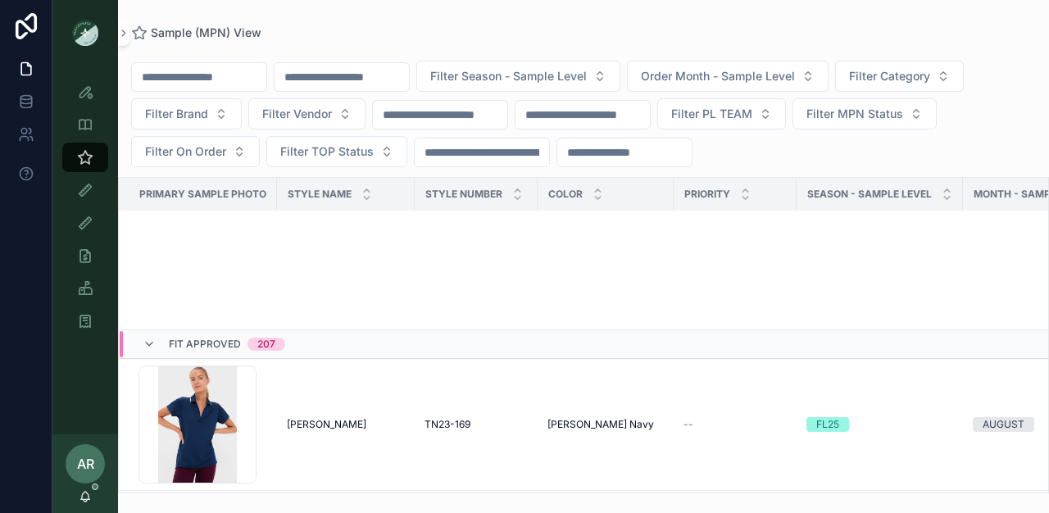
scroll to position [16803, 0]
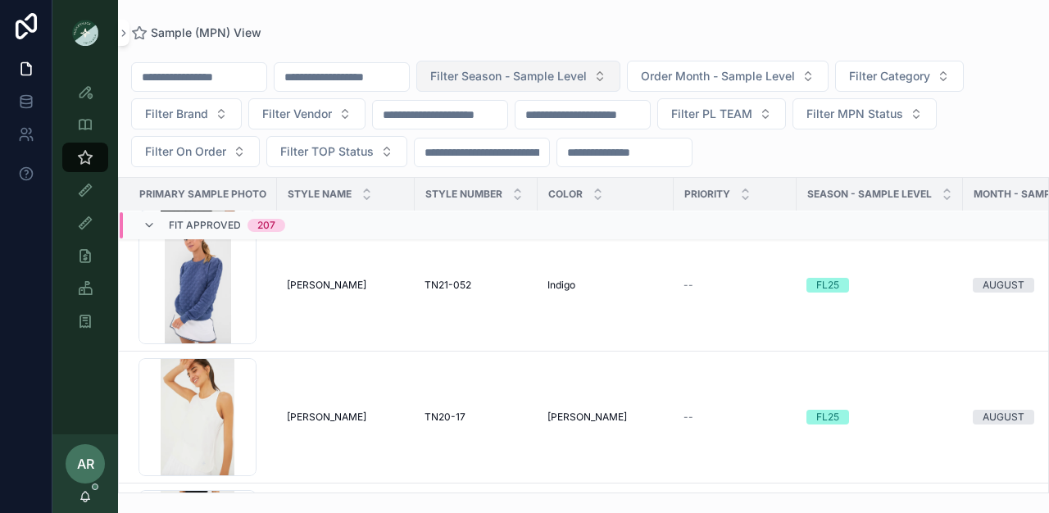
click at [558, 82] on span "Filter Season - Sample Level" at bounding box center [508, 76] width 157 height 16
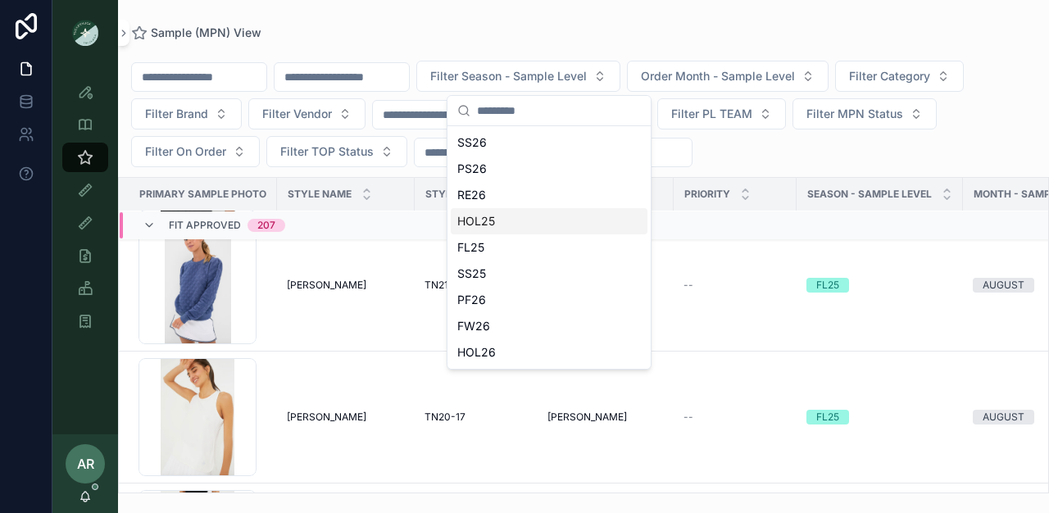
click at [480, 216] on div "HOL25" at bounding box center [549, 221] width 197 height 26
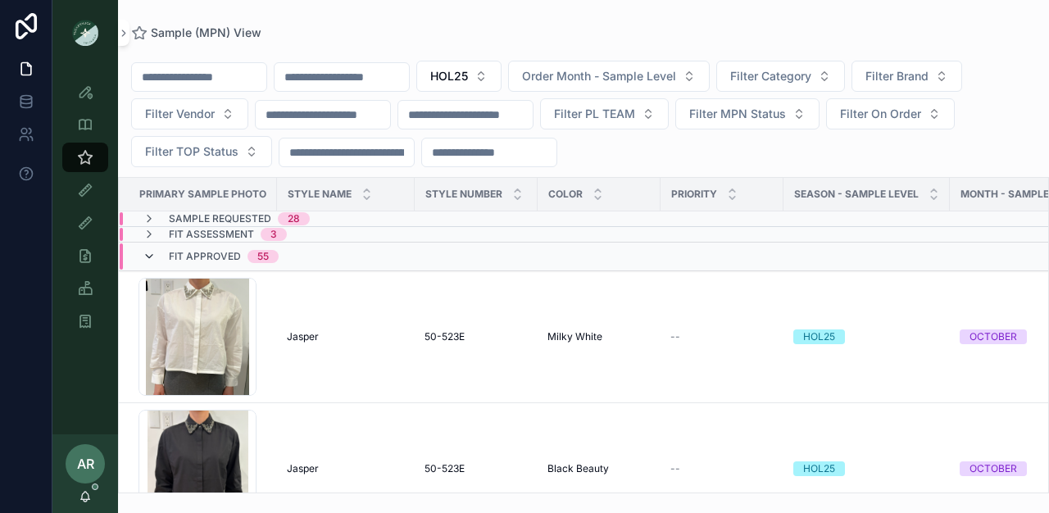
click at [143, 256] on icon "scrollable content" at bounding box center [149, 256] width 13 height 13
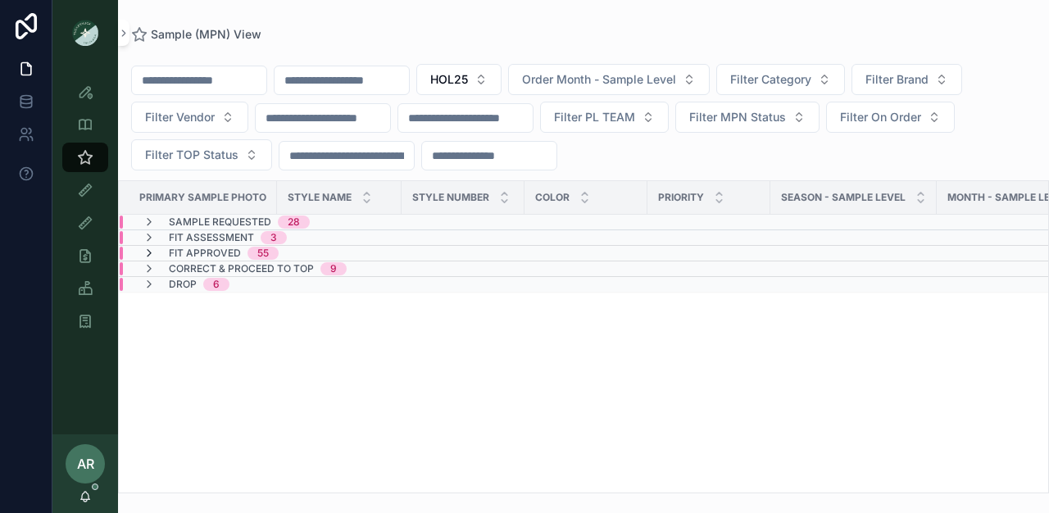
click at [148, 256] on icon "scrollable content" at bounding box center [149, 253] width 13 height 13
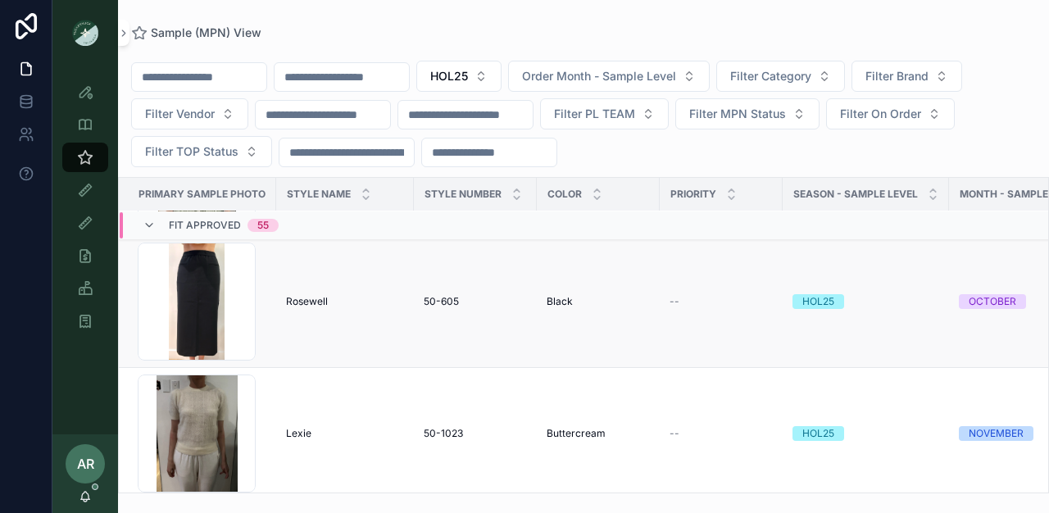
scroll to position [2443, 1]
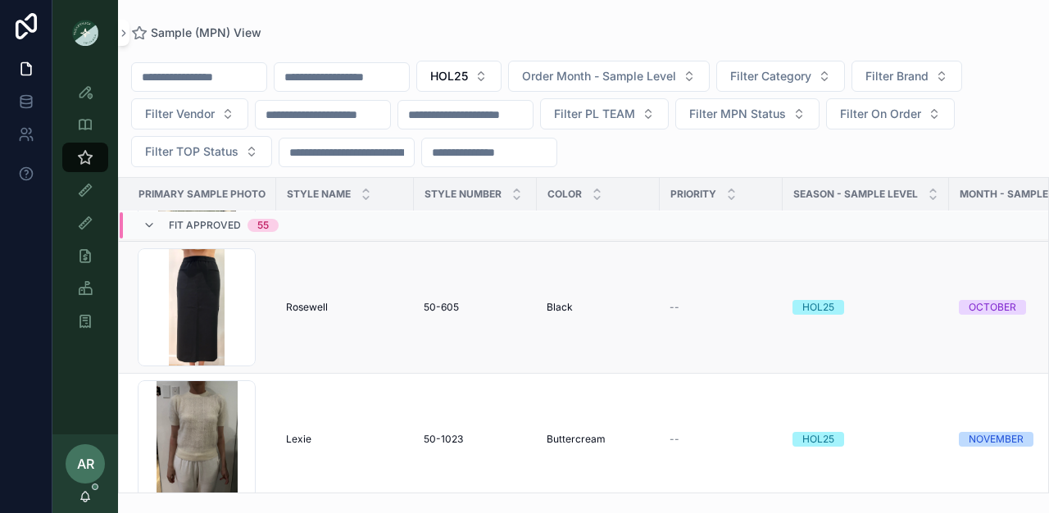
click at [298, 325] on td "[PERSON_NAME] [PERSON_NAME]" at bounding box center [345, 308] width 138 height 132
click at [298, 309] on span "Rosewell" at bounding box center [307, 307] width 42 height 13
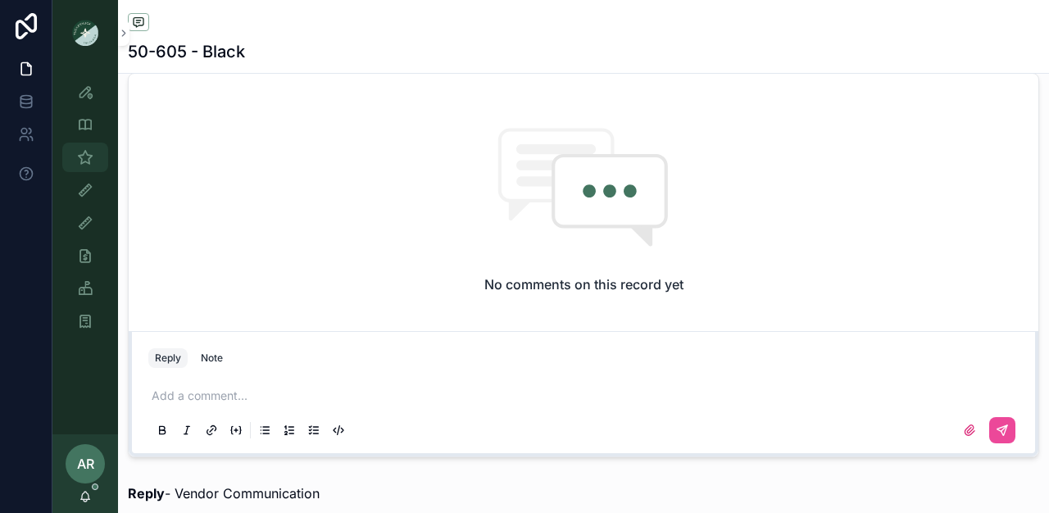
scroll to position [1076, 0]
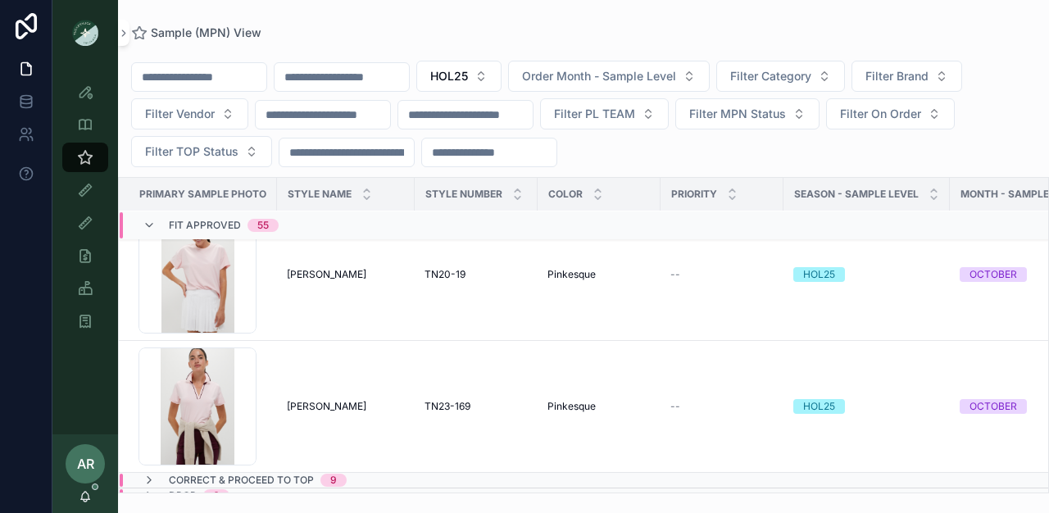
scroll to position [7119, 0]
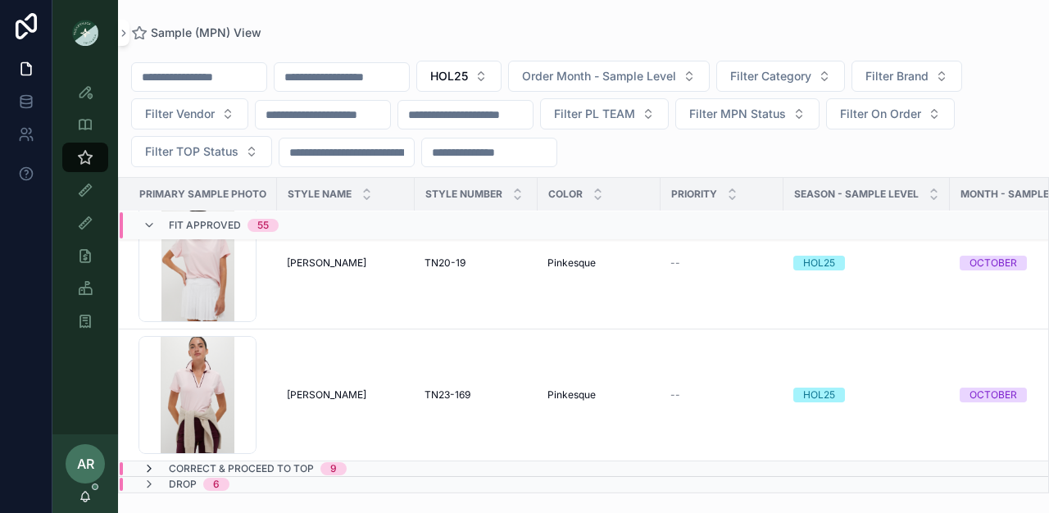
click at [154, 462] on icon "scrollable content" at bounding box center [149, 468] width 13 height 13
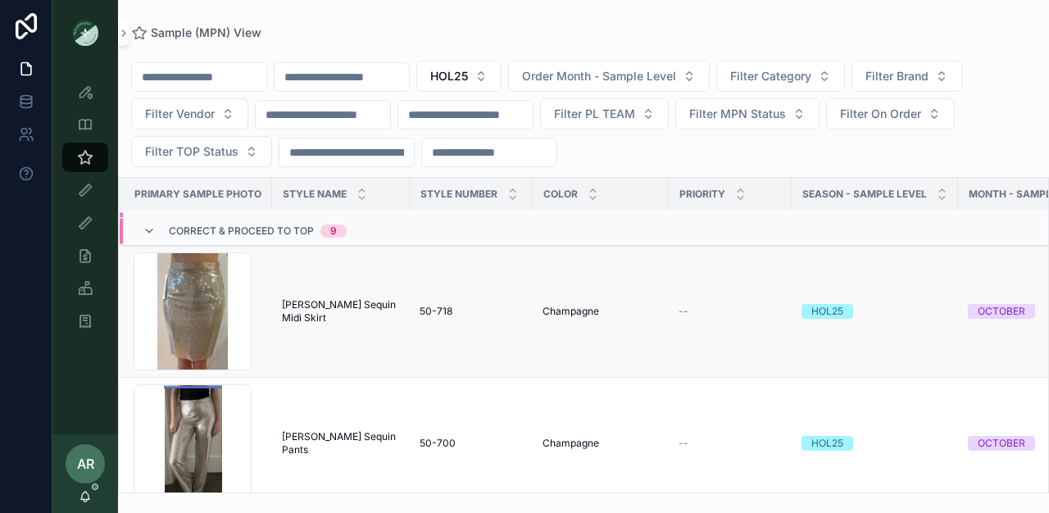
scroll to position [7291, 5]
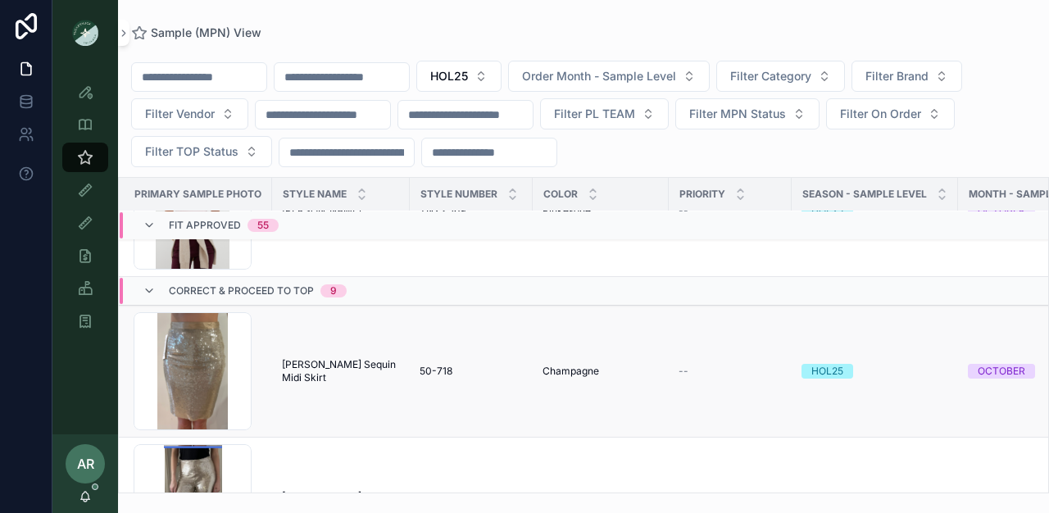
click at [280, 398] on td "[PERSON_NAME] Sequin Midi Skirt [PERSON_NAME] Sequin Midi Skirt" at bounding box center [341, 372] width 138 height 132
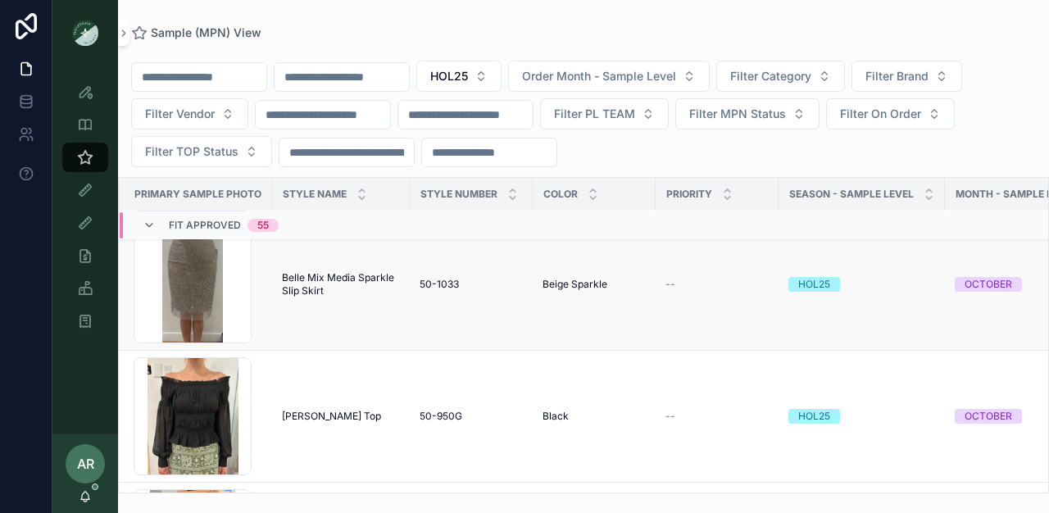
scroll to position [1486, 5]
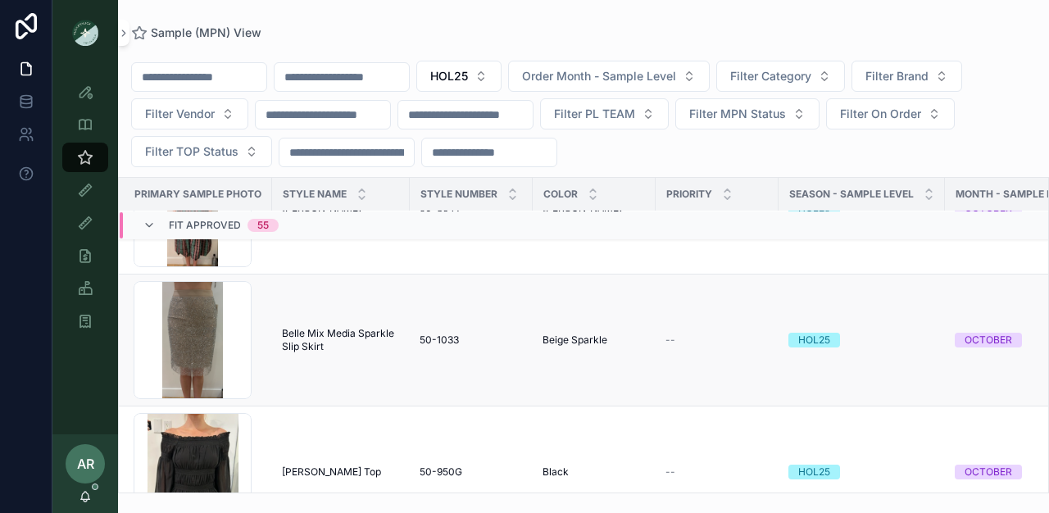
click at [302, 325] on td "Belle Mix Media Sparkle Slip Skirt Belle Mix Media Sparkle Slip Skirt" at bounding box center [341, 341] width 138 height 132
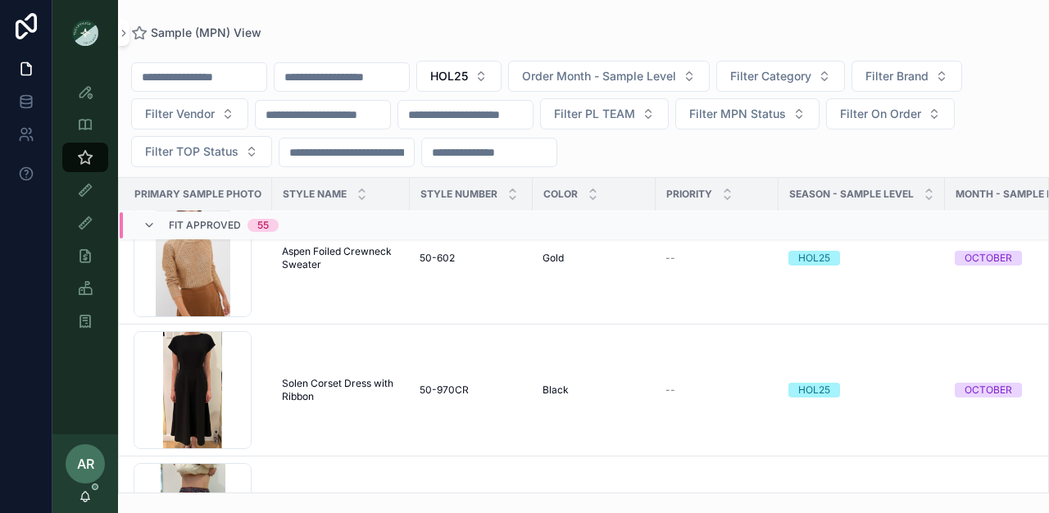
scroll to position [600, 5]
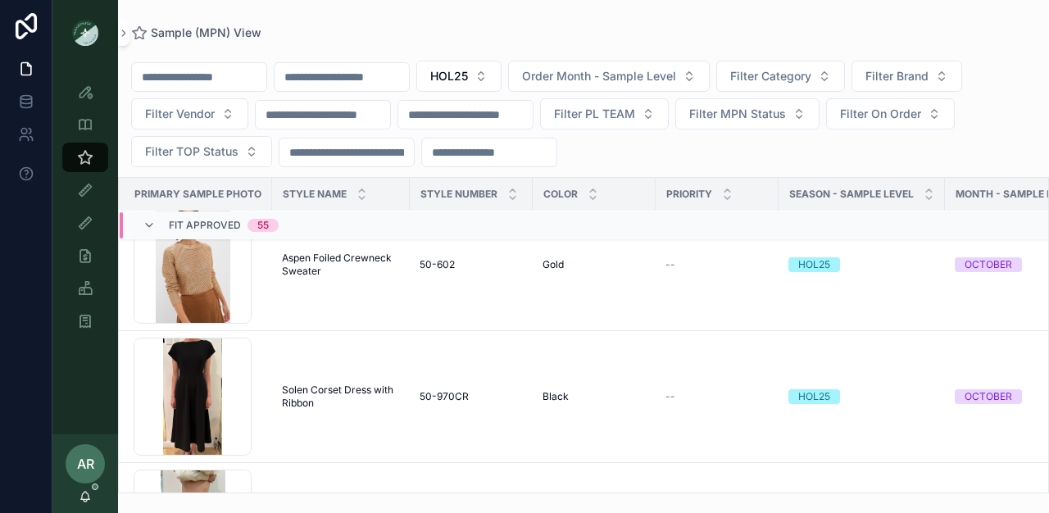
click at [164, 225] on div "Fit Approved 55" at bounding box center [211, 225] width 136 height 26
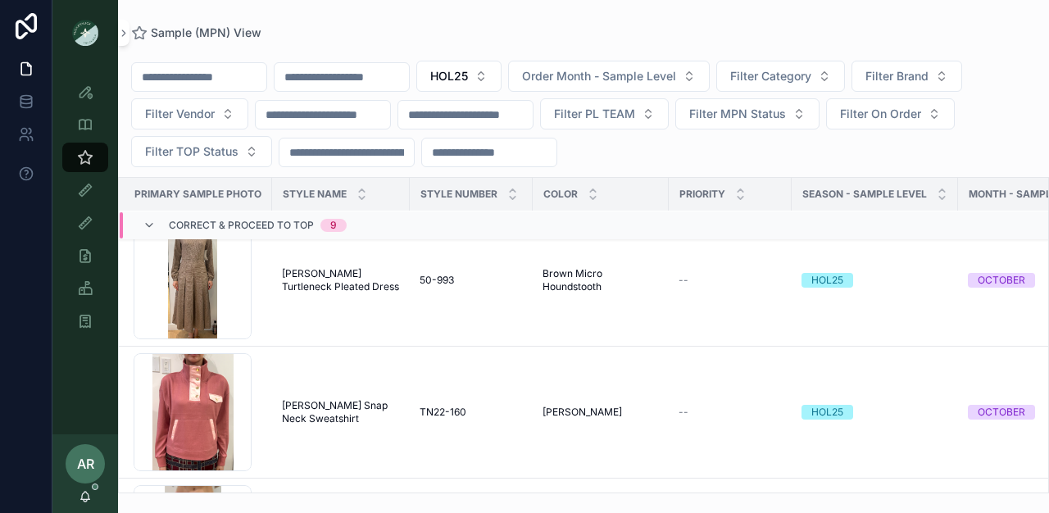
click at [154, 233] on div "Correct & Proceed to TOP 9" at bounding box center [245, 225] width 204 height 26
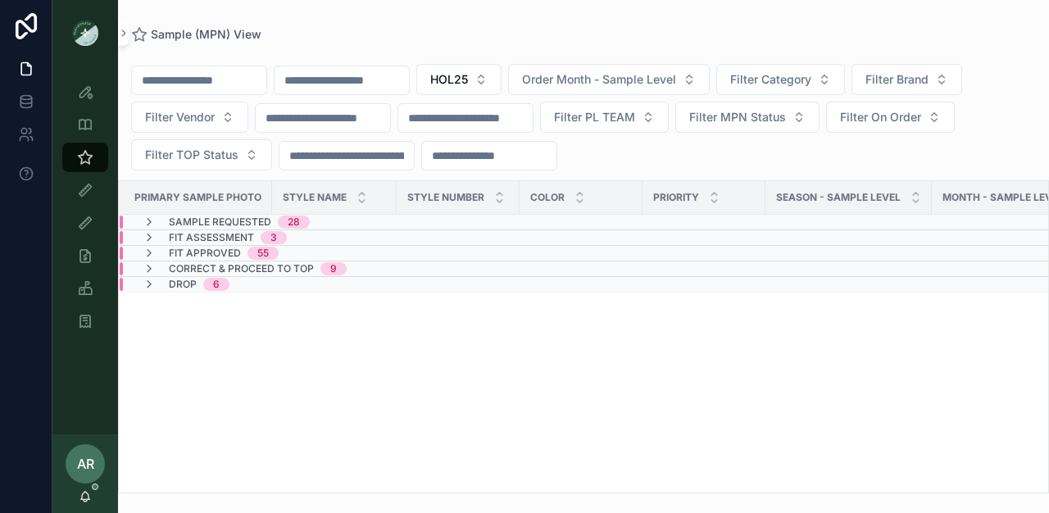
scroll to position [0, 5]
click at [502, 71] on button "HOL25" at bounding box center [458, 79] width 85 height 31
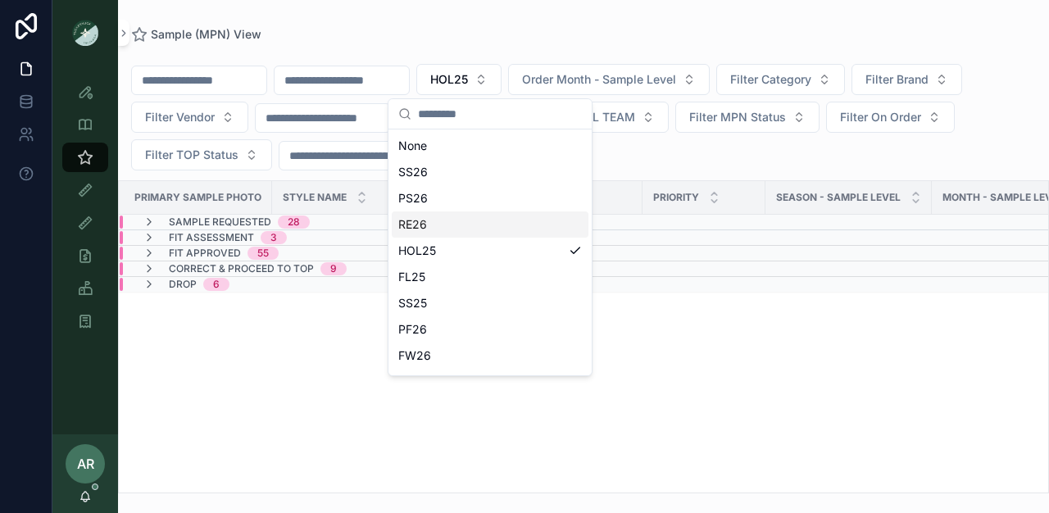
click at [456, 224] on div "RE26" at bounding box center [490, 225] width 197 height 26
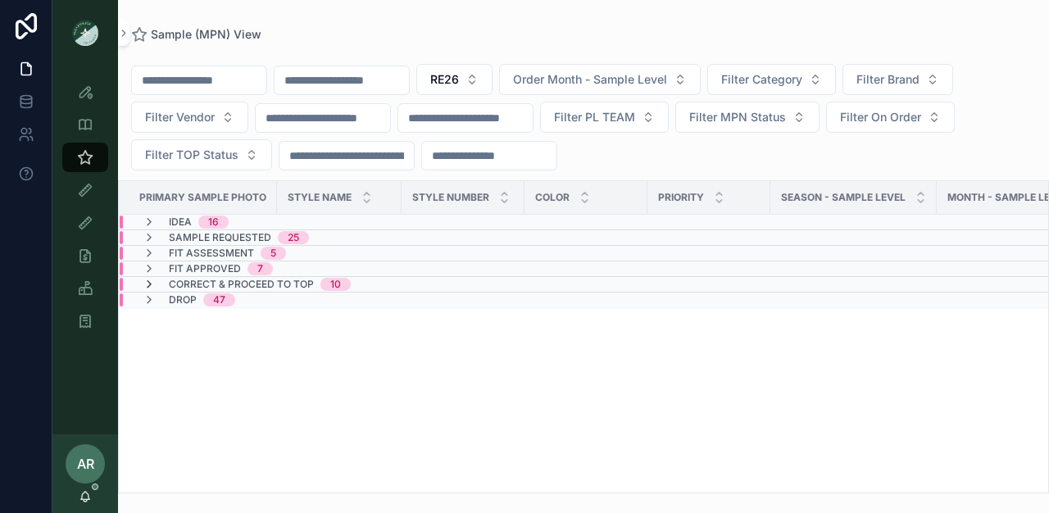
click at [148, 281] on icon "scrollable content" at bounding box center [149, 284] width 13 height 13
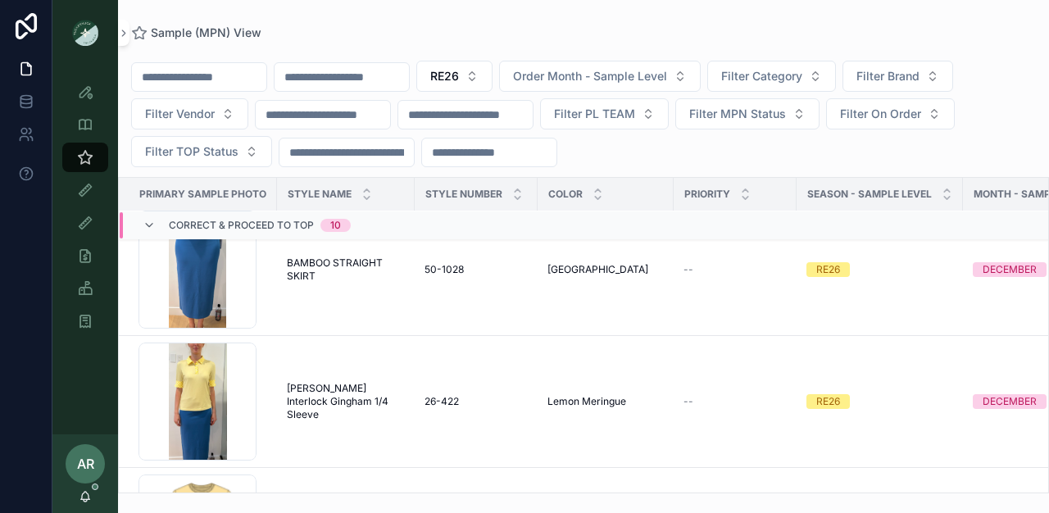
scroll to position [838, 0]
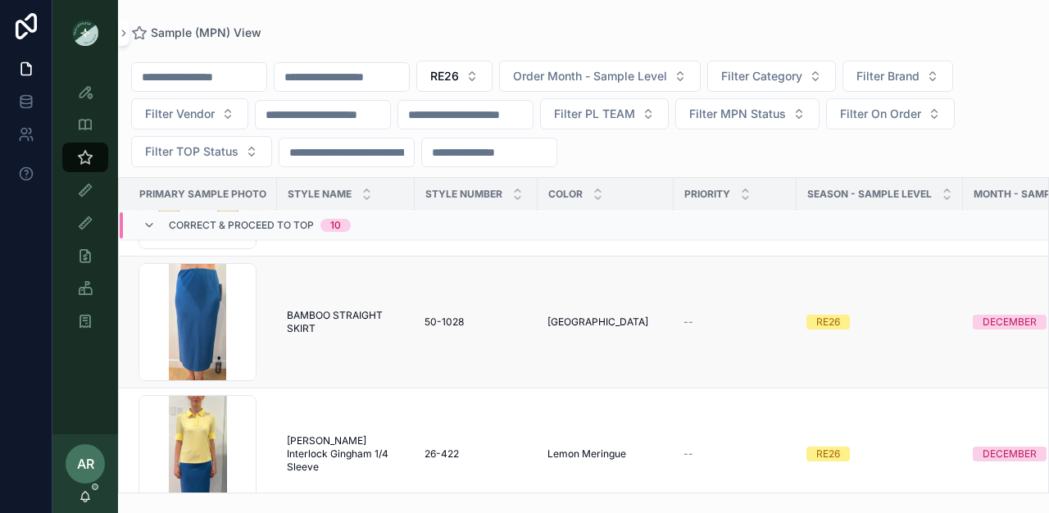
click at [333, 309] on span "BAMBOO STRAIGHT SKIRT" at bounding box center [346, 322] width 118 height 26
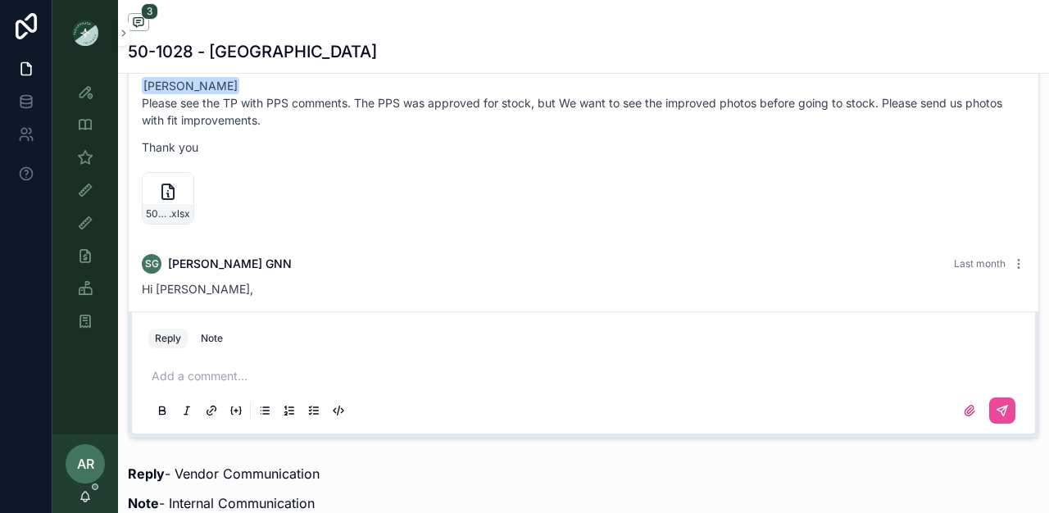
scroll to position [1079, 0]
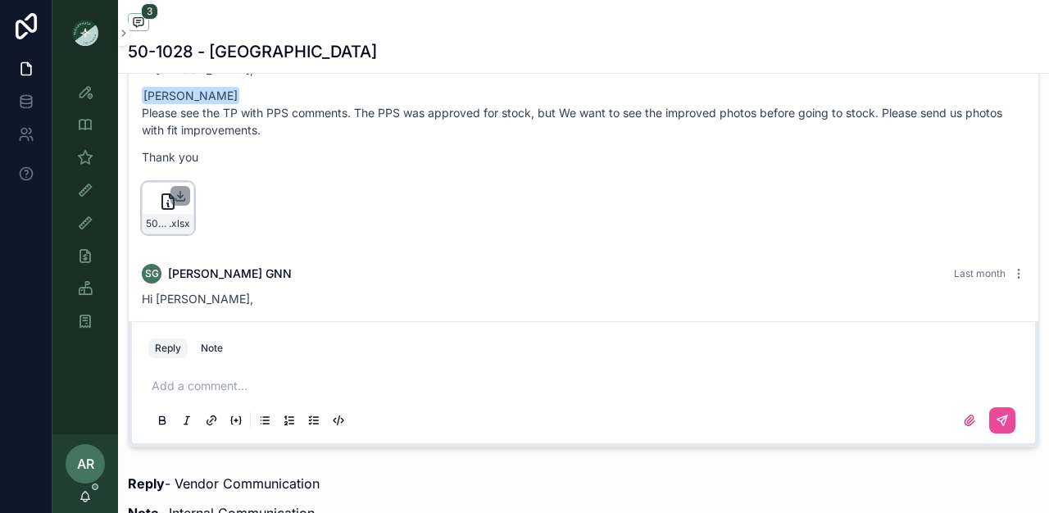
click at [180, 191] on icon "scrollable content" at bounding box center [180, 194] width 0 height 7
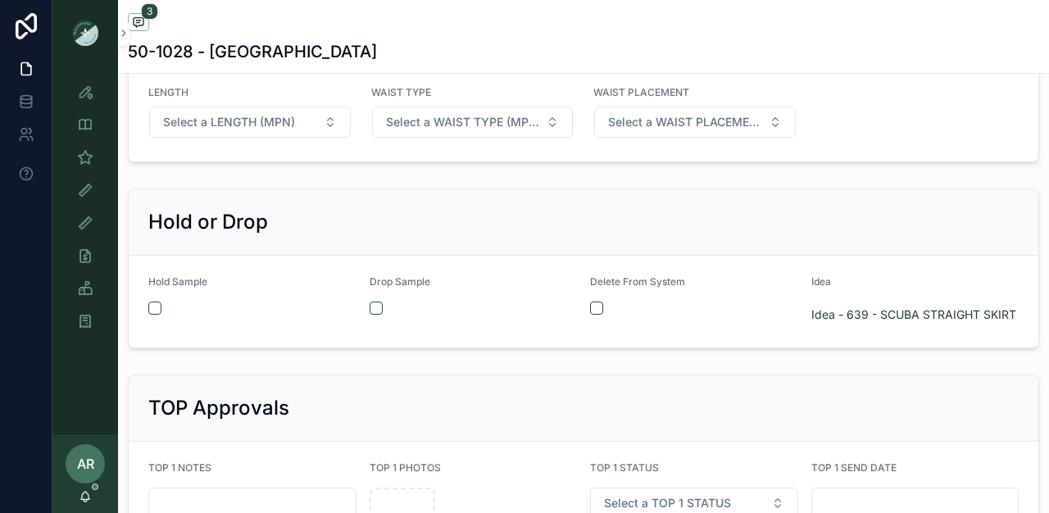
scroll to position [2667, 0]
